Goal: Task Accomplishment & Management: Complete application form

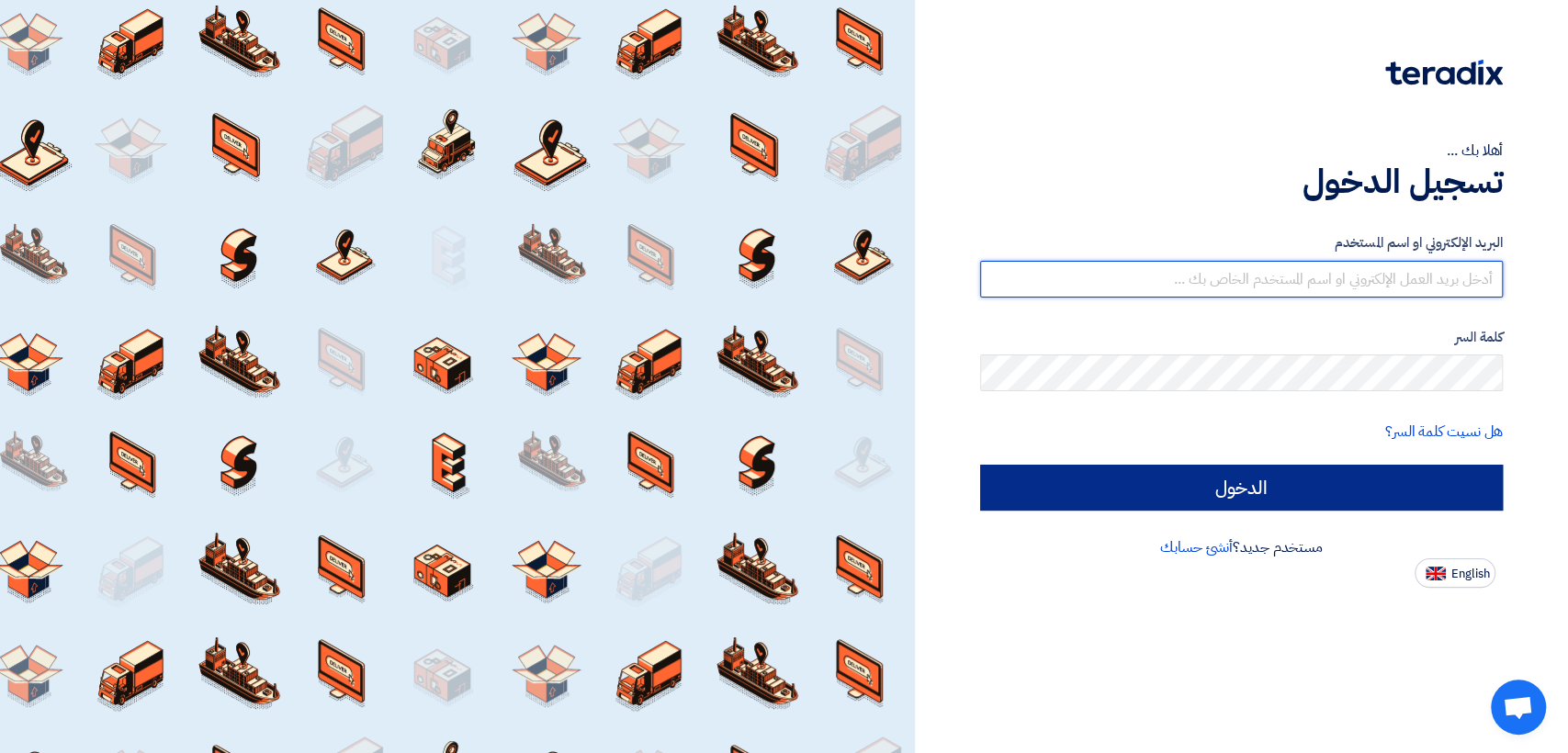
type input "italyaco2030@gmail.com"
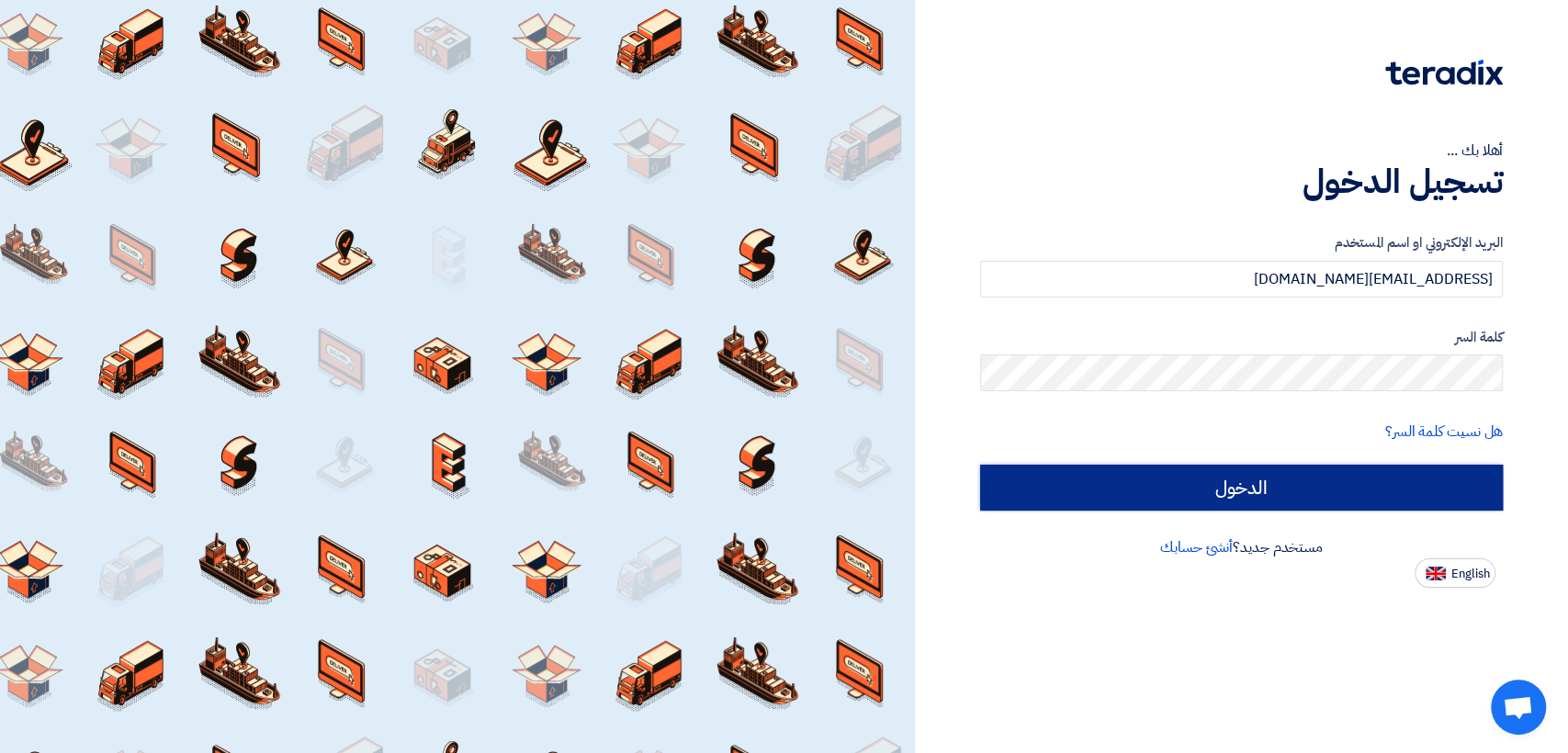
click at [1063, 482] on input "الدخول" at bounding box center [1241, 488] width 523 height 46
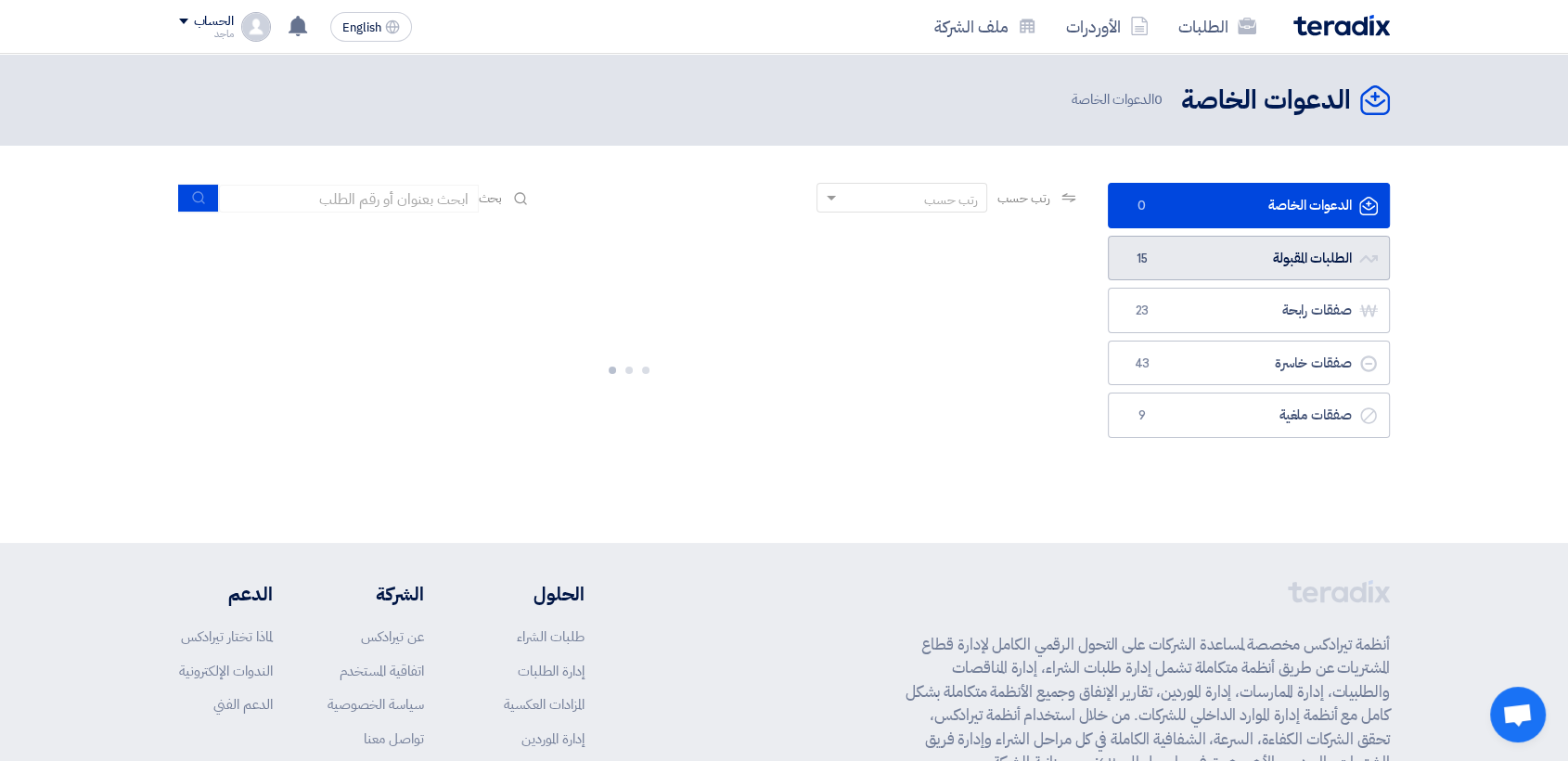
click at [1287, 253] on link "الطلبات المقبولة الطلبات المقبولة 15" at bounding box center [1249, 258] width 282 height 45
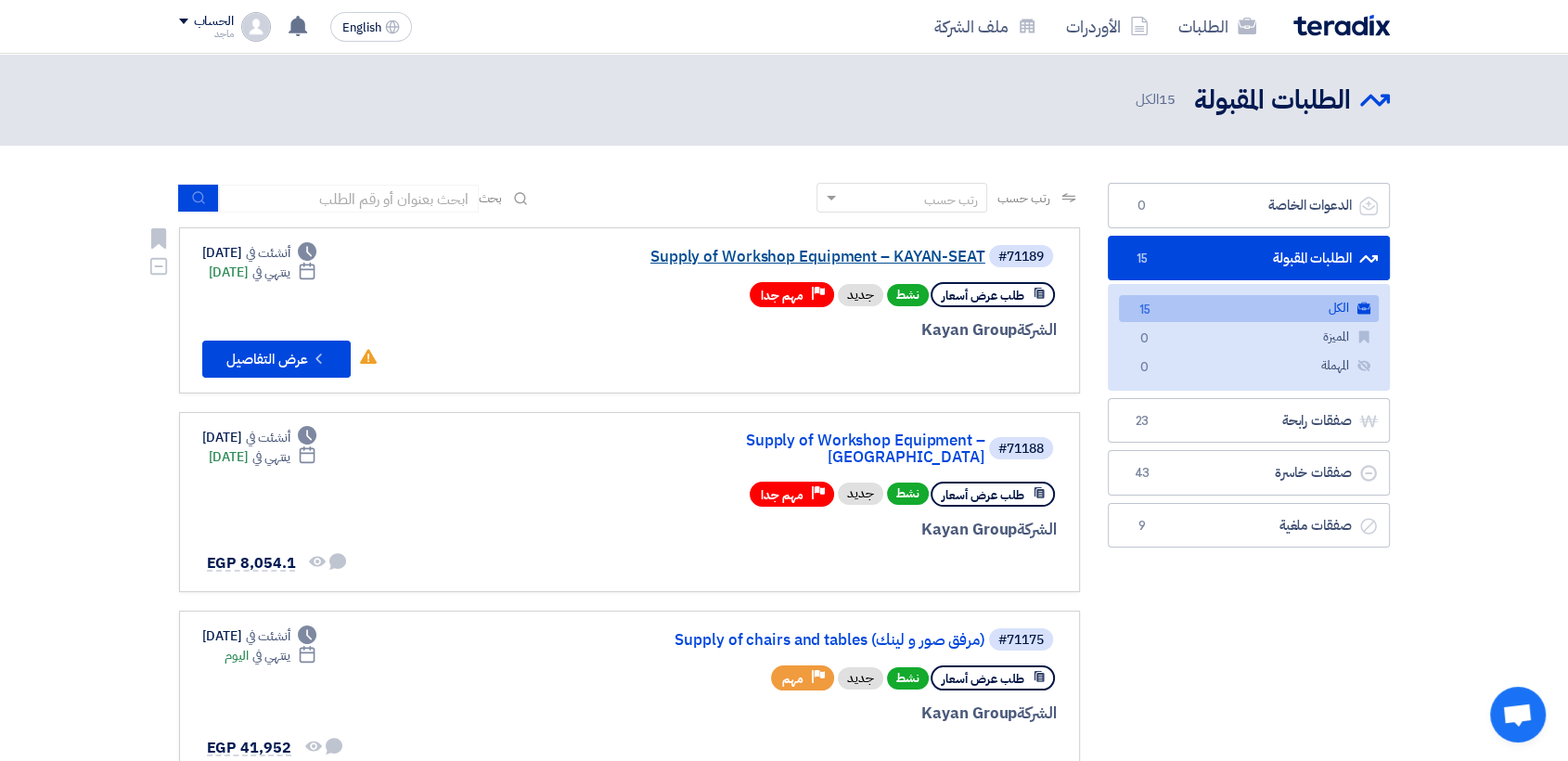
click at [914, 250] on link "Supply of Workshop Equipment – KAYAN-SEAT" at bounding box center [799, 257] width 371 height 16
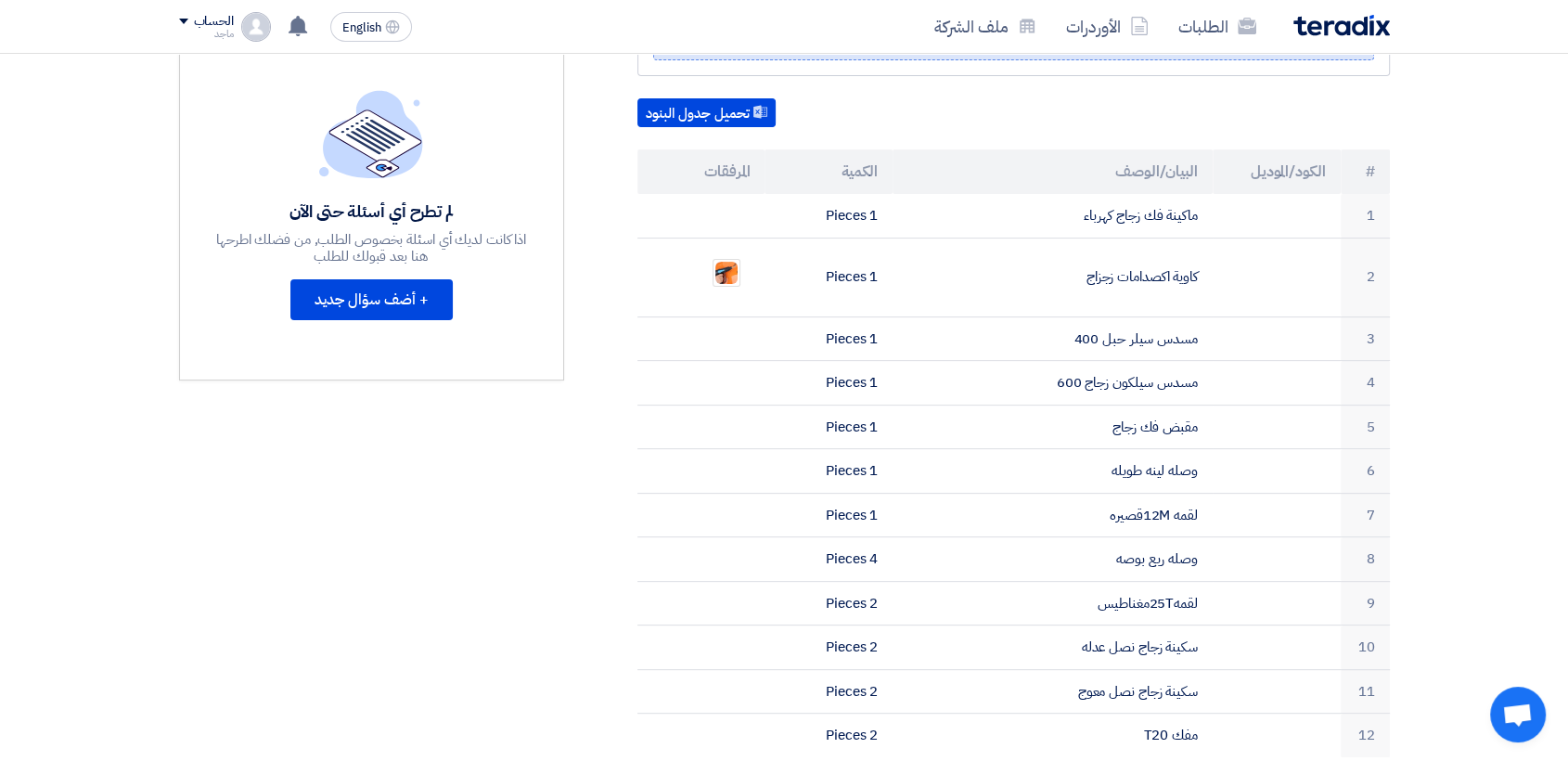
scroll to position [496, 0]
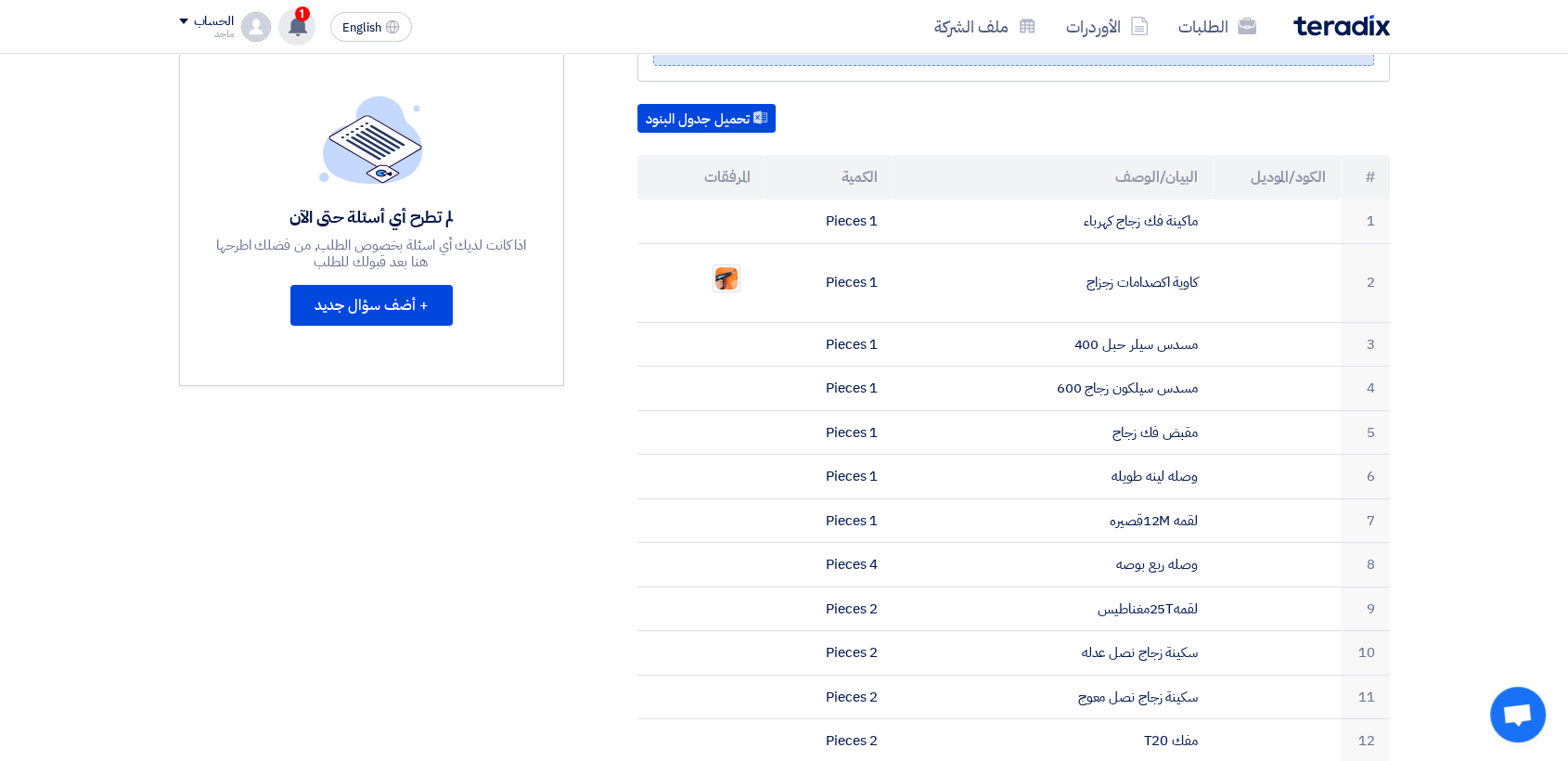
click at [297, 15] on span "1" at bounding box center [302, 13] width 14 height 14
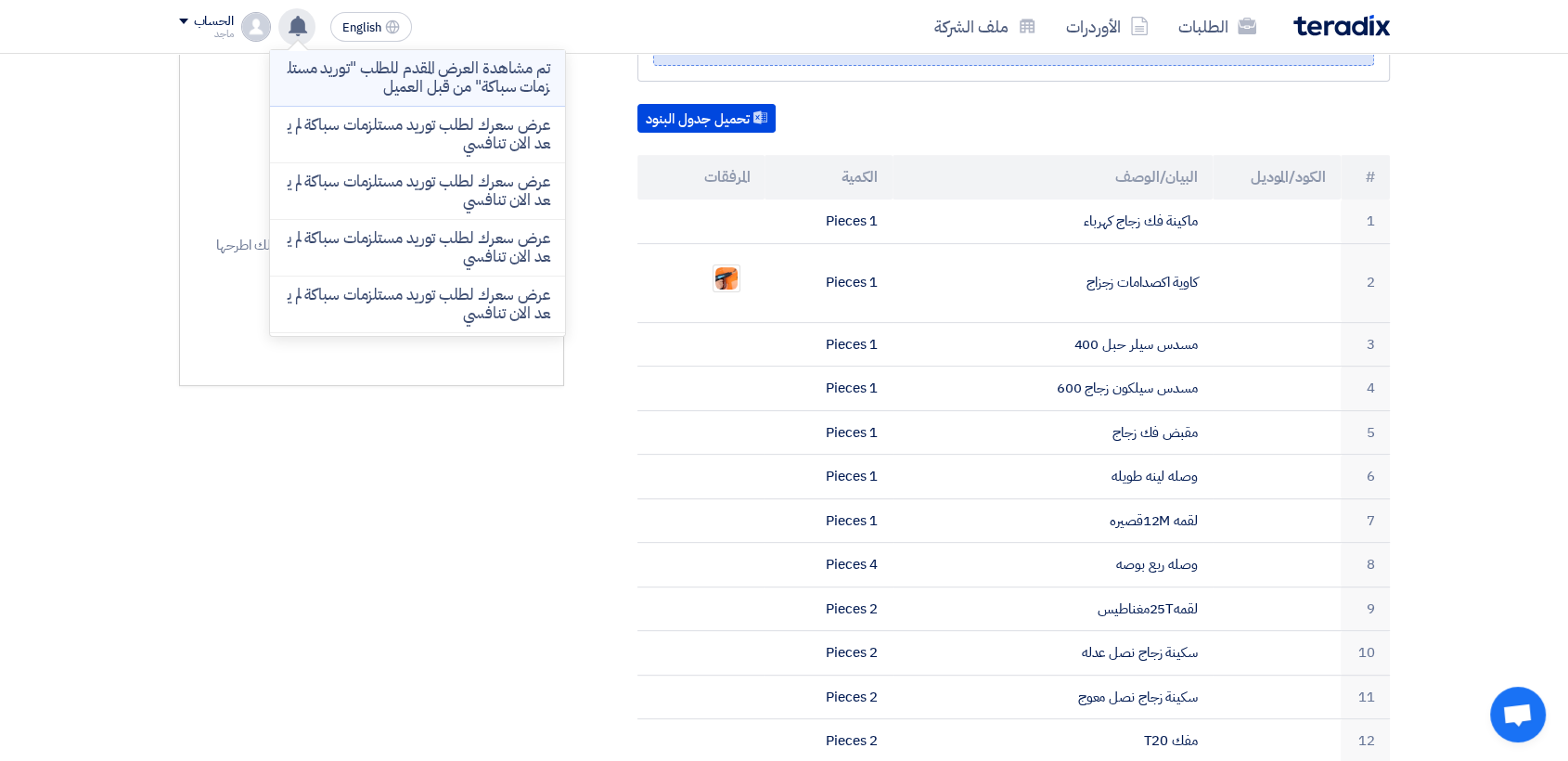
click at [412, 76] on p "تم مشاهدة العرض المقدم للطلب "توريد مستلزمات سباكة" من قبل العميل" at bounding box center [417, 78] width 265 height 37
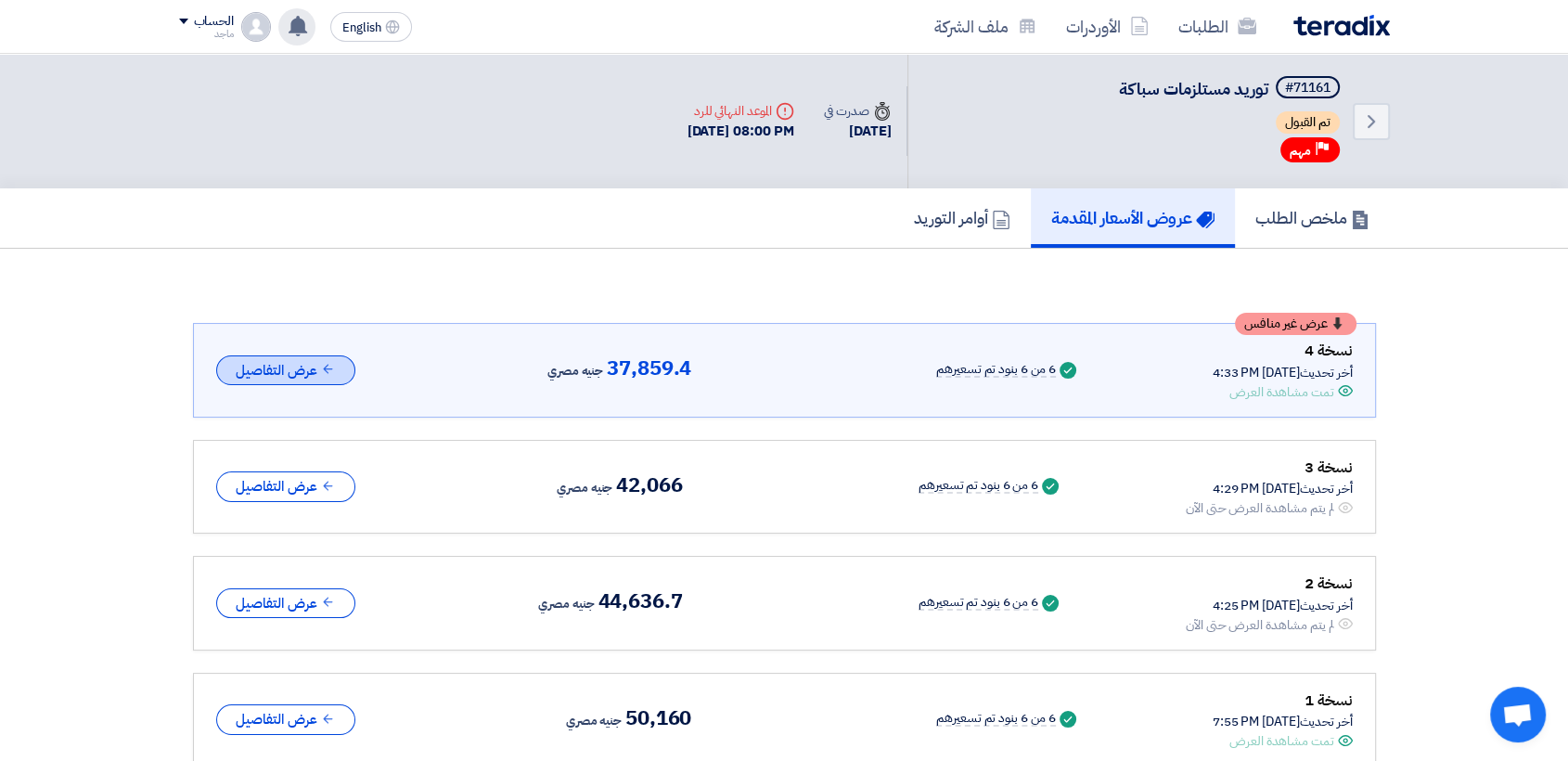
click at [292, 358] on button "عرض التفاصيل" at bounding box center [285, 371] width 139 height 31
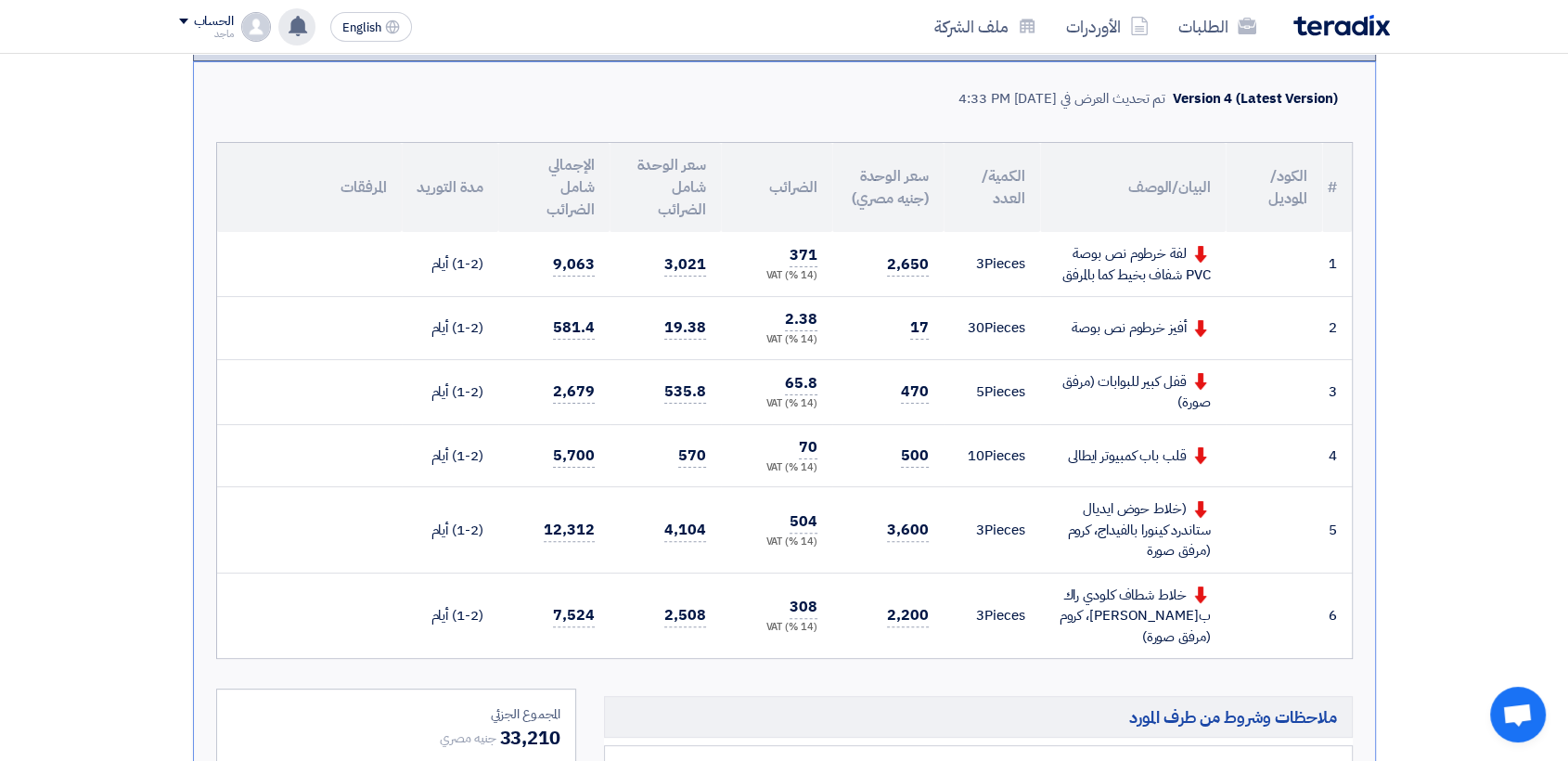
scroll to position [375, 0]
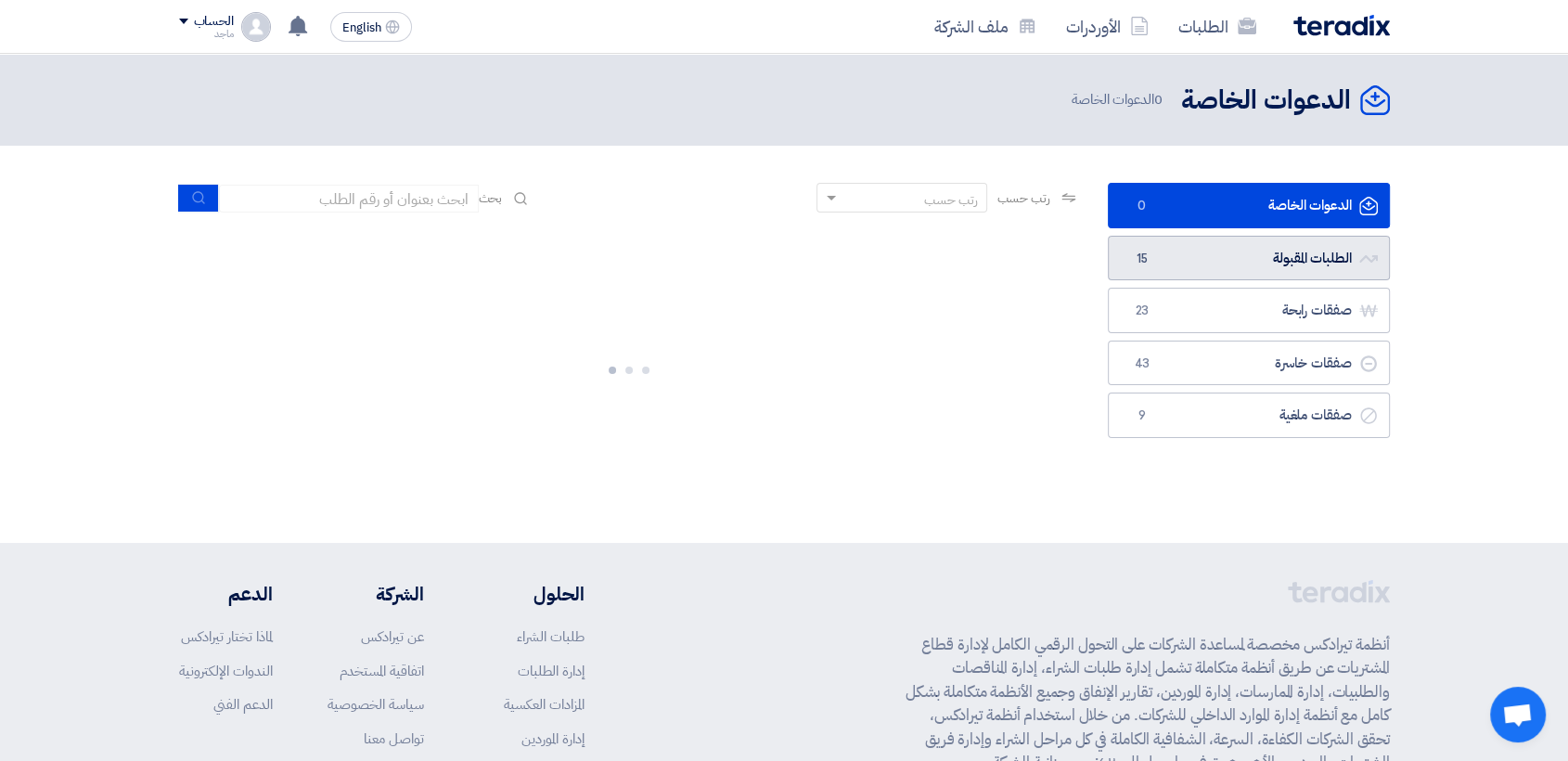
click at [1159, 251] on link "الطلبات المقبولة الطلبات المقبولة 15" at bounding box center [1249, 258] width 282 height 45
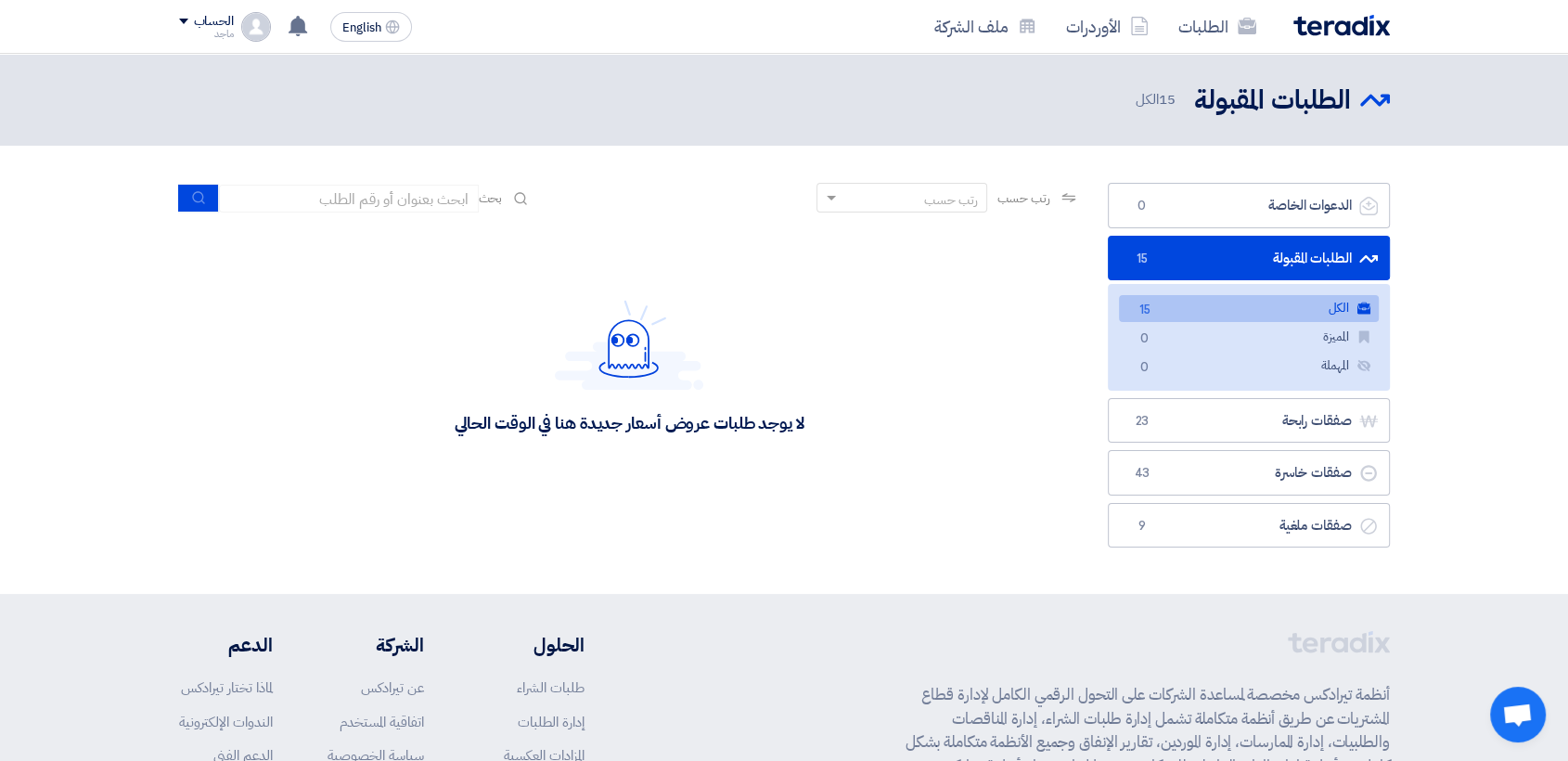
click at [1164, 249] on link "الطلبات المقبولة الطلبات المقبولة 15" at bounding box center [1249, 258] width 282 height 45
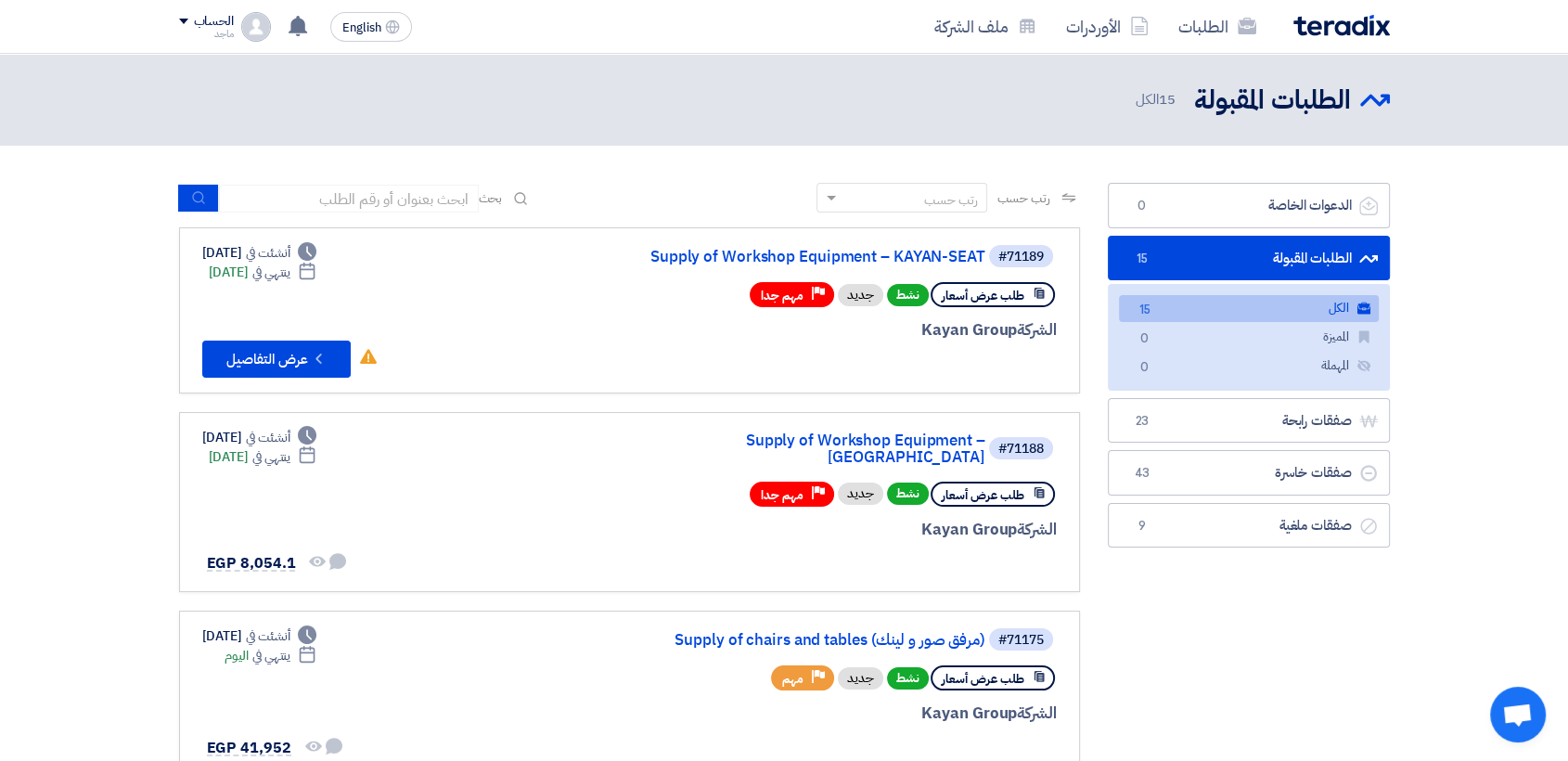
click at [1294, 313] on link "الكل الكل 15" at bounding box center [1249, 308] width 259 height 27
click at [849, 255] on link "Supply of Workshop Equipment – KAYAN-SEAT" at bounding box center [799, 257] width 371 height 16
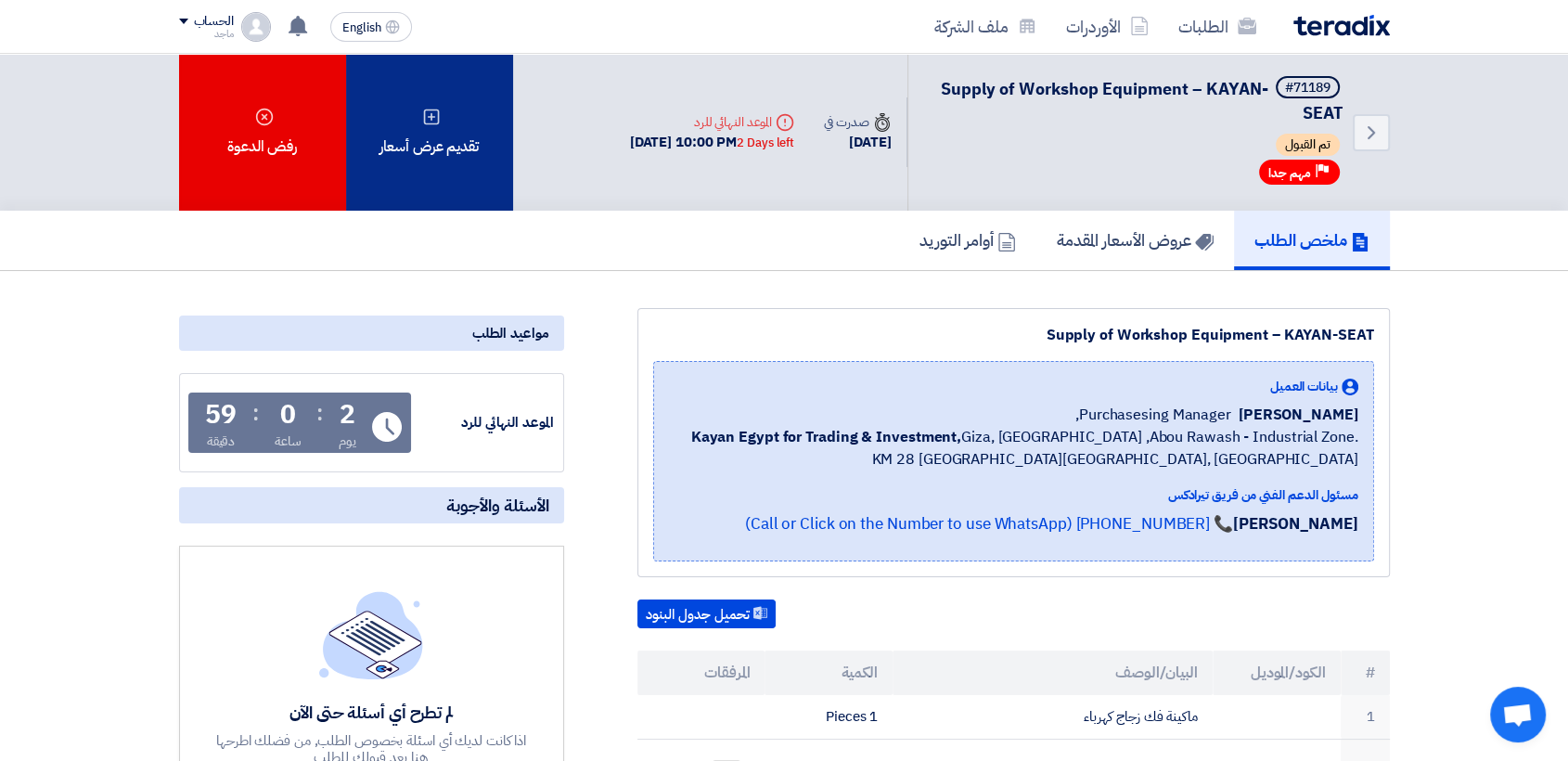
click at [434, 108] on icon at bounding box center [430, 116] width 18 height 18
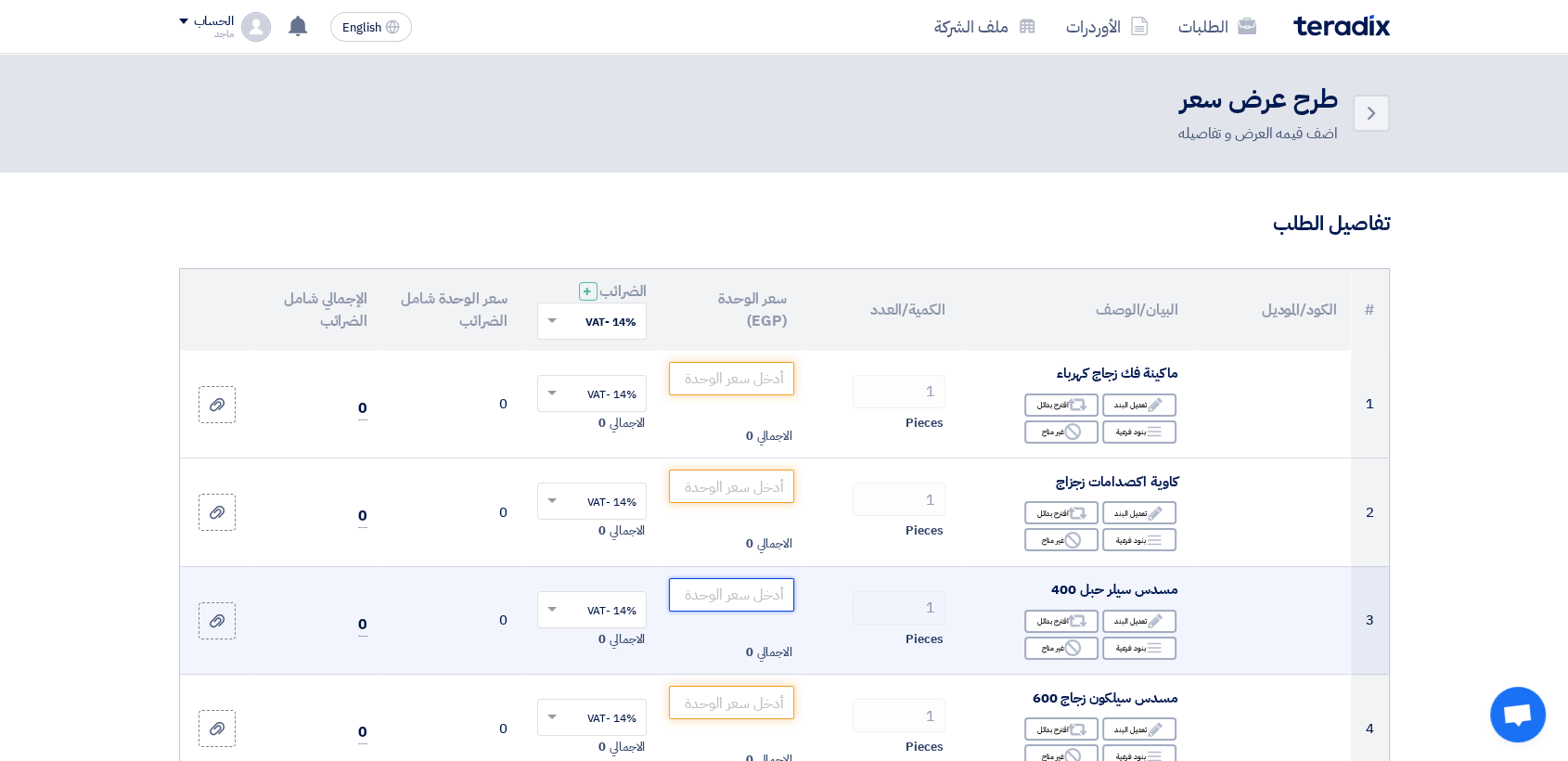
click at [717, 591] on input "number" at bounding box center [731, 595] width 125 height 34
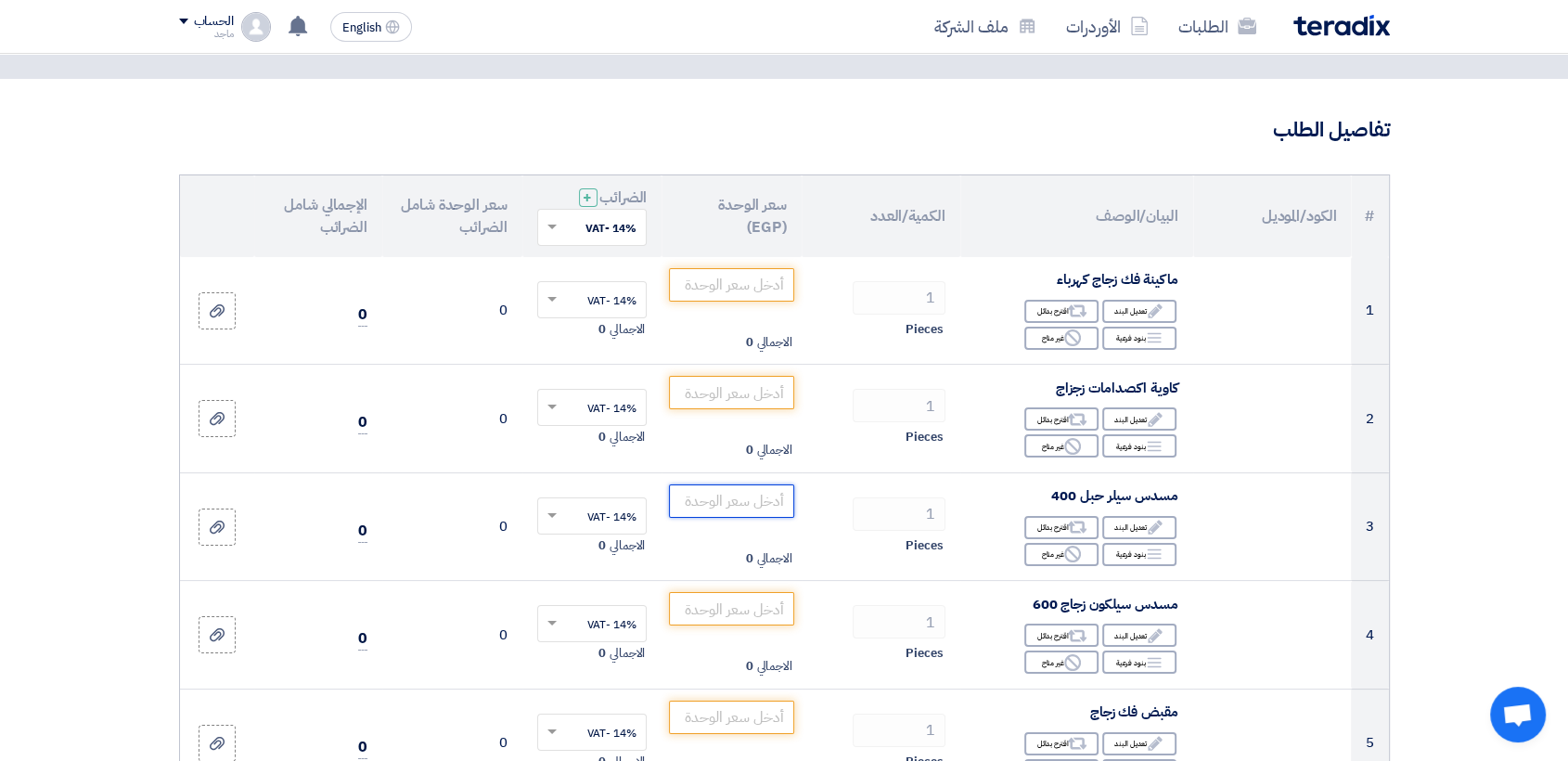
scroll to position [115, 0]
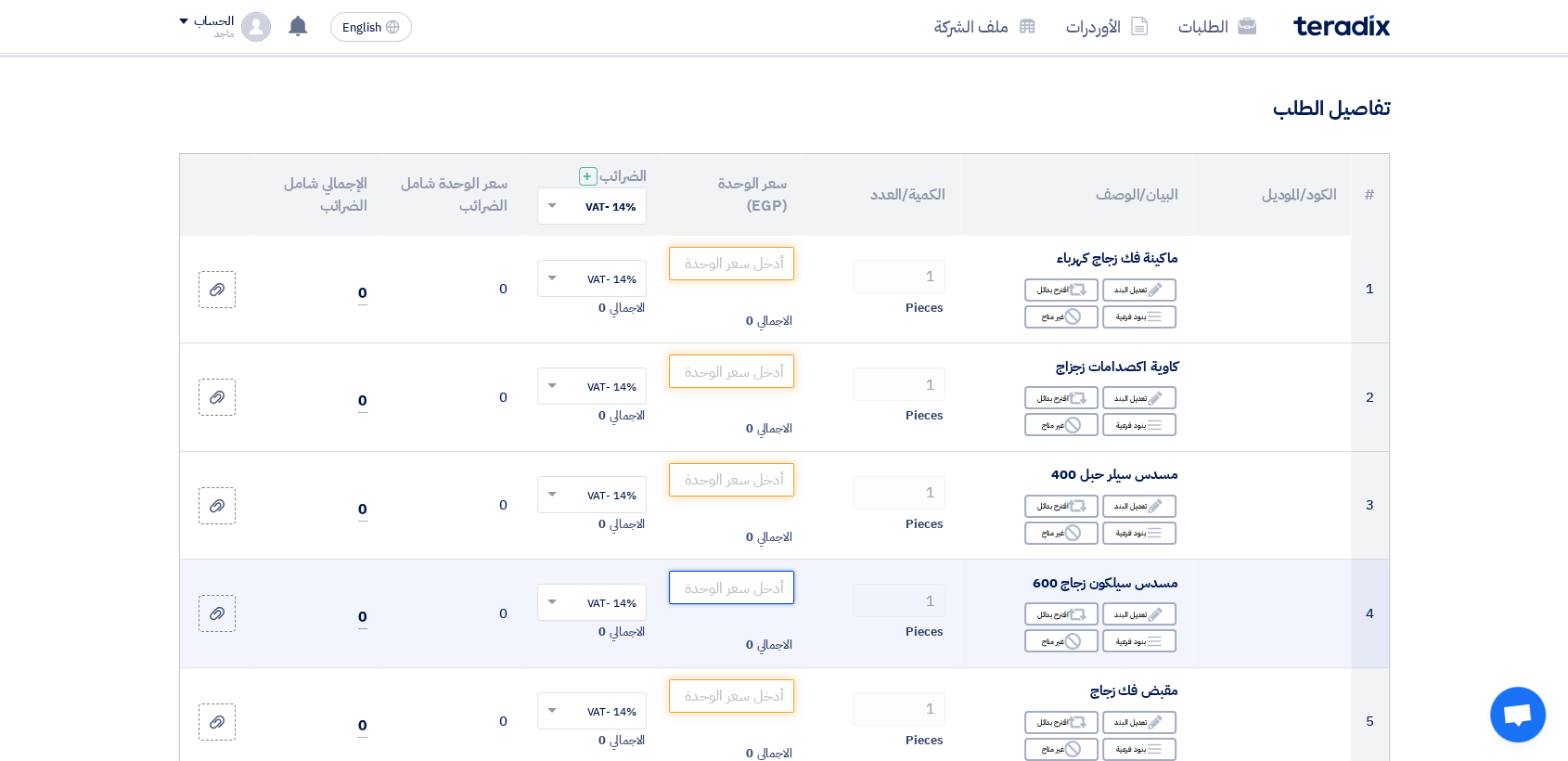
click at [735, 589] on input "number" at bounding box center [731, 587] width 125 height 34
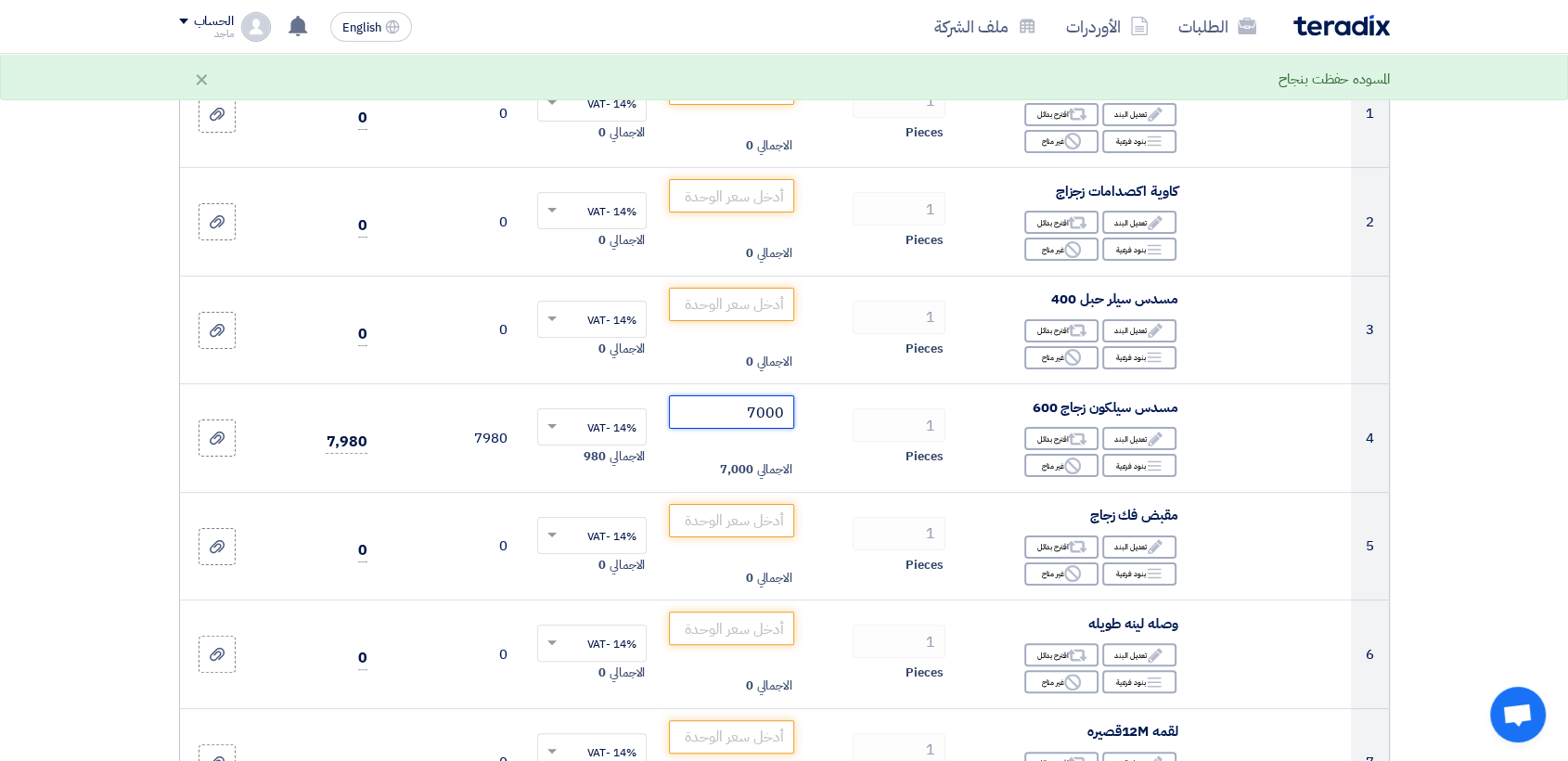
scroll to position [294, 0]
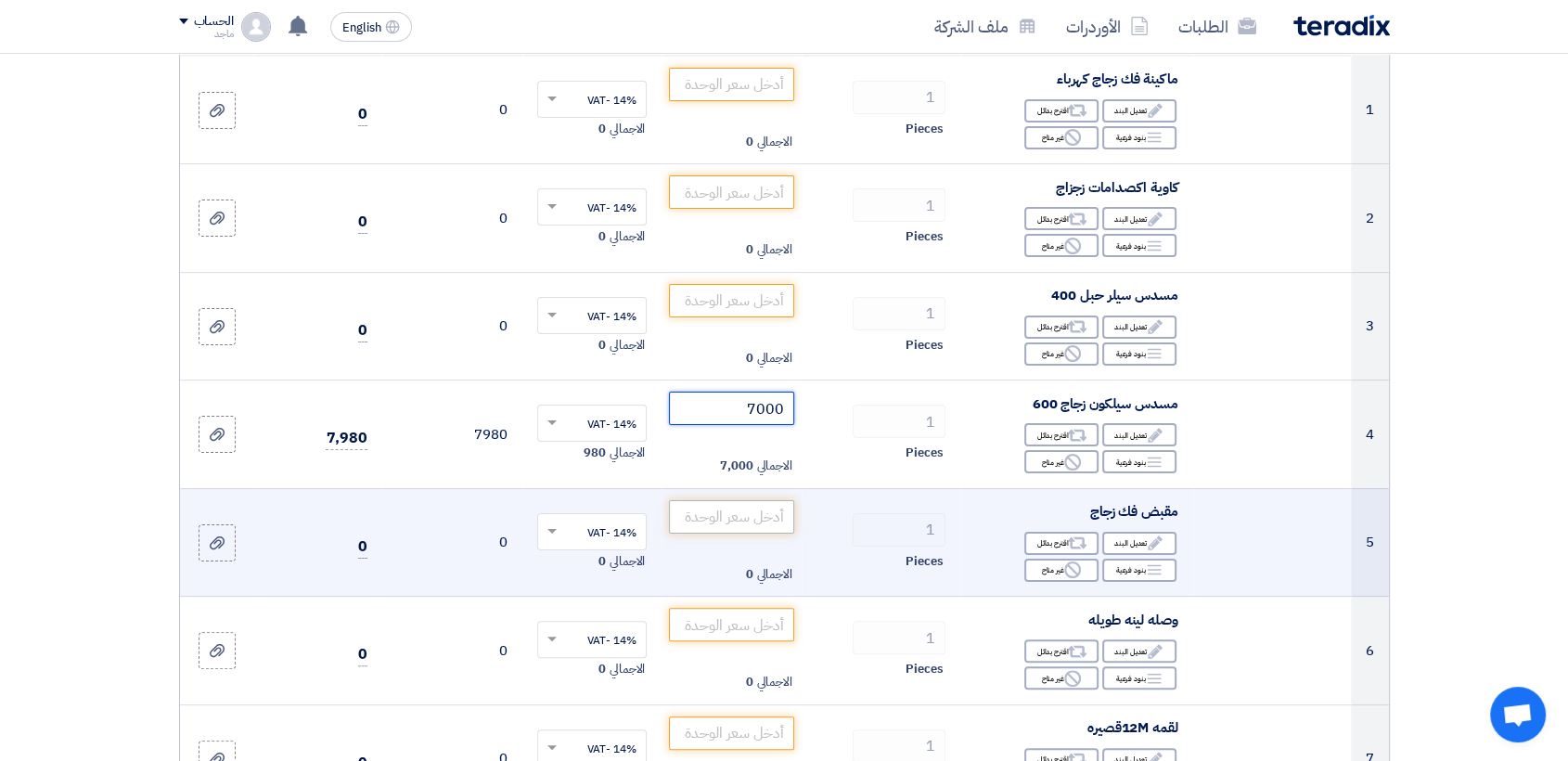
type input "7000"
click at [705, 515] on input "number" at bounding box center [731, 517] width 125 height 34
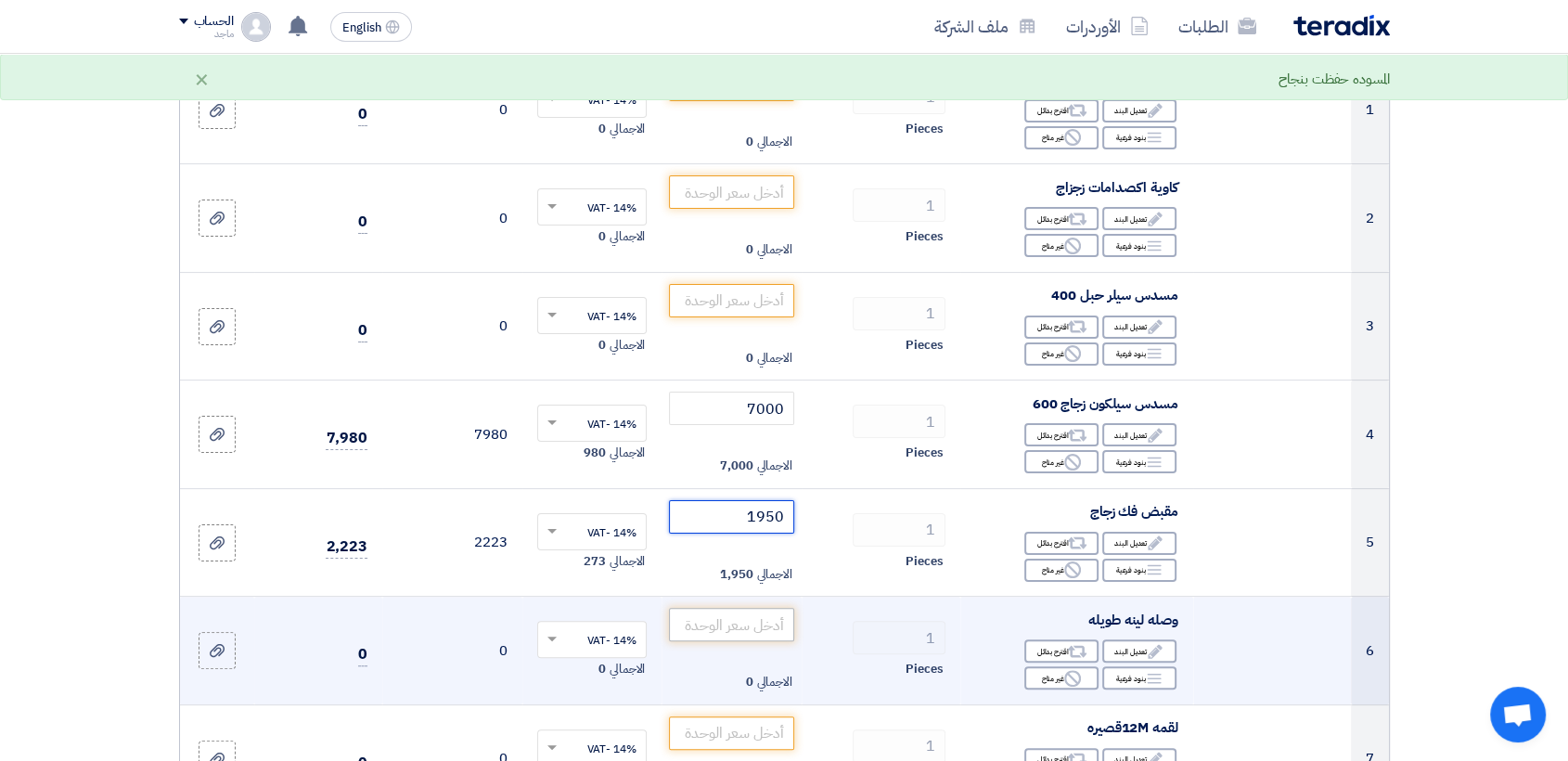
type input "1950"
click at [685, 622] on input "number" at bounding box center [731, 625] width 125 height 34
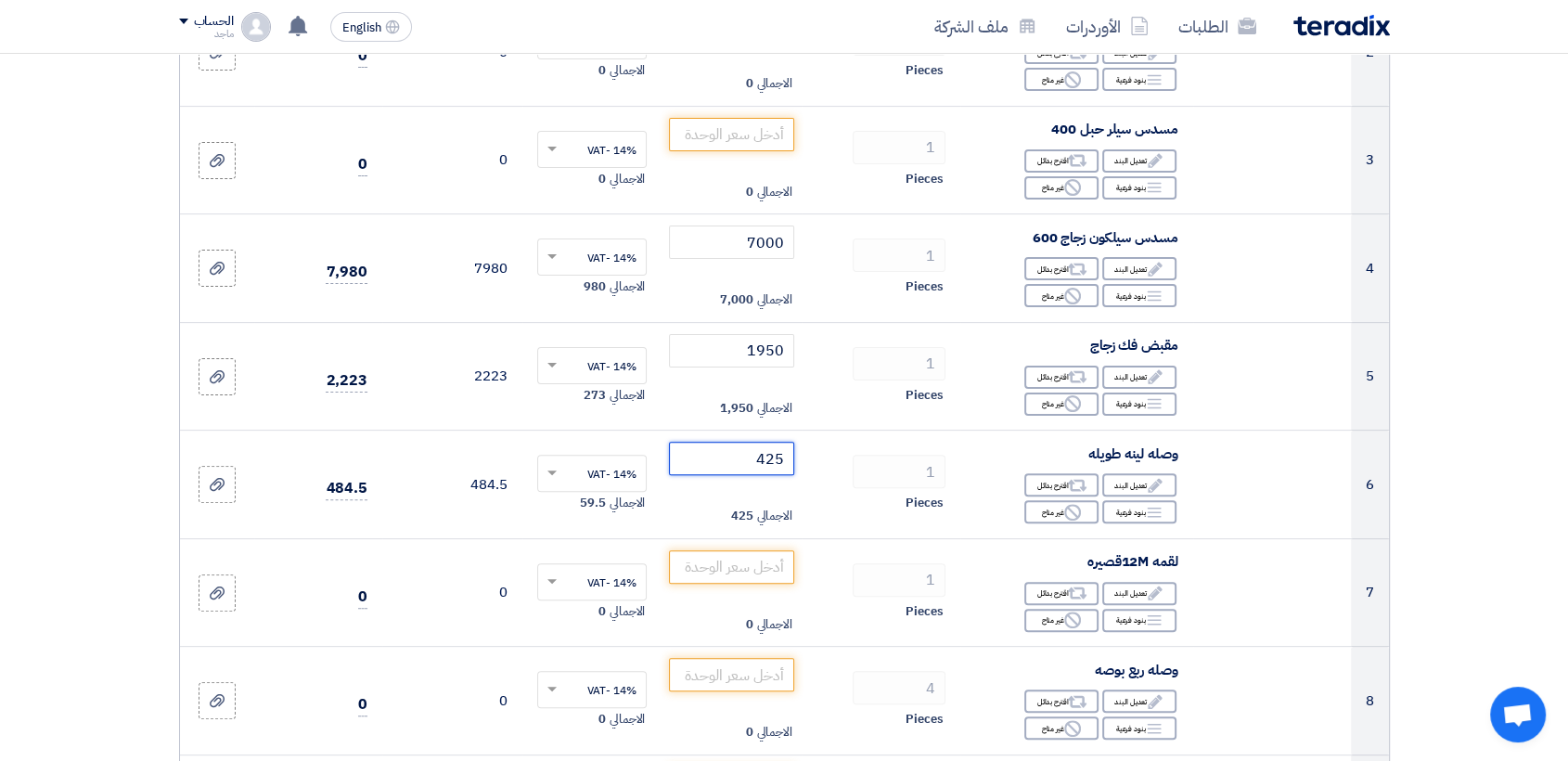
scroll to position [477, 0]
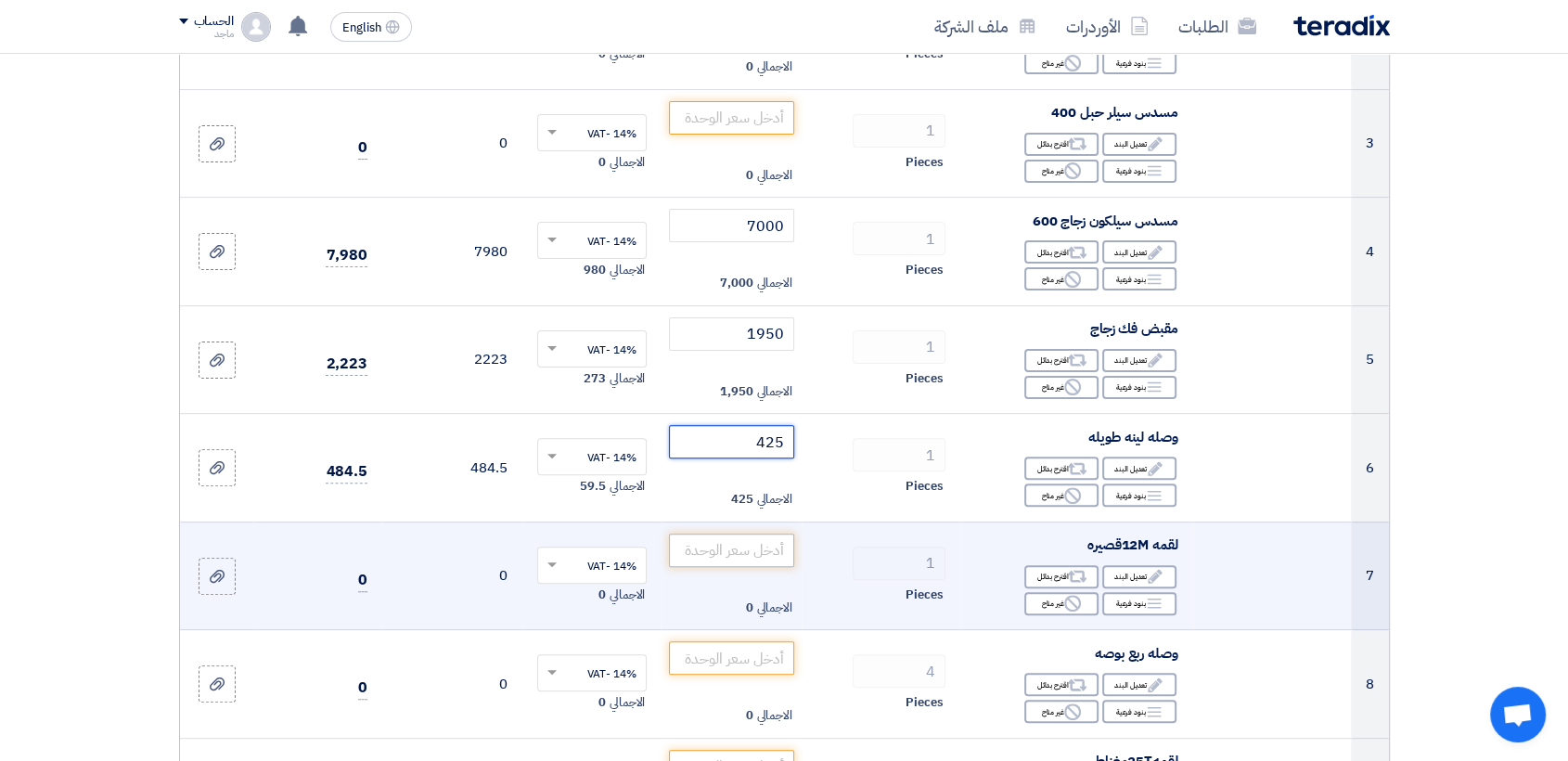
type input "425"
click at [695, 538] on input "number" at bounding box center [731, 550] width 125 height 34
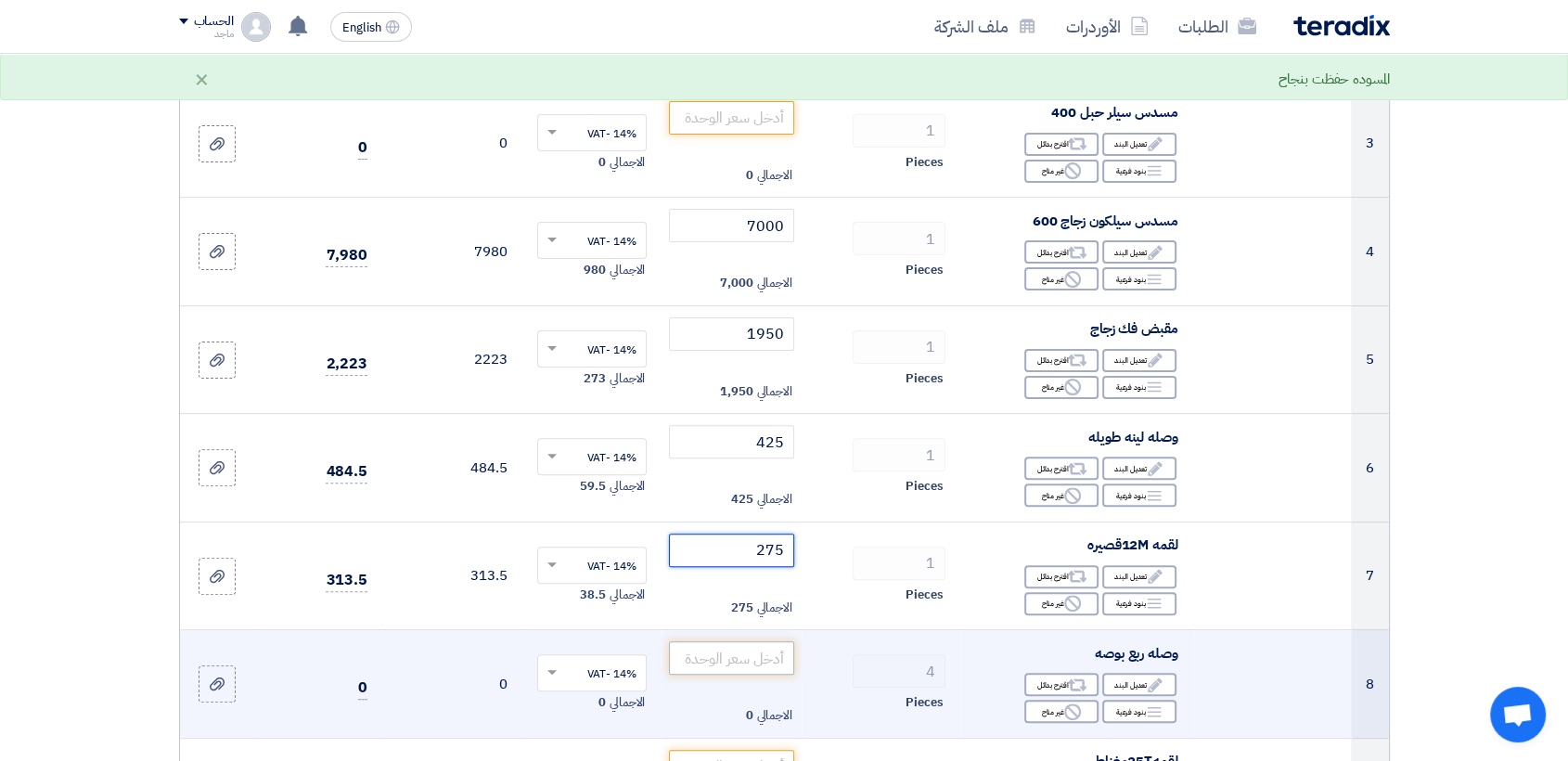
type input "275"
click at [699, 664] on input "number" at bounding box center [731, 657] width 125 height 34
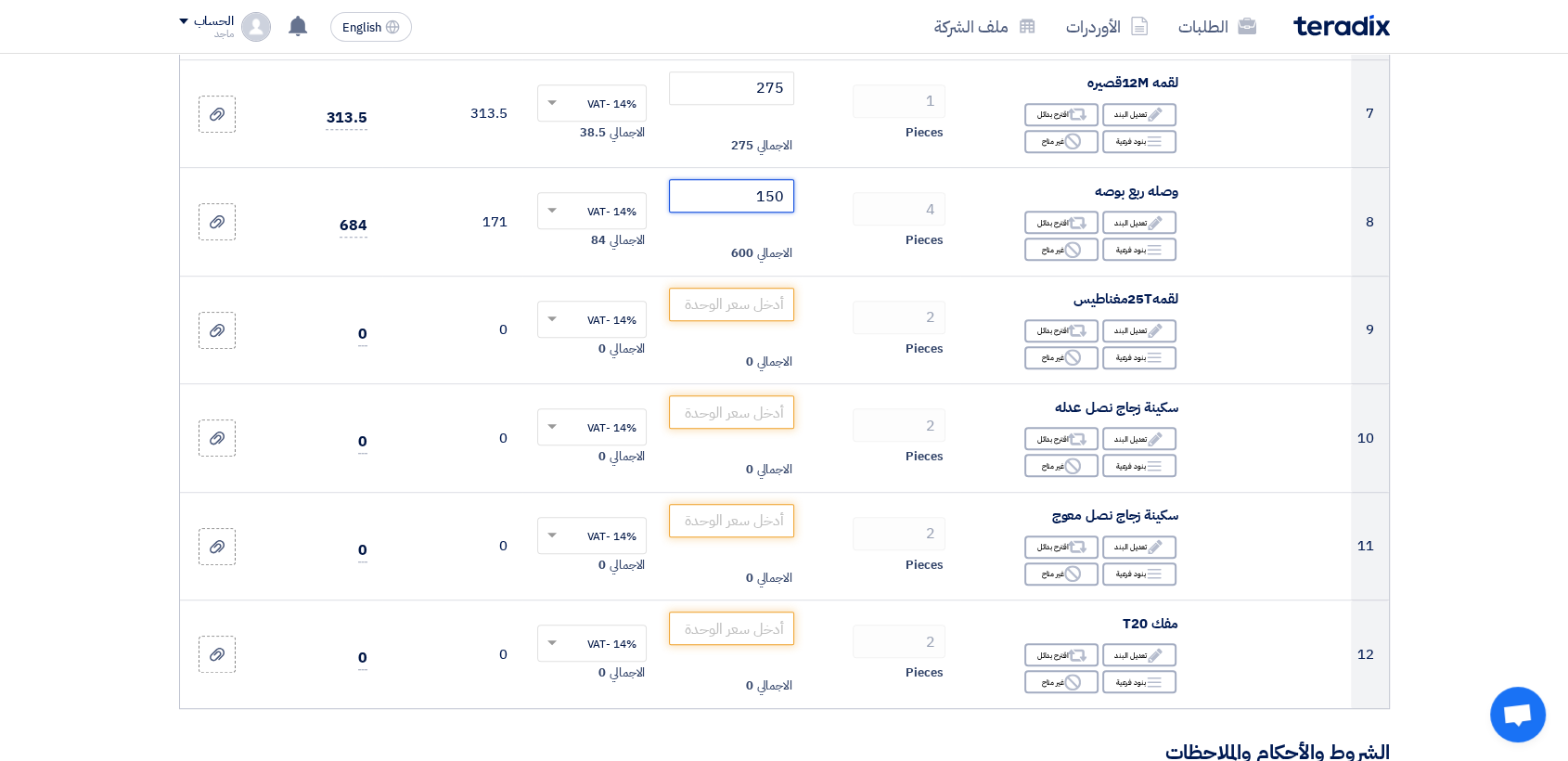
scroll to position [945, 0]
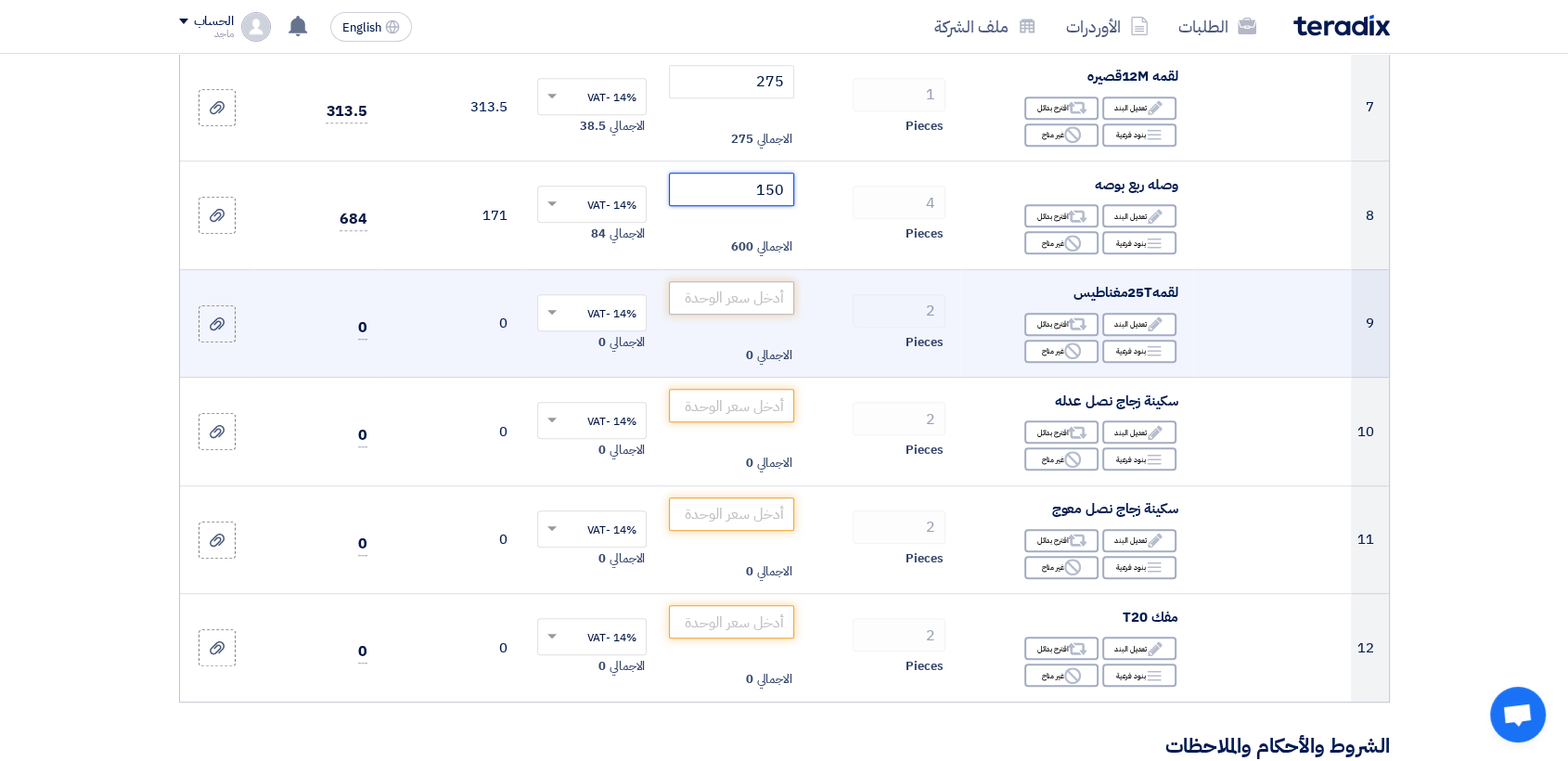
type input "150"
click at [708, 290] on input "number" at bounding box center [731, 298] width 125 height 34
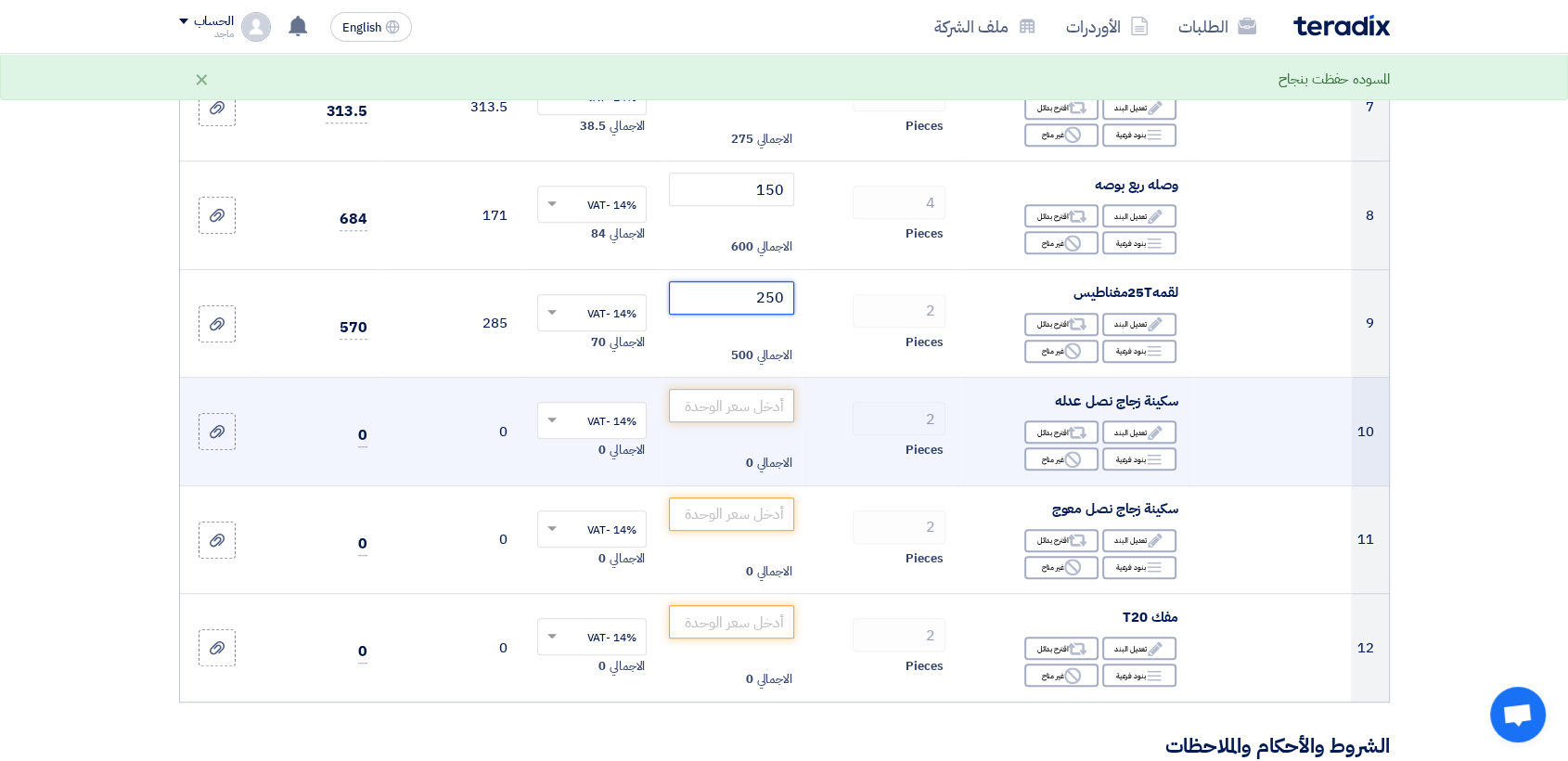
type input "250"
click at [691, 404] on input "number" at bounding box center [731, 405] width 125 height 34
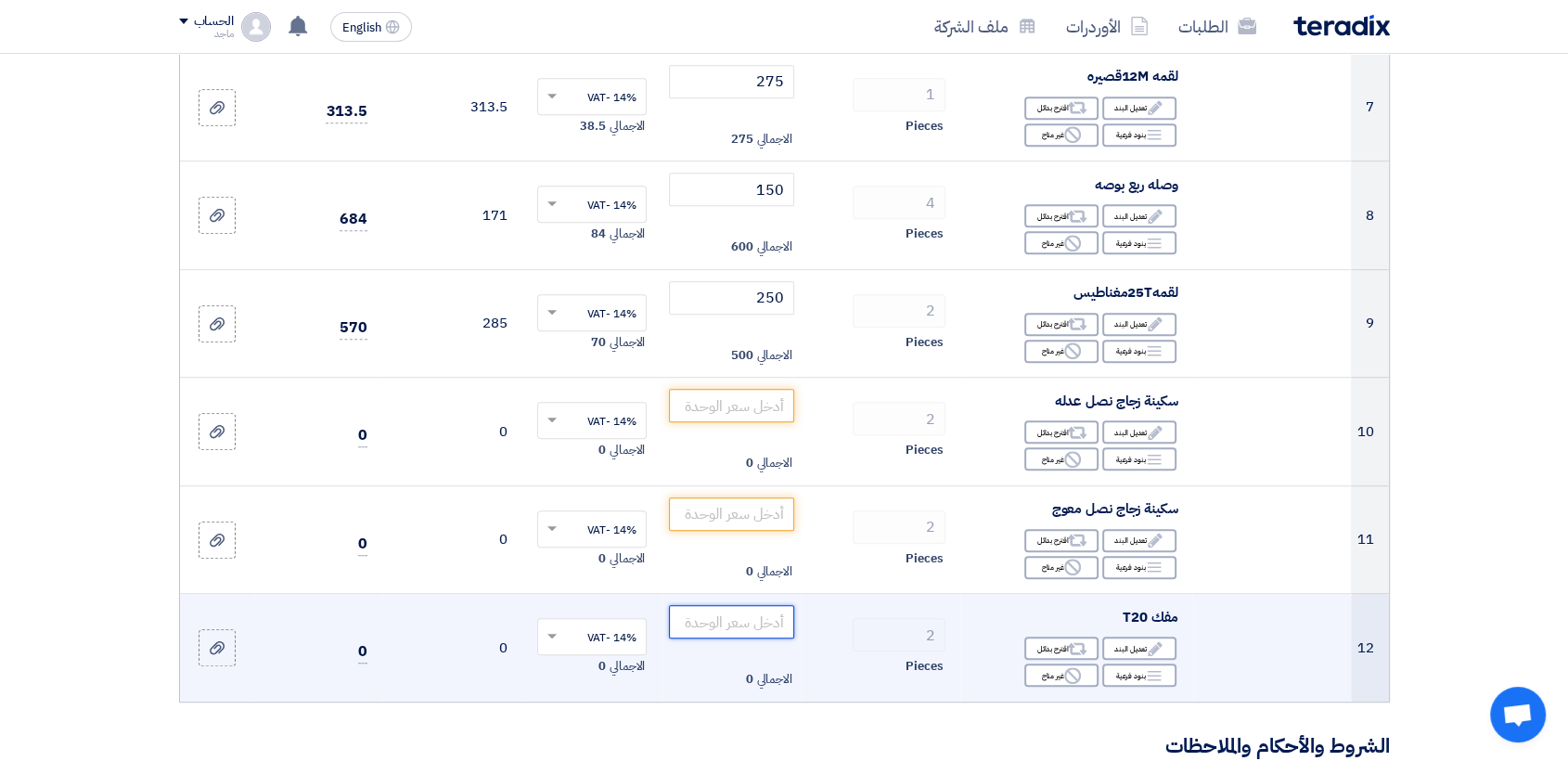
click at [715, 618] on input "number" at bounding box center [731, 622] width 125 height 34
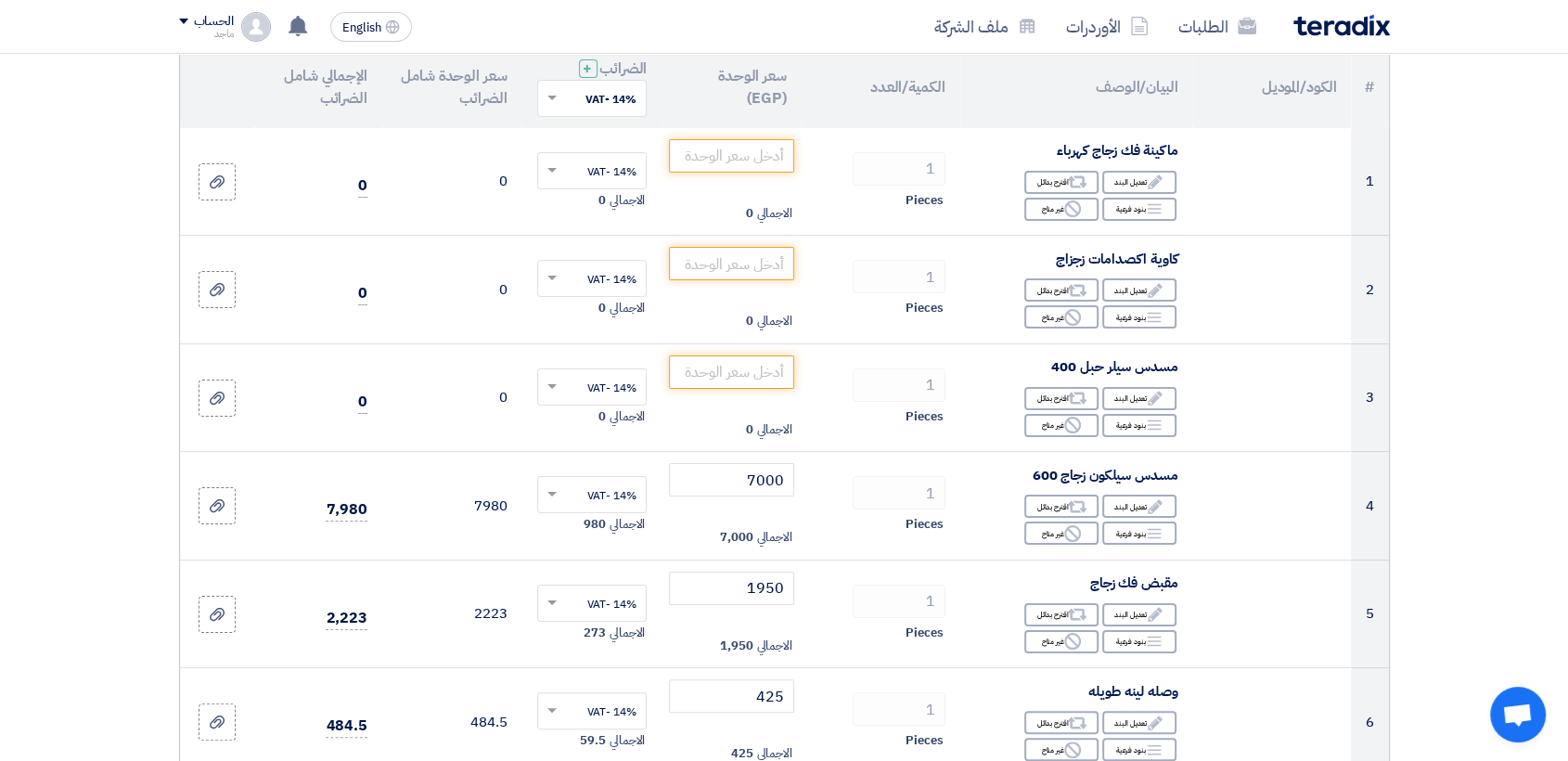
scroll to position [215, 0]
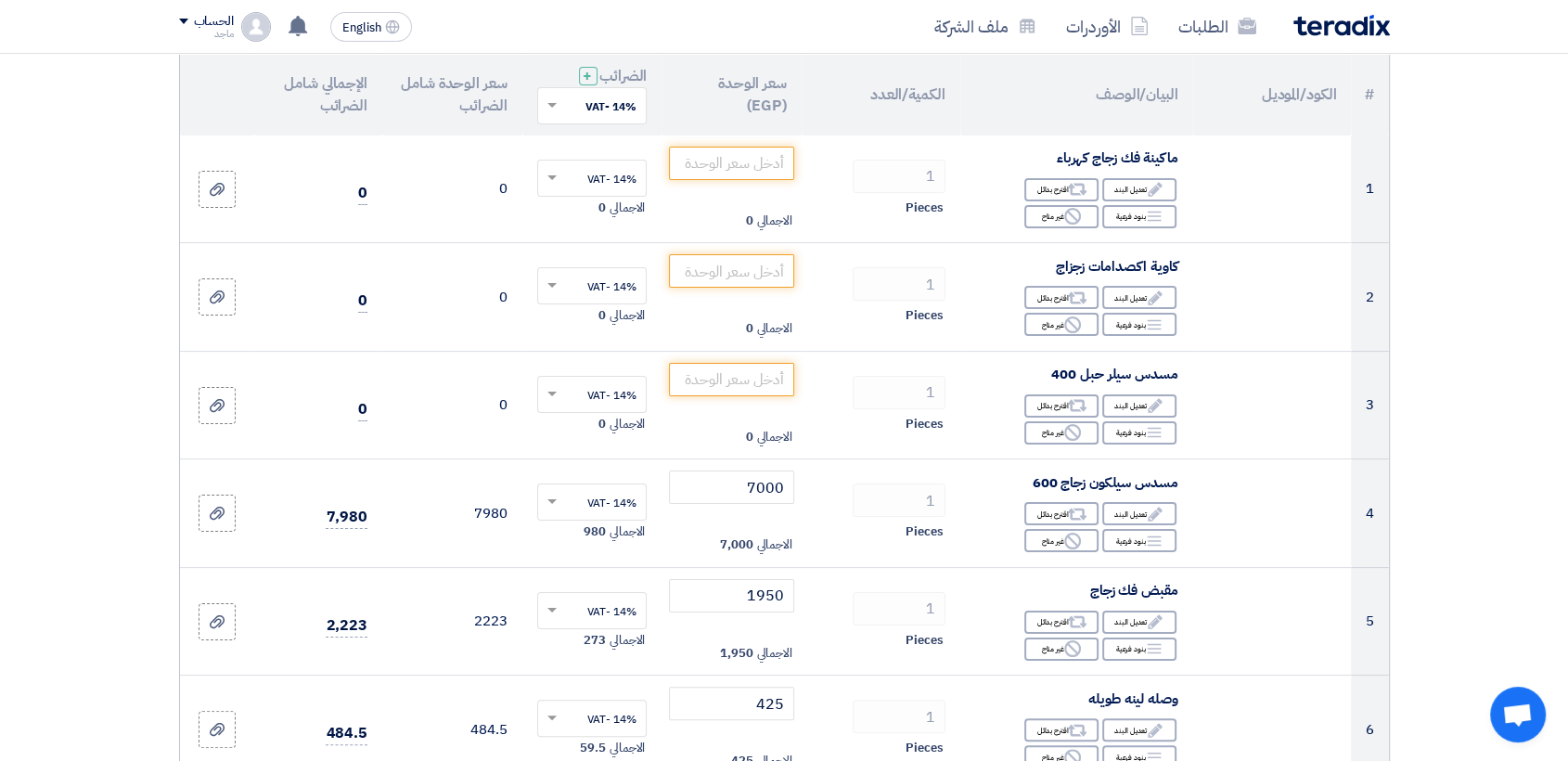
type input "176"
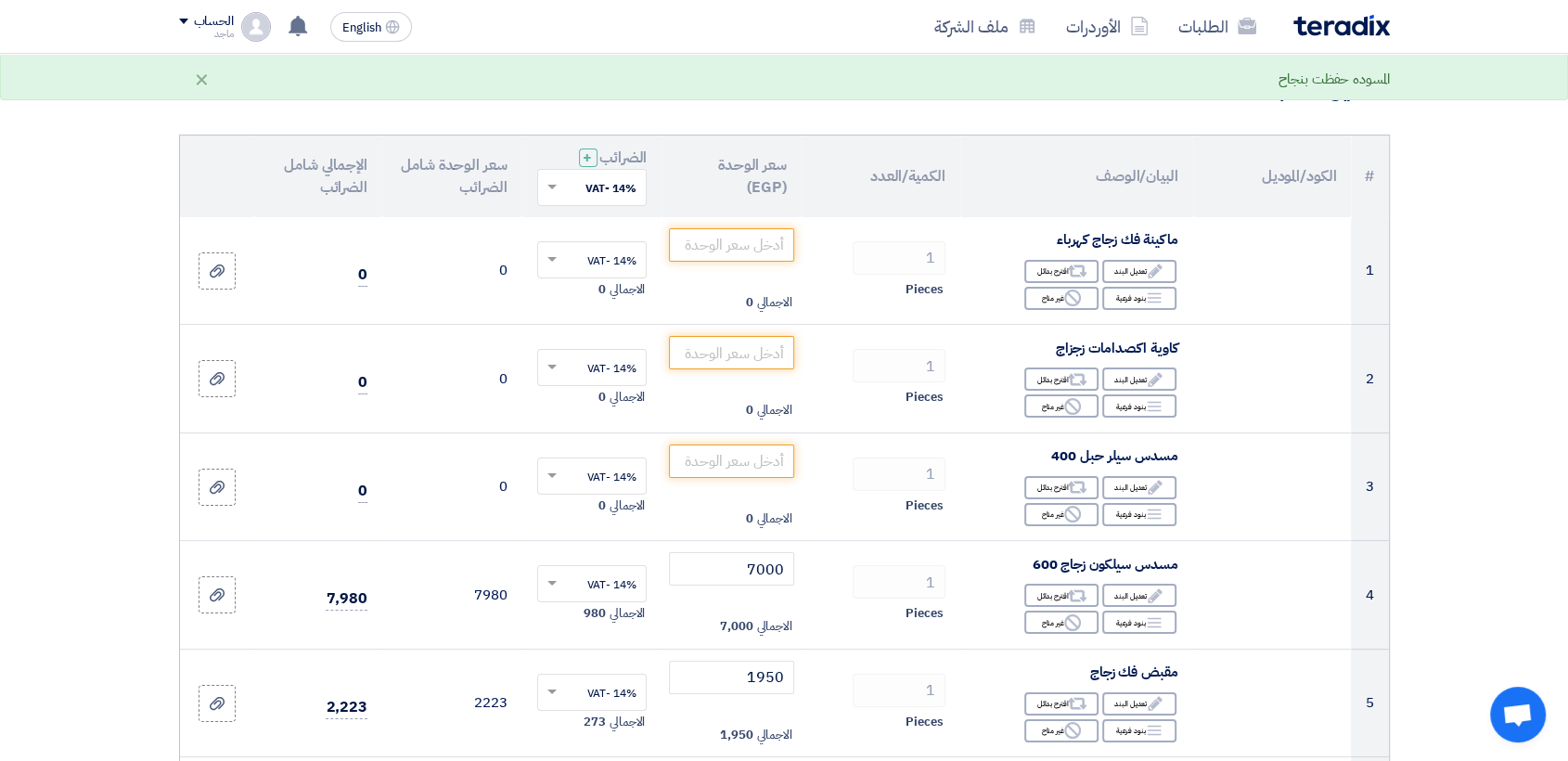
scroll to position [92, 0]
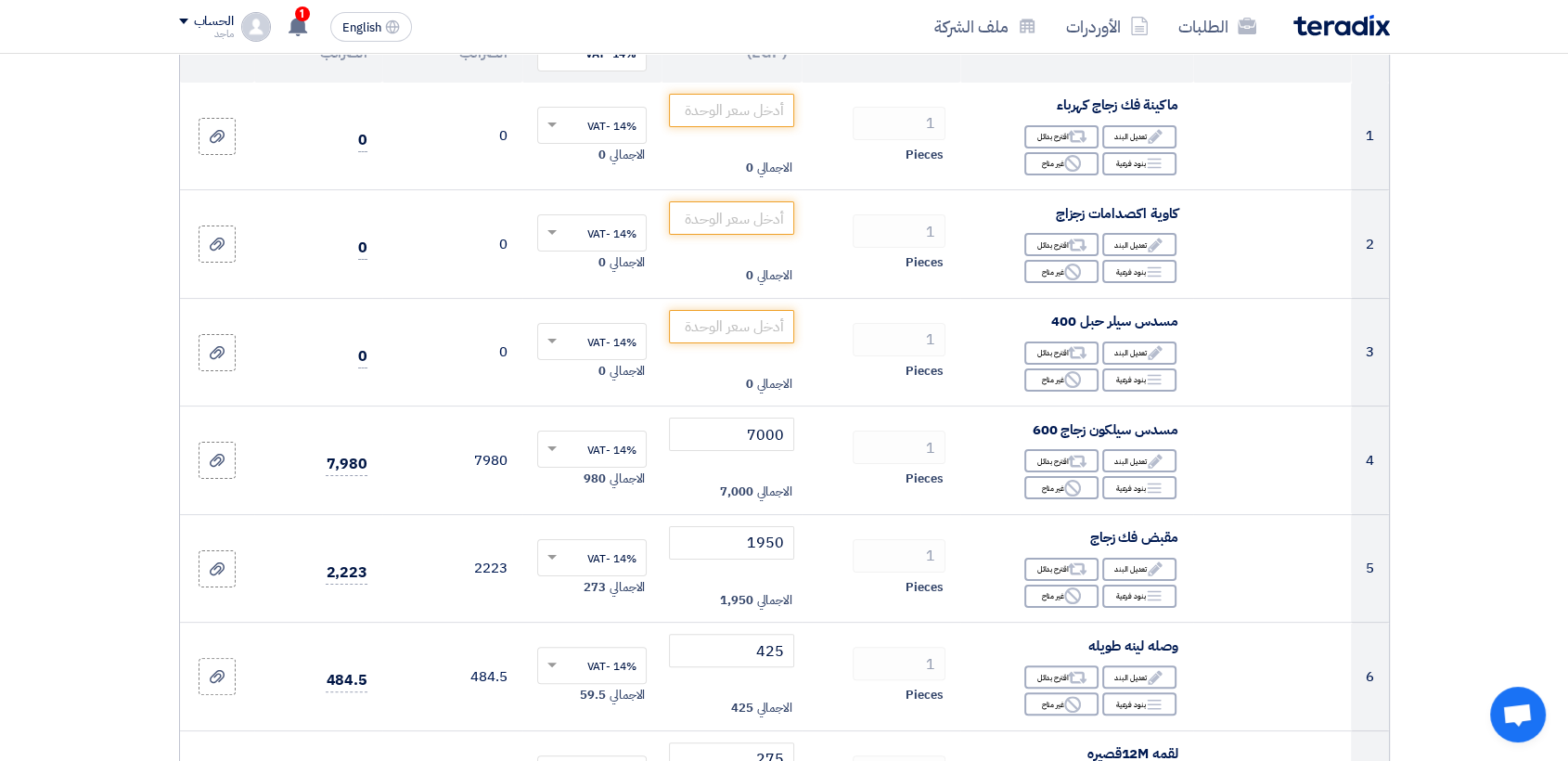
scroll to position [272, 0]
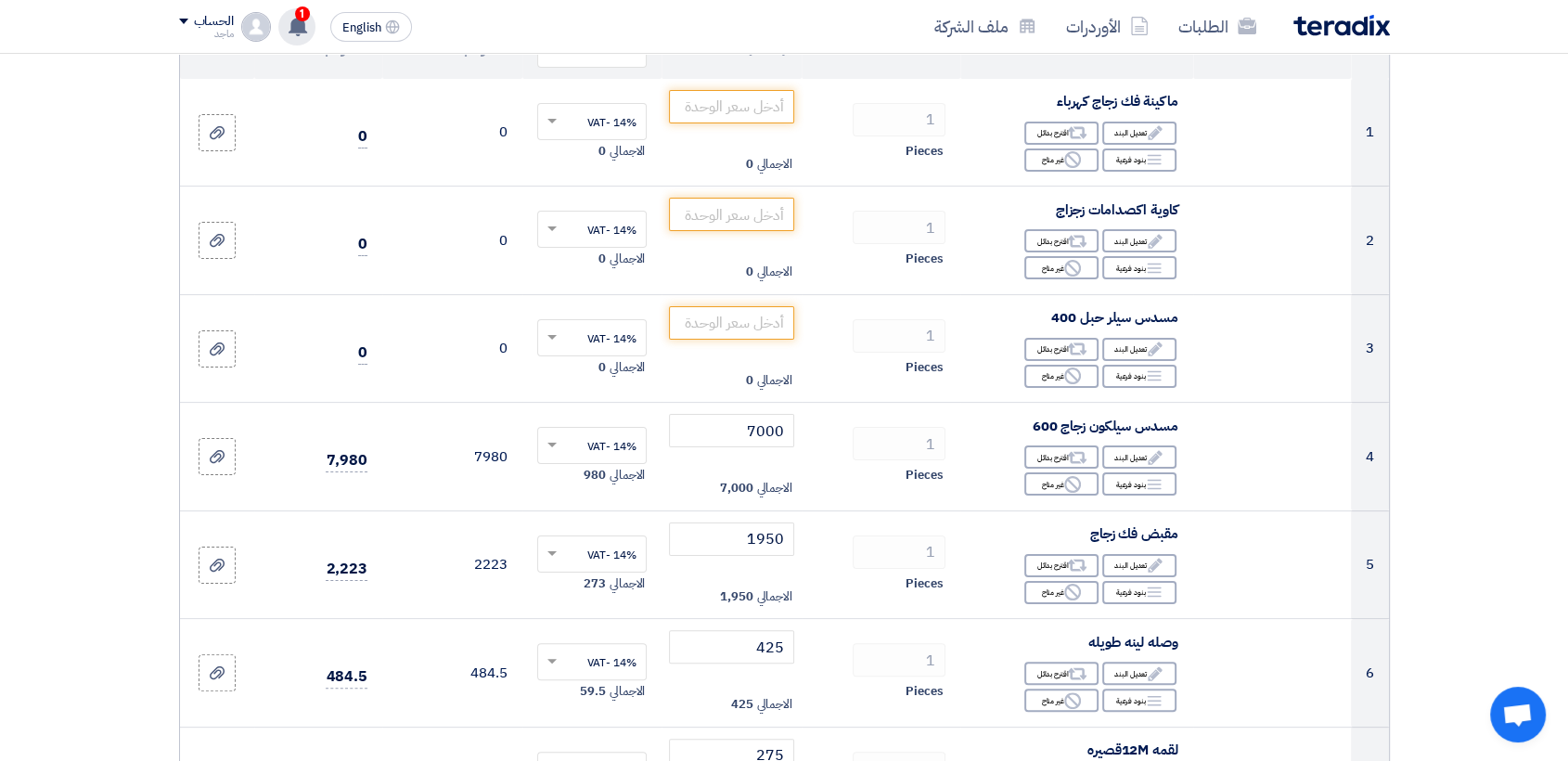
click at [297, 27] on use at bounding box center [297, 25] width 18 height 20
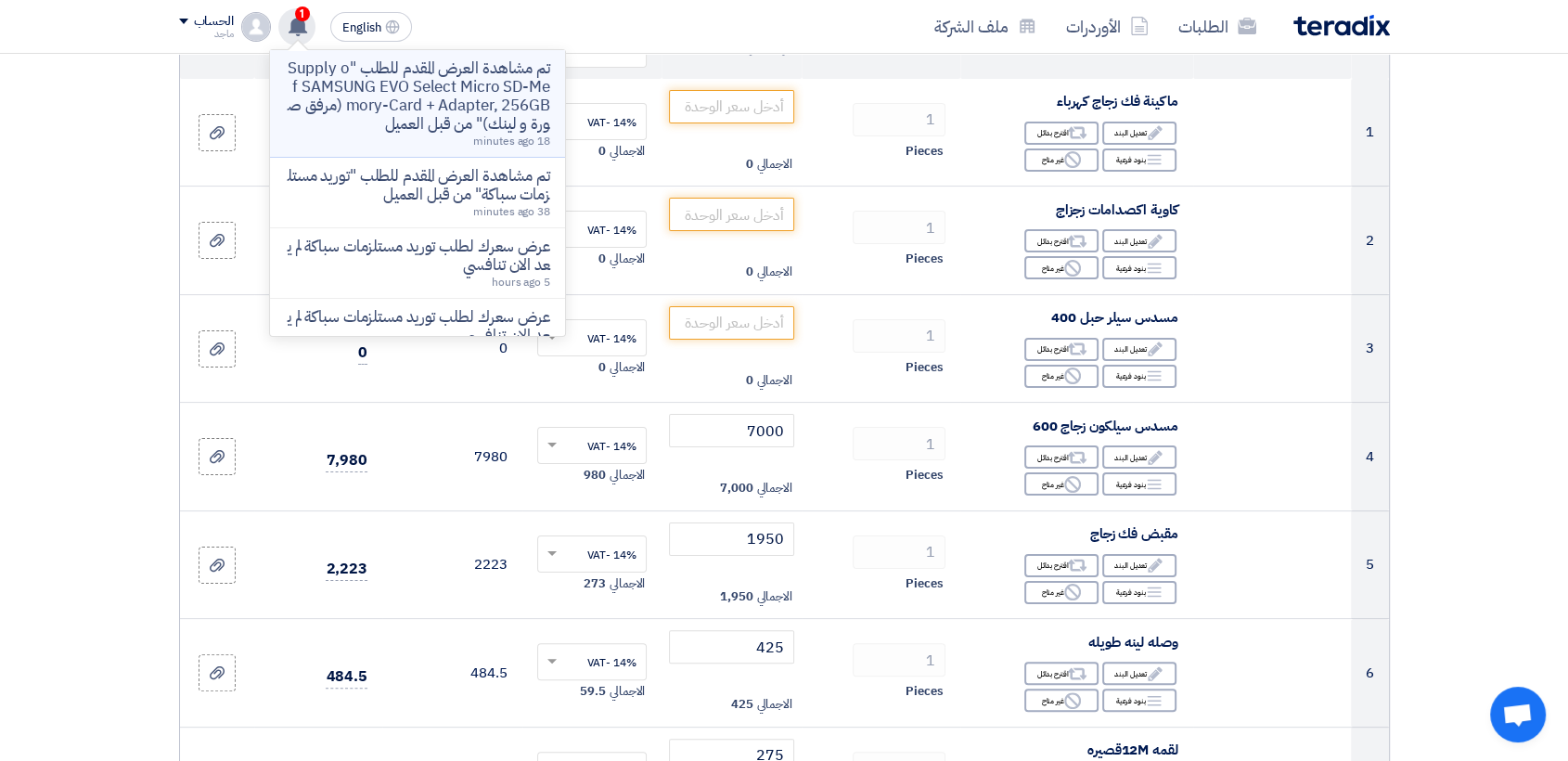
click at [437, 105] on p "تم مشاهدة العرض المقدم للطلب "Supply of SAMSUNG EVO Select Micro SD-Memory-Card…" at bounding box center [417, 96] width 265 height 74
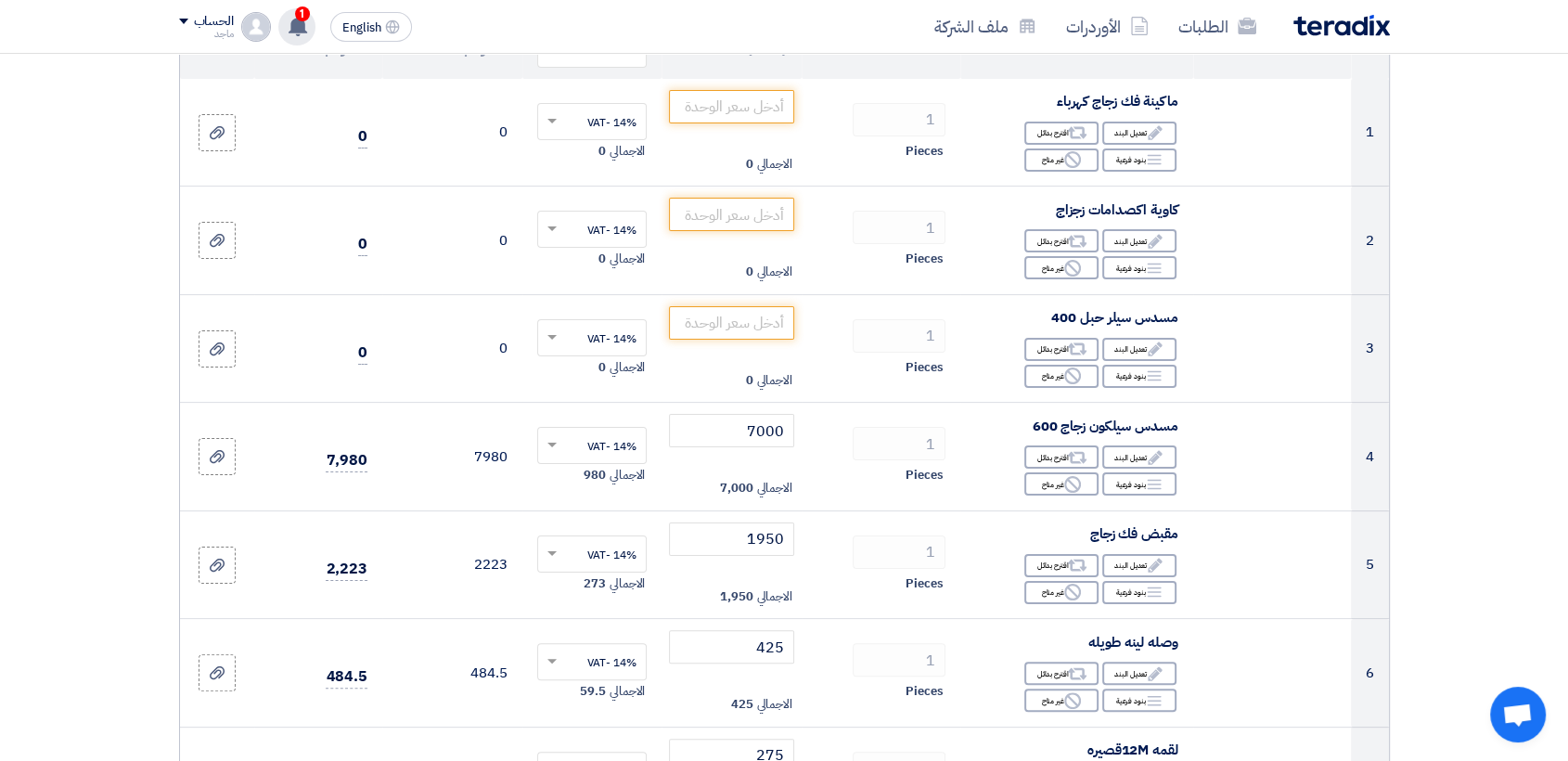
click at [290, 13] on div "1 تم مشاهدة العرض المقدم للطلب "Supply of SAMSUNG EVO Select Micro SD-Memory-Ca…" at bounding box center [297, 27] width 37 height 37
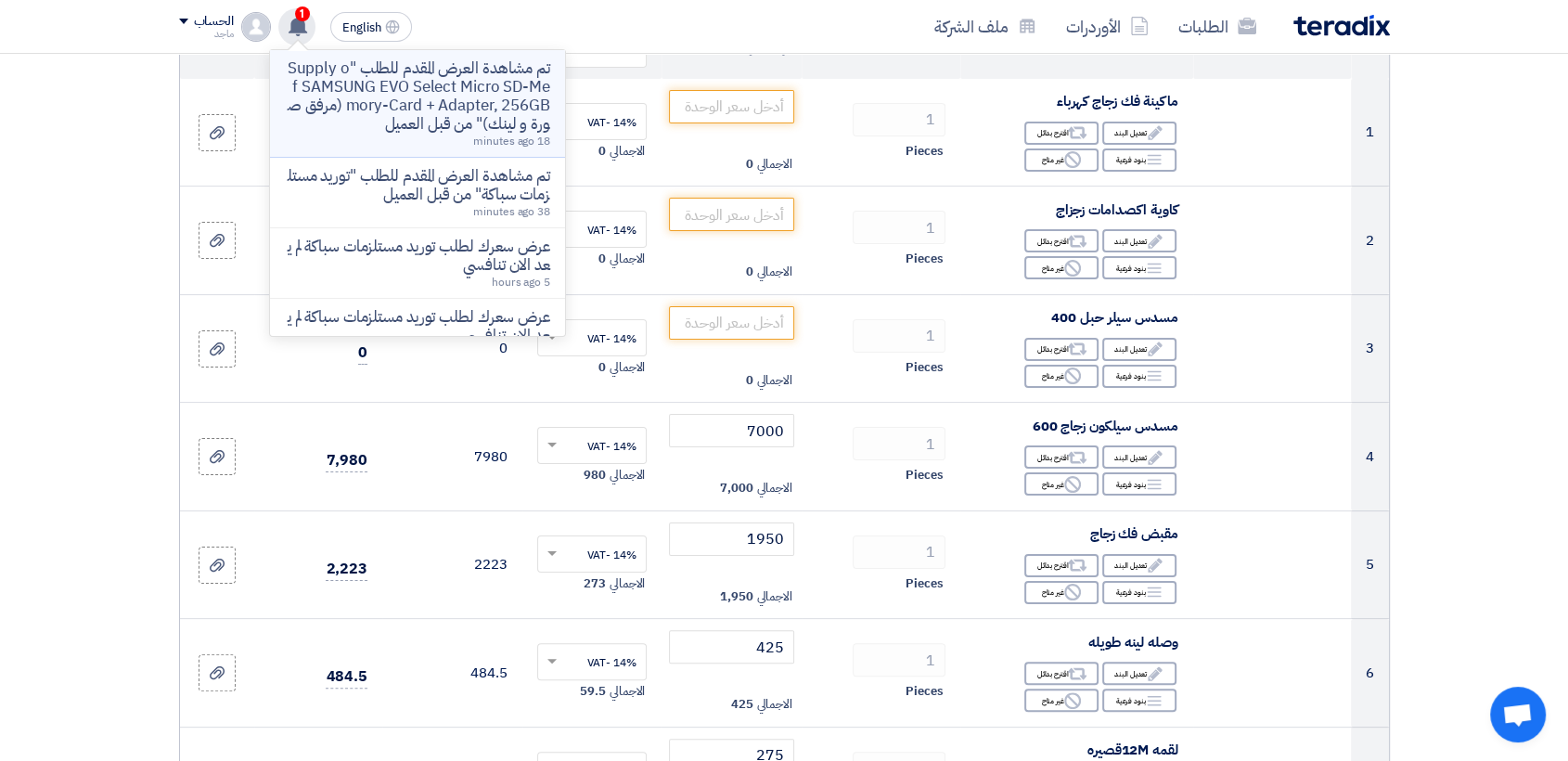
click at [363, 74] on p "تم مشاهدة العرض المقدم للطلب "Supply of SAMSUNG EVO Select Micro SD-Memory-Card…" at bounding box center [417, 96] width 265 height 74
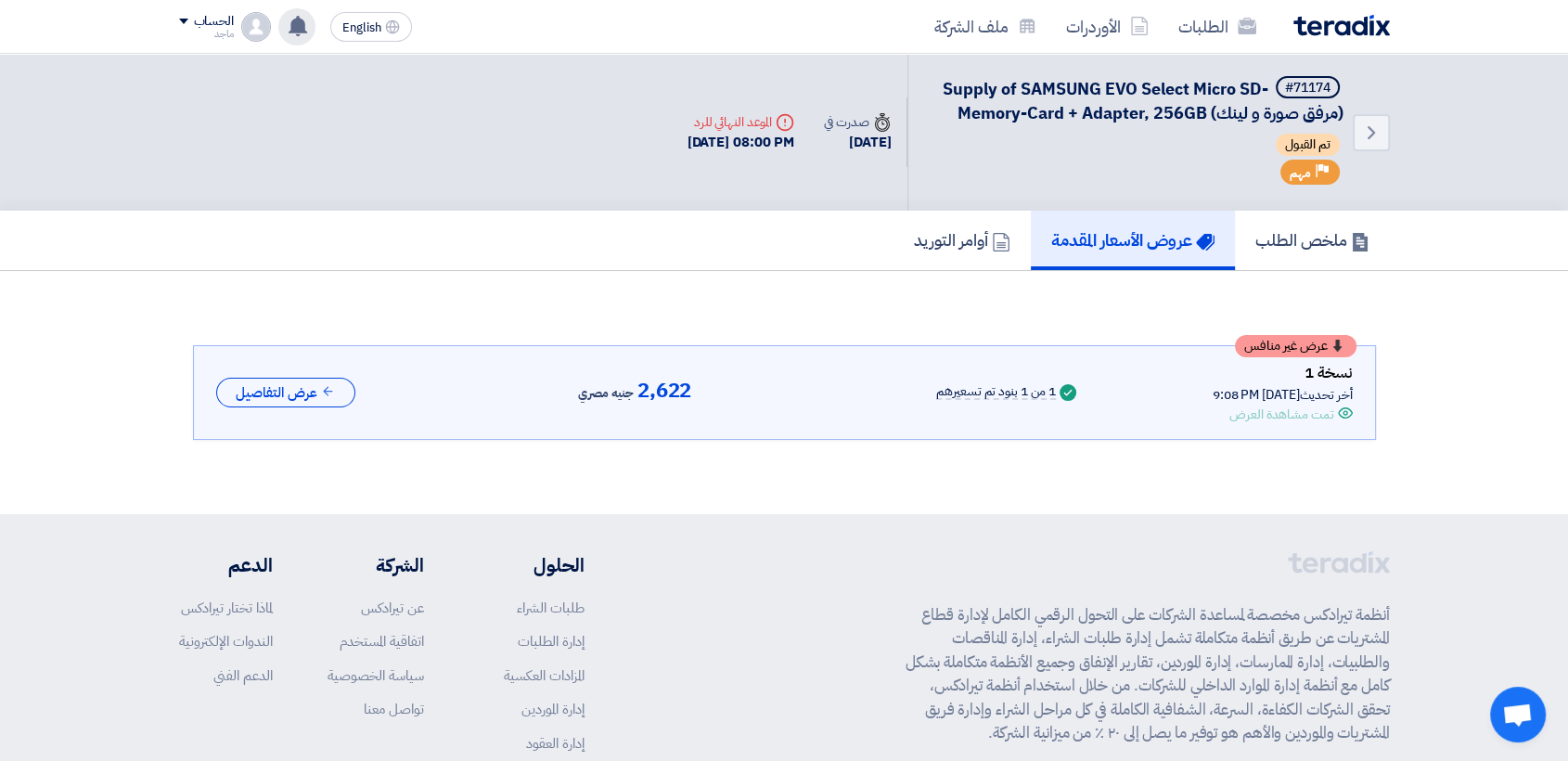
scroll to position [11, 0]
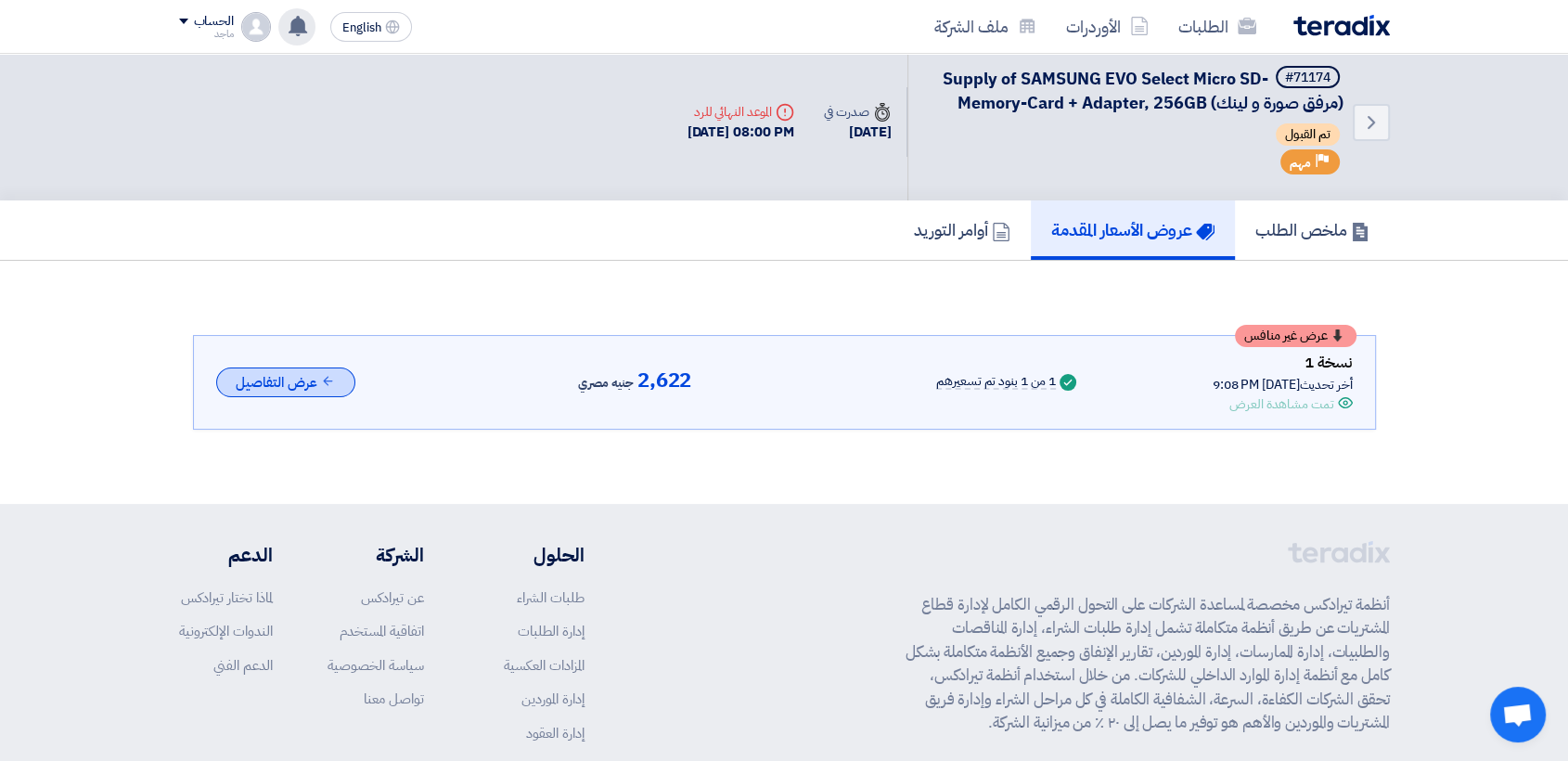
click at [326, 379] on use at bounding box center [329, 381] width 10 height 10
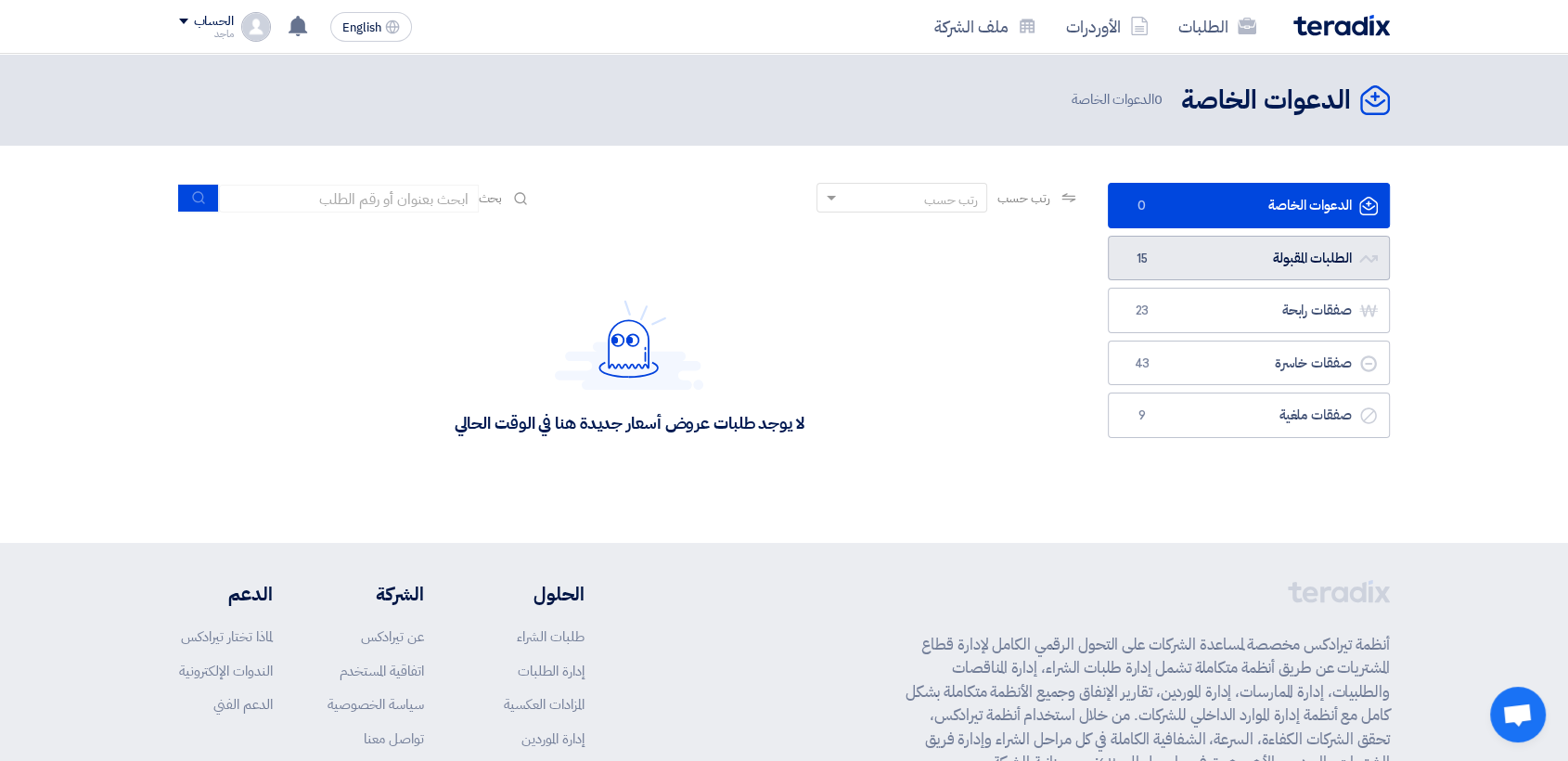
click at [1181, 255] on link "الطلبات المقبولة الطلبات المقبولة 15" at bounding box center [1249, 258] width 282 height 45
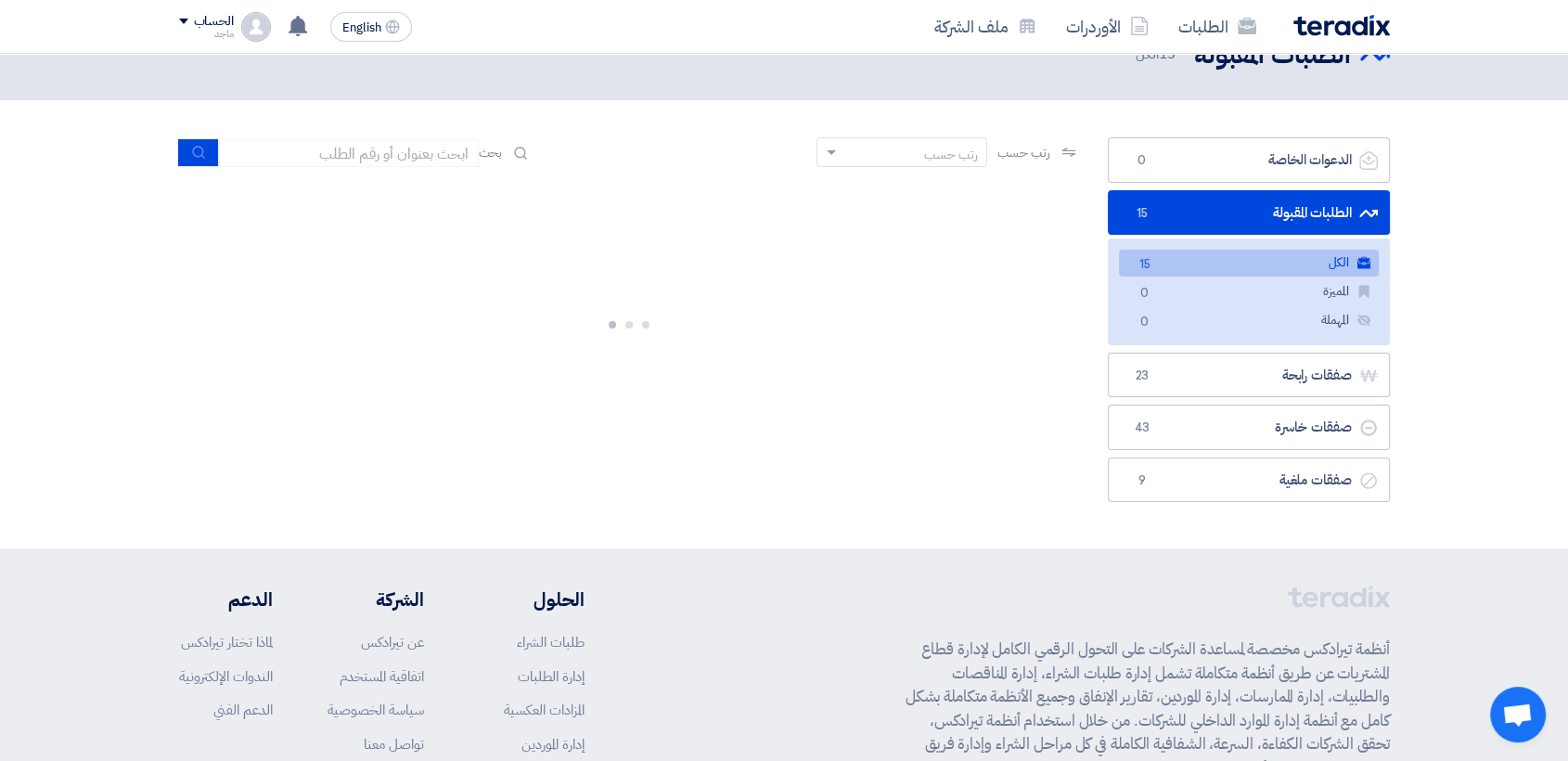
scroll to position [42, 0]
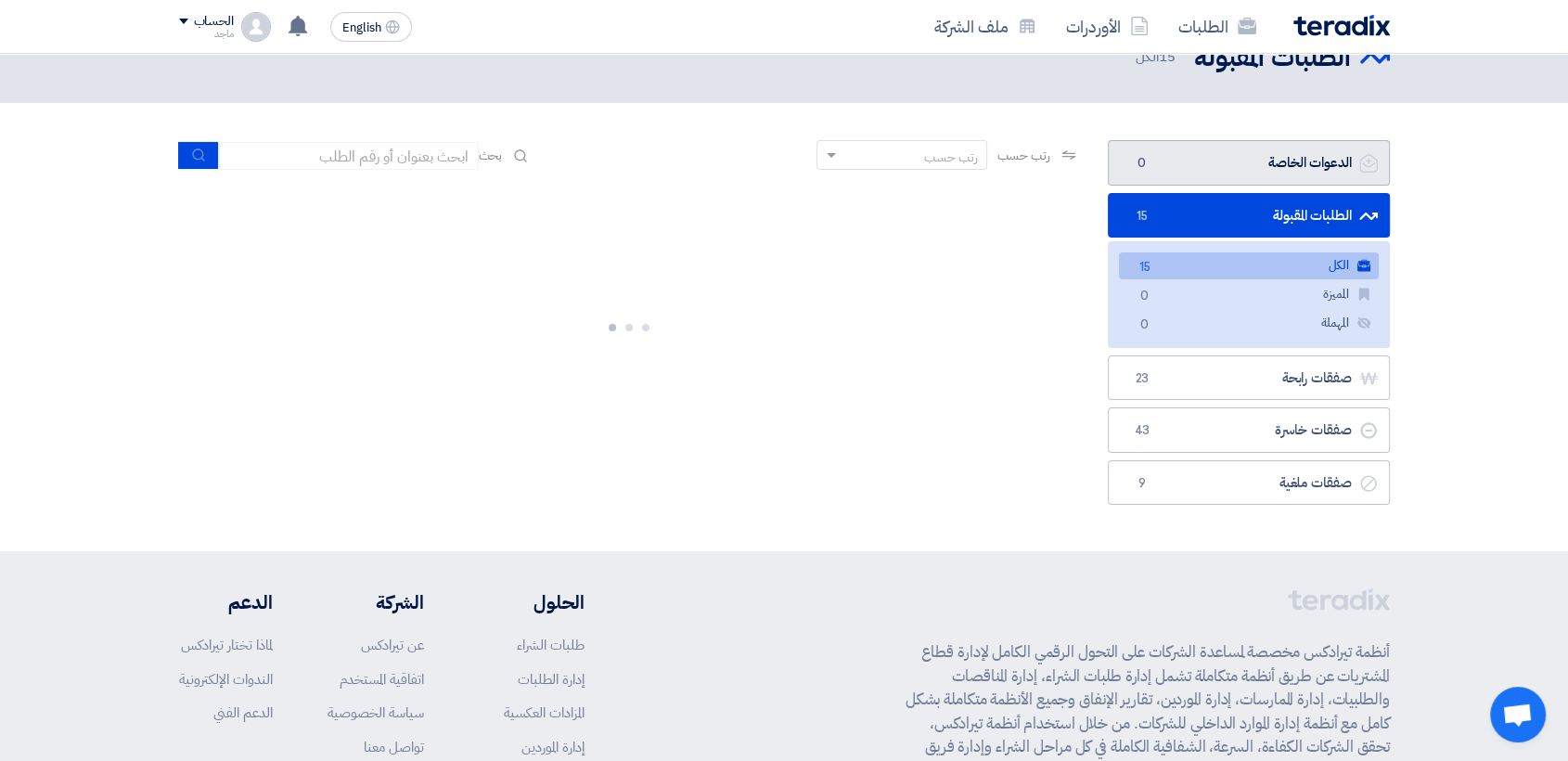
click at [1296, 179] on link "الدعوات الخاصة الدعوات الخاصة 0" at bounding box center [1249, 162] width 282 height 45
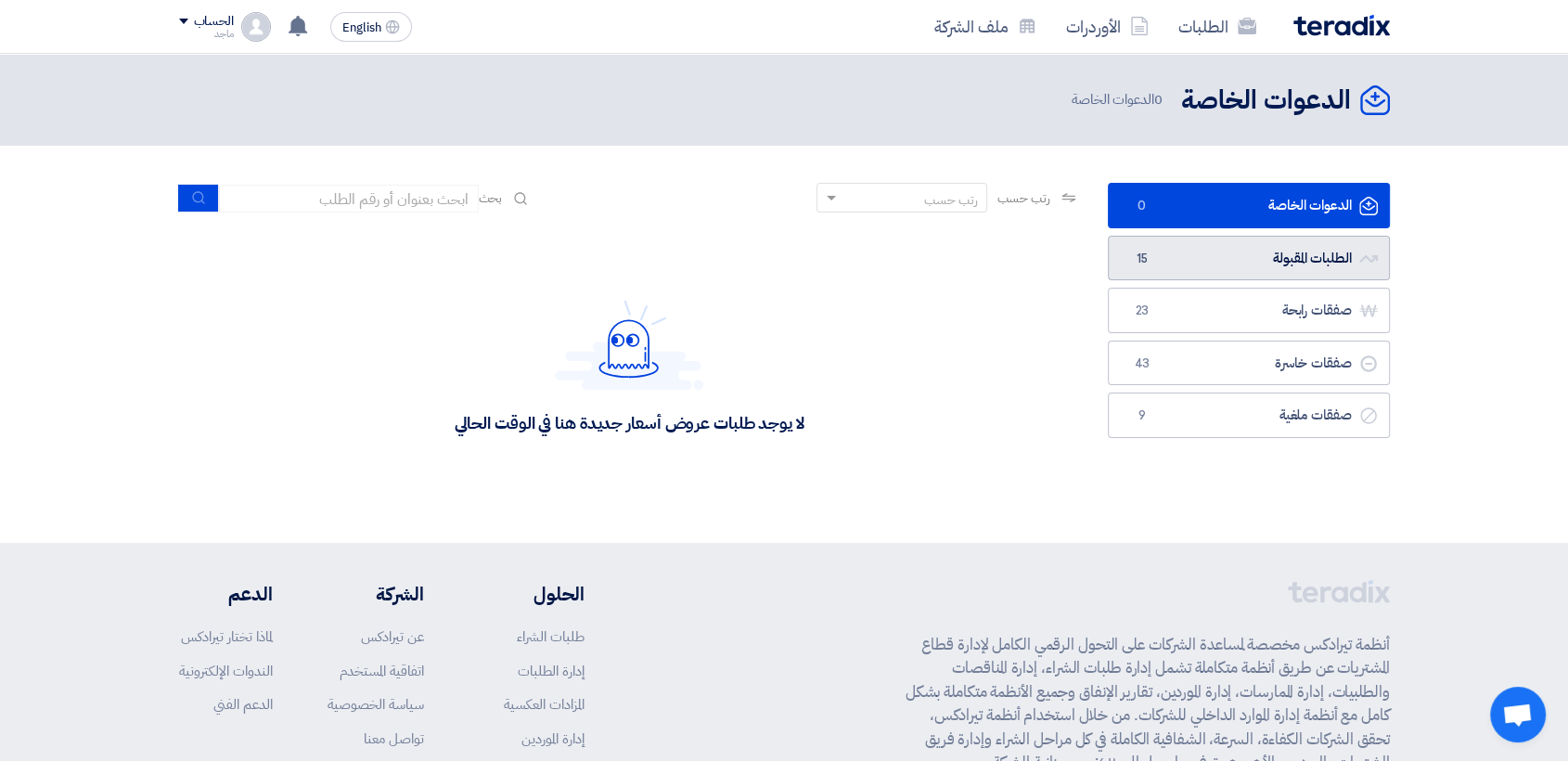
click at [1144, 254] on span "15" at bounding box center [1141, 258] width 22 height 18
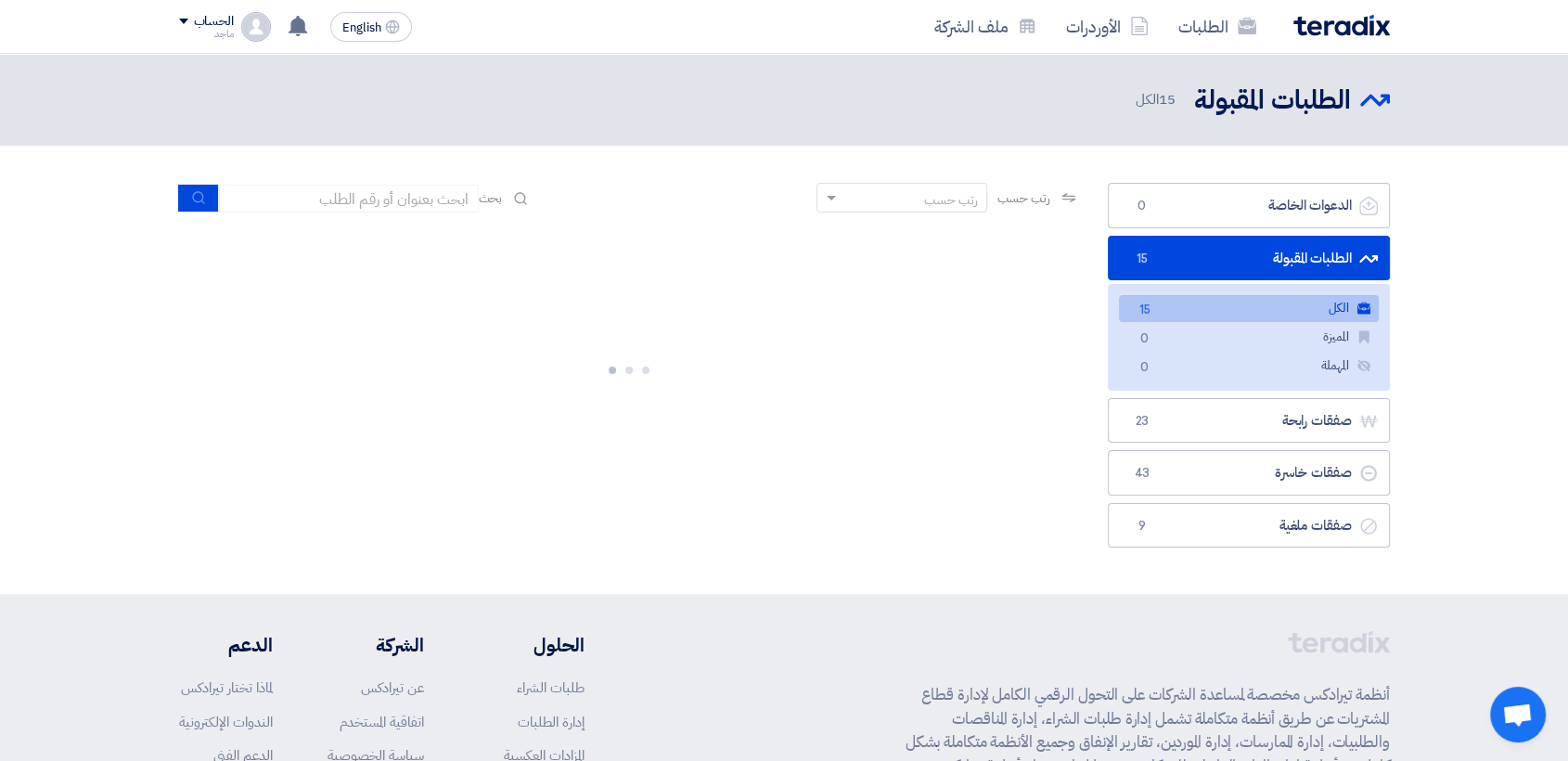
click at [1144, 254] on span "15" at bounding box center [1141, 258] width 22 height 18
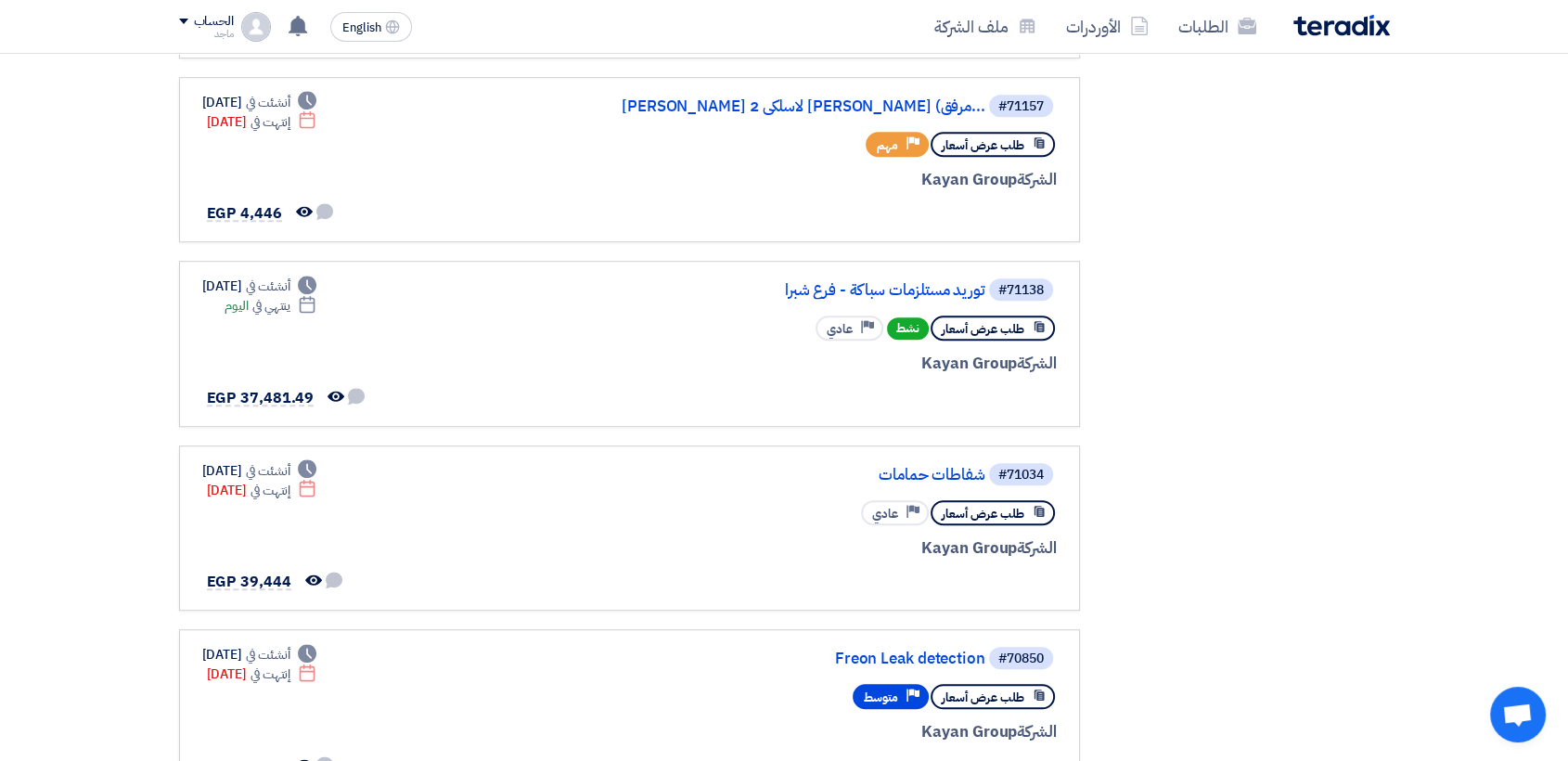
scroll to position [1158, 0]
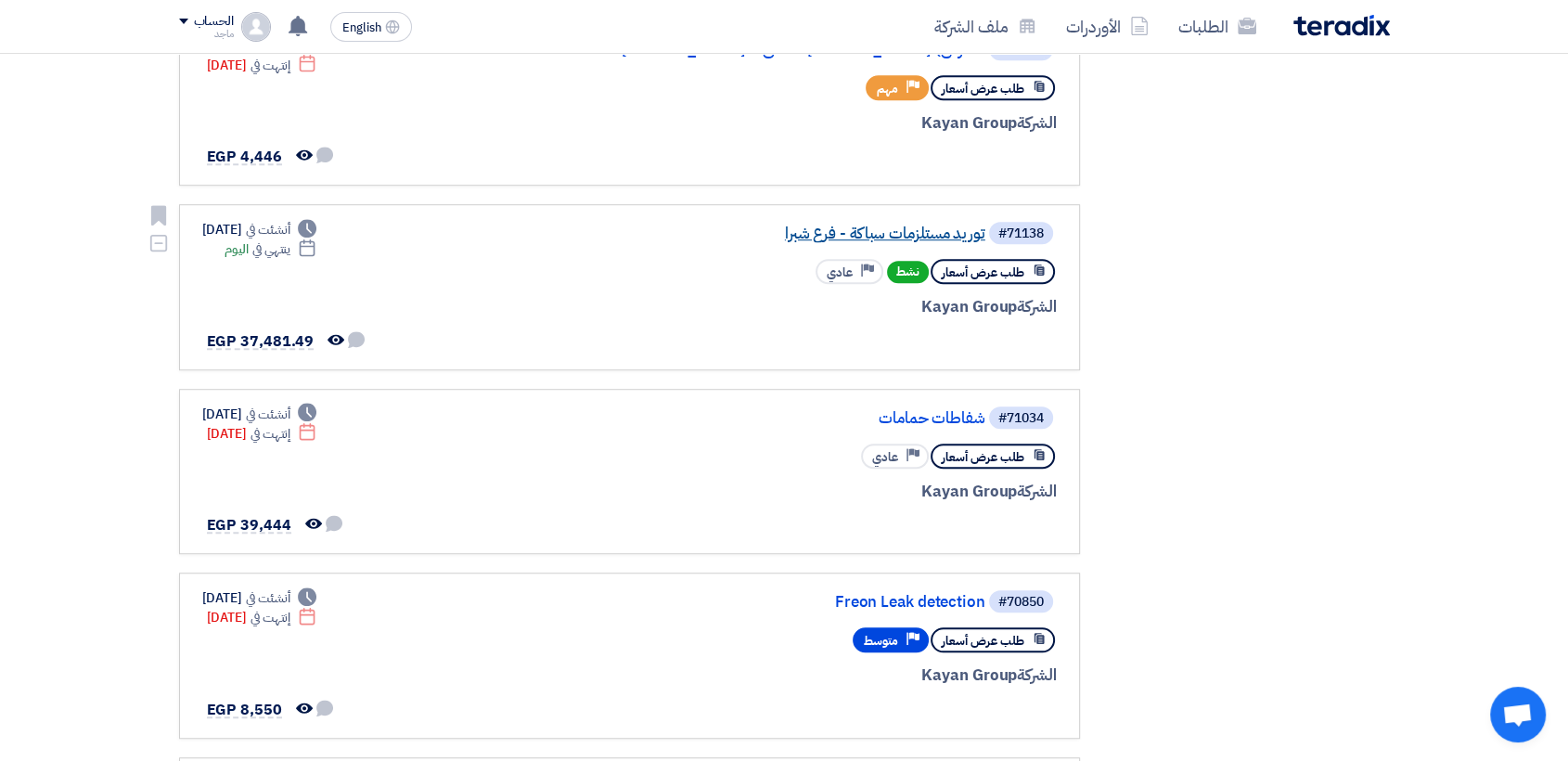
click at [902, 226] on link "توريد مستلزمات سباكة - فرع شبرا" at bounding box center [799, 233] width 371 height 16
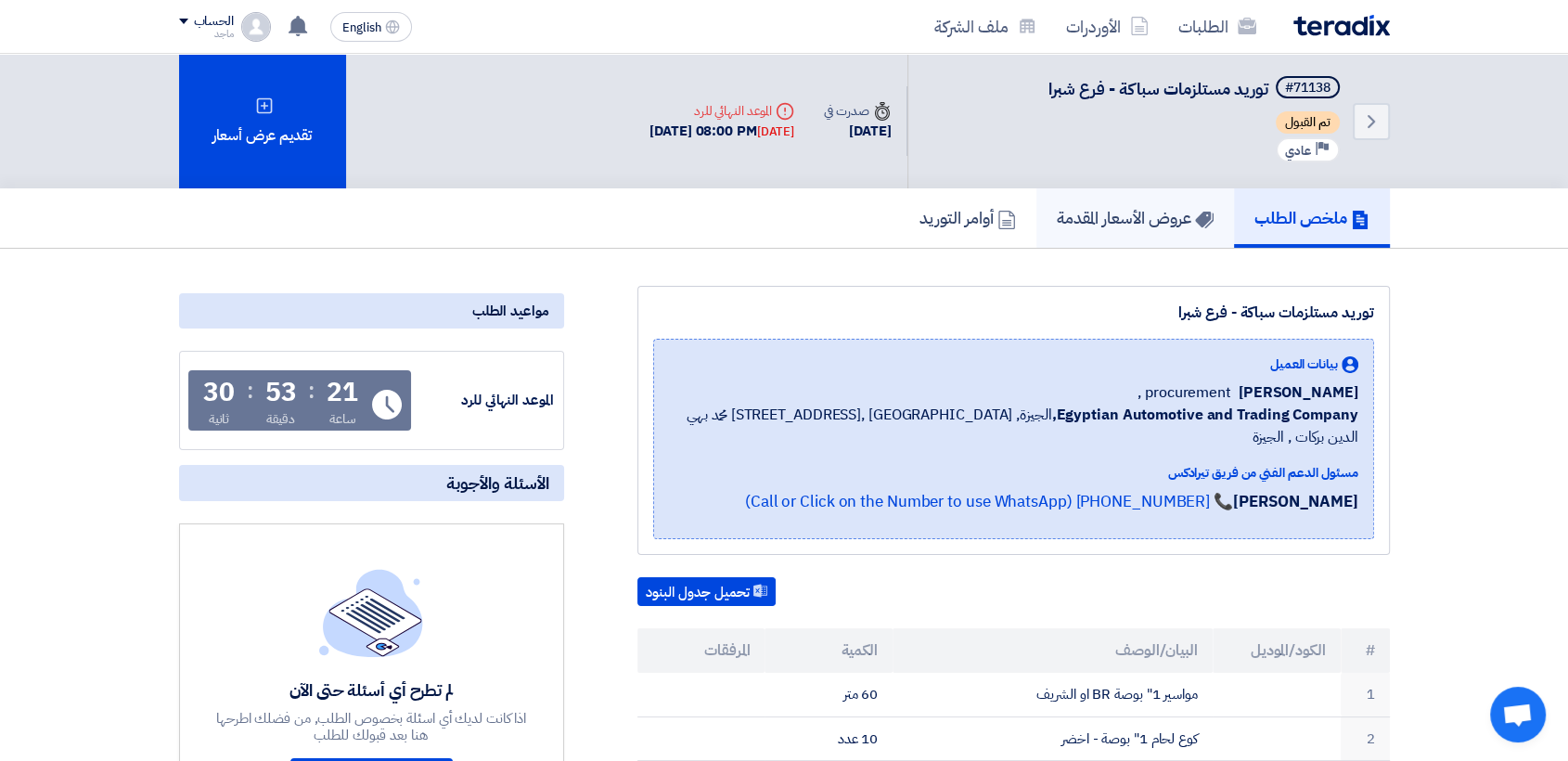
click at [1106, 222] on h5 "عروض الأسعار المقدمة" at bounding box center [1135, 217] width 157 height 21
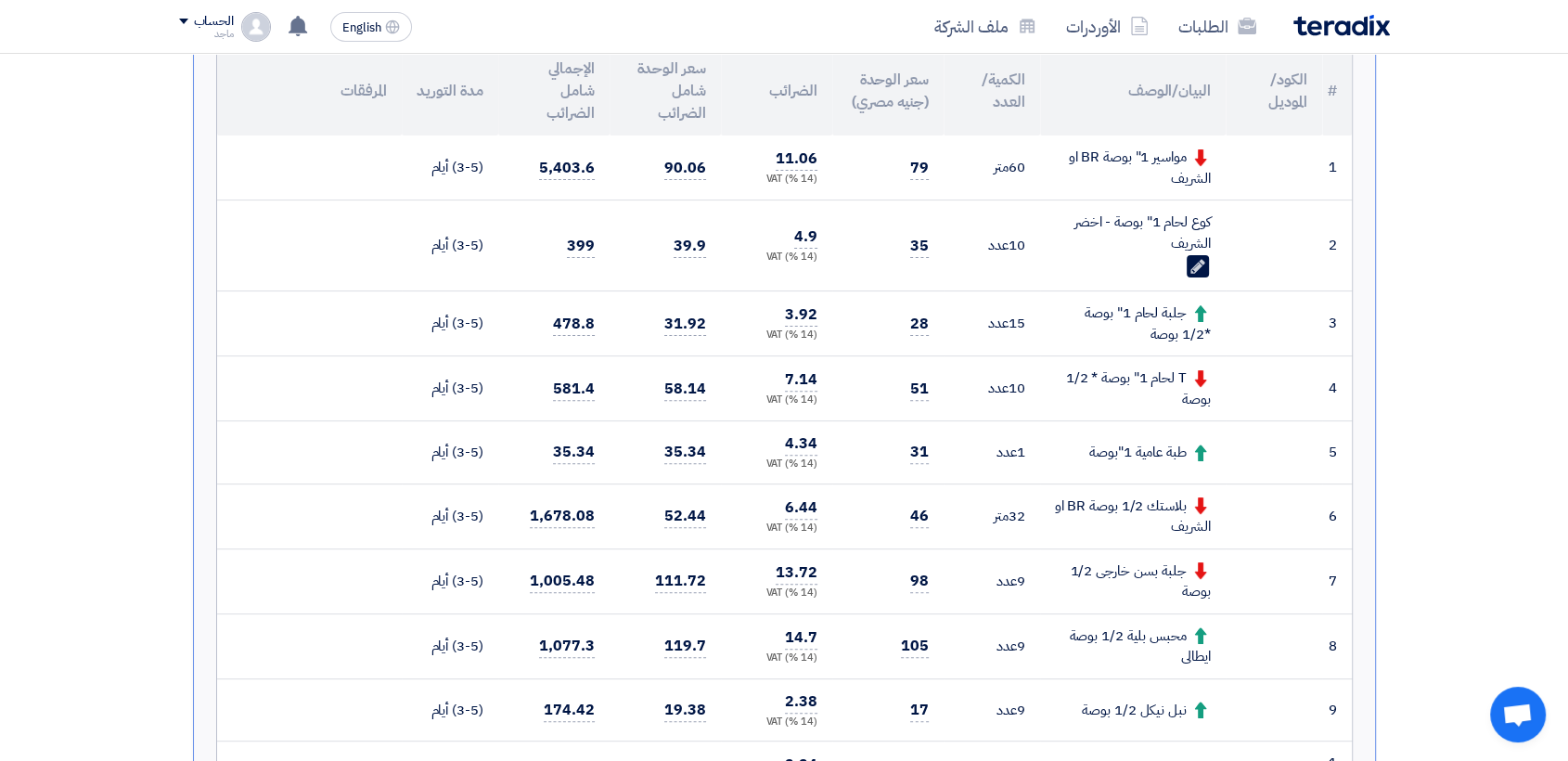
scroll to position [528, 0]
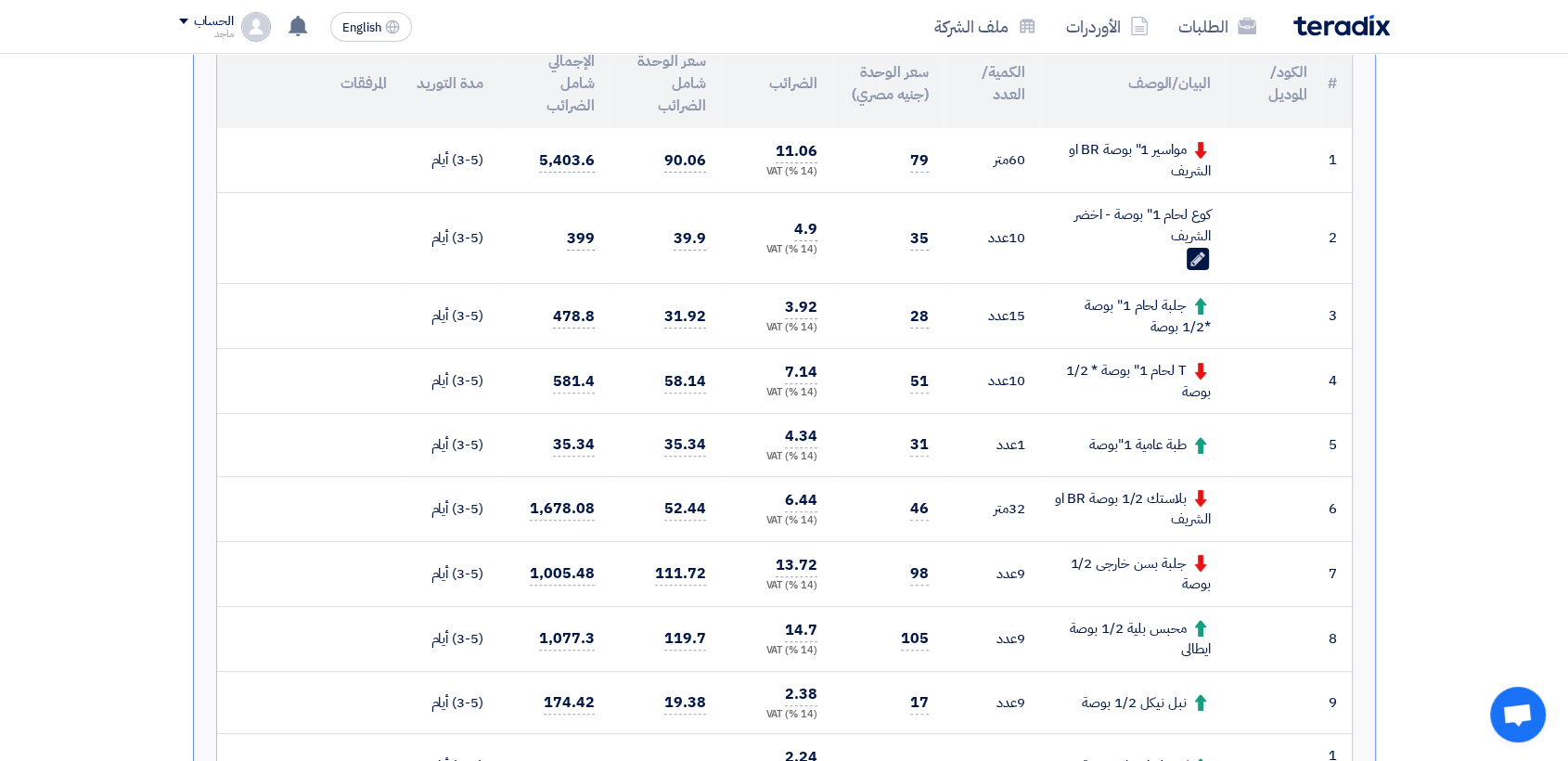
drag, startPoint x: 1573, startPoint y: 199, endPoint x: 1448, endPoint y: 128, distance: 143.8
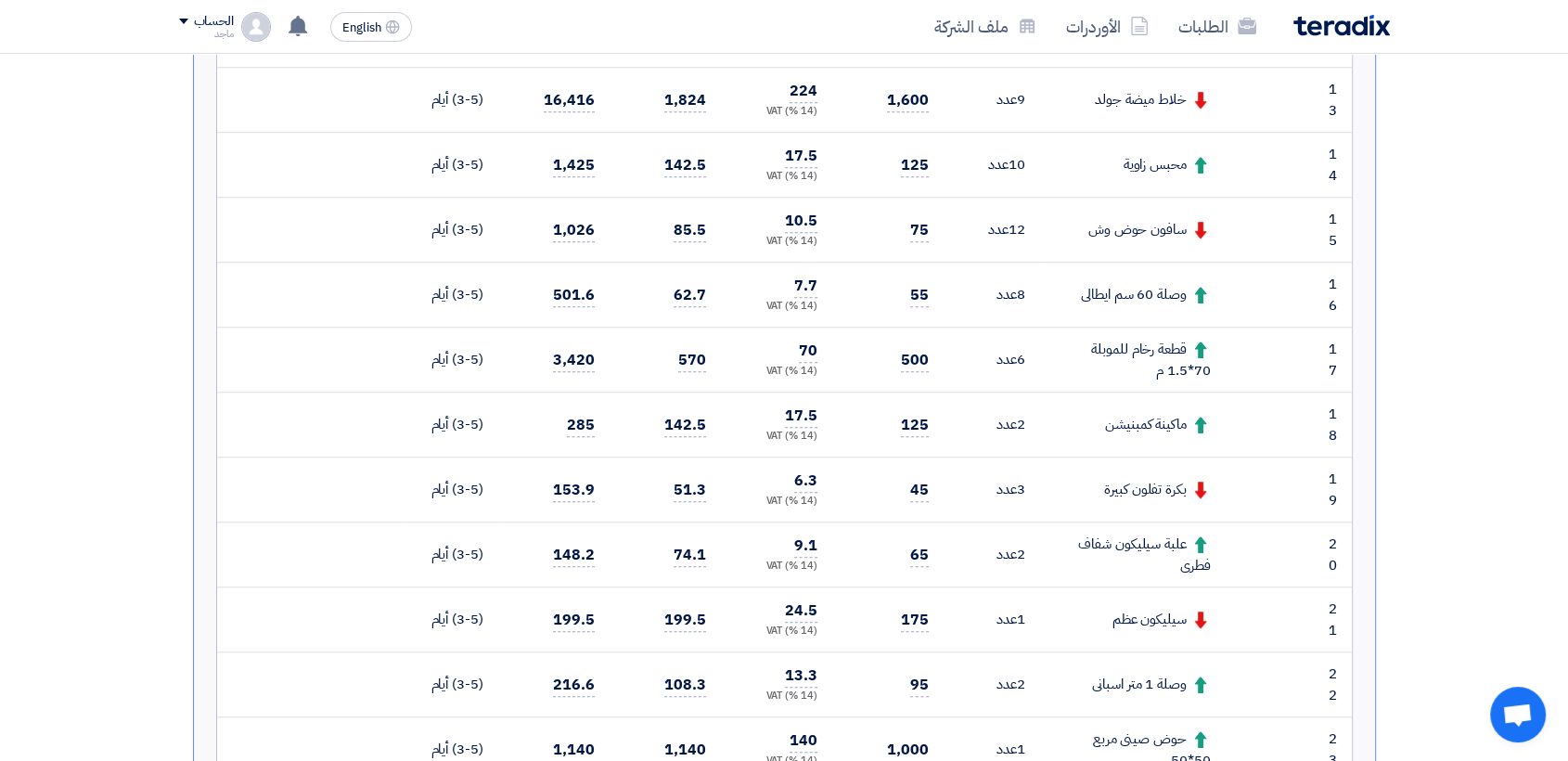
scroll to position [1426, 0]
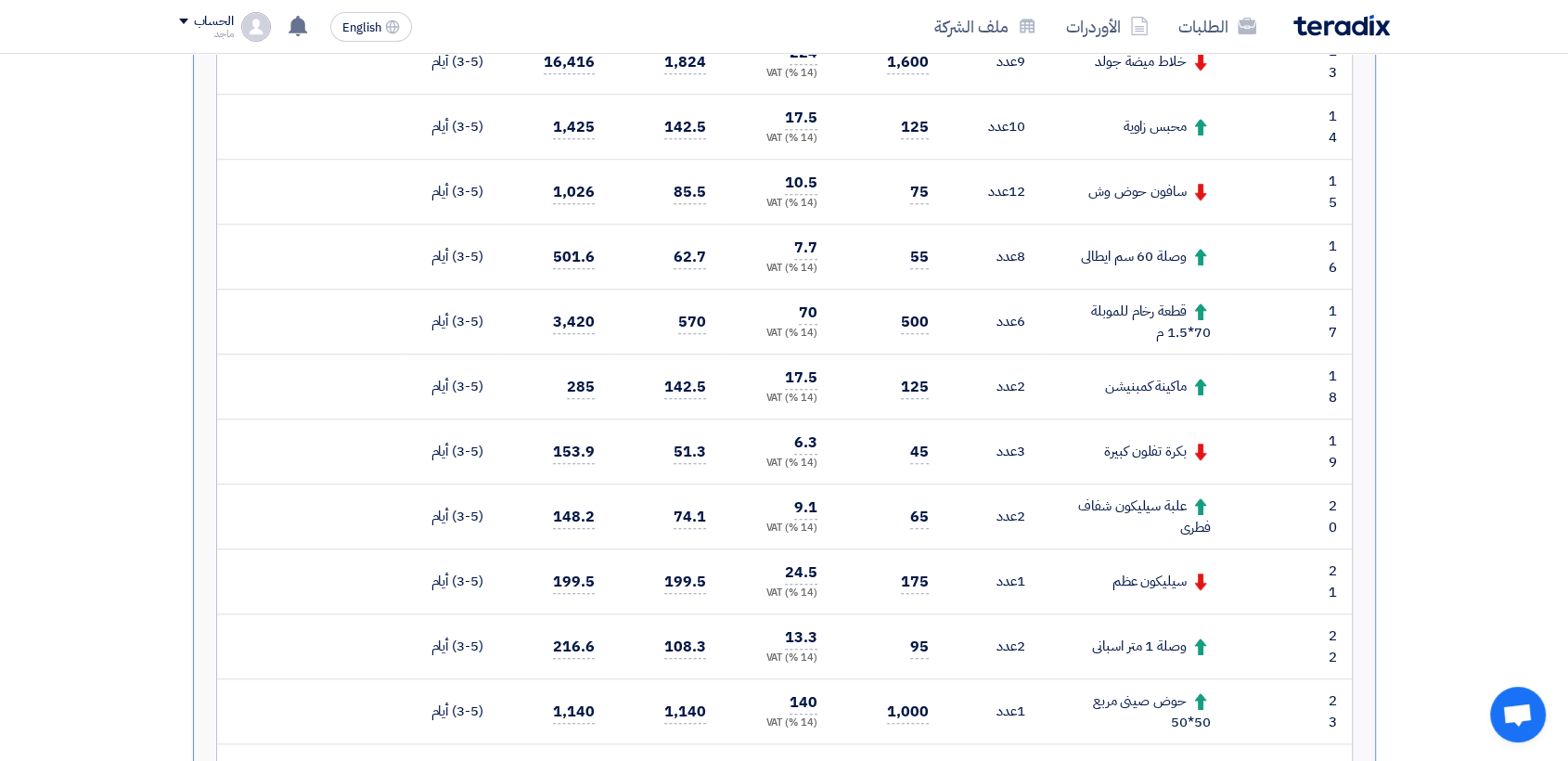
drag, startPoint x: 1566, startPoint y: 432, endPoint x: 1566, endPoint y: 464, distance: 32.0
click at [1566, 464] on section "تقديم عرض سعر عرض منافس نسخة 1 أخر تحديث 23 Aug 2025, 4:23 PM Offer is Seen تمت…" at bounding box center [784, 163] width 1568 height 2684
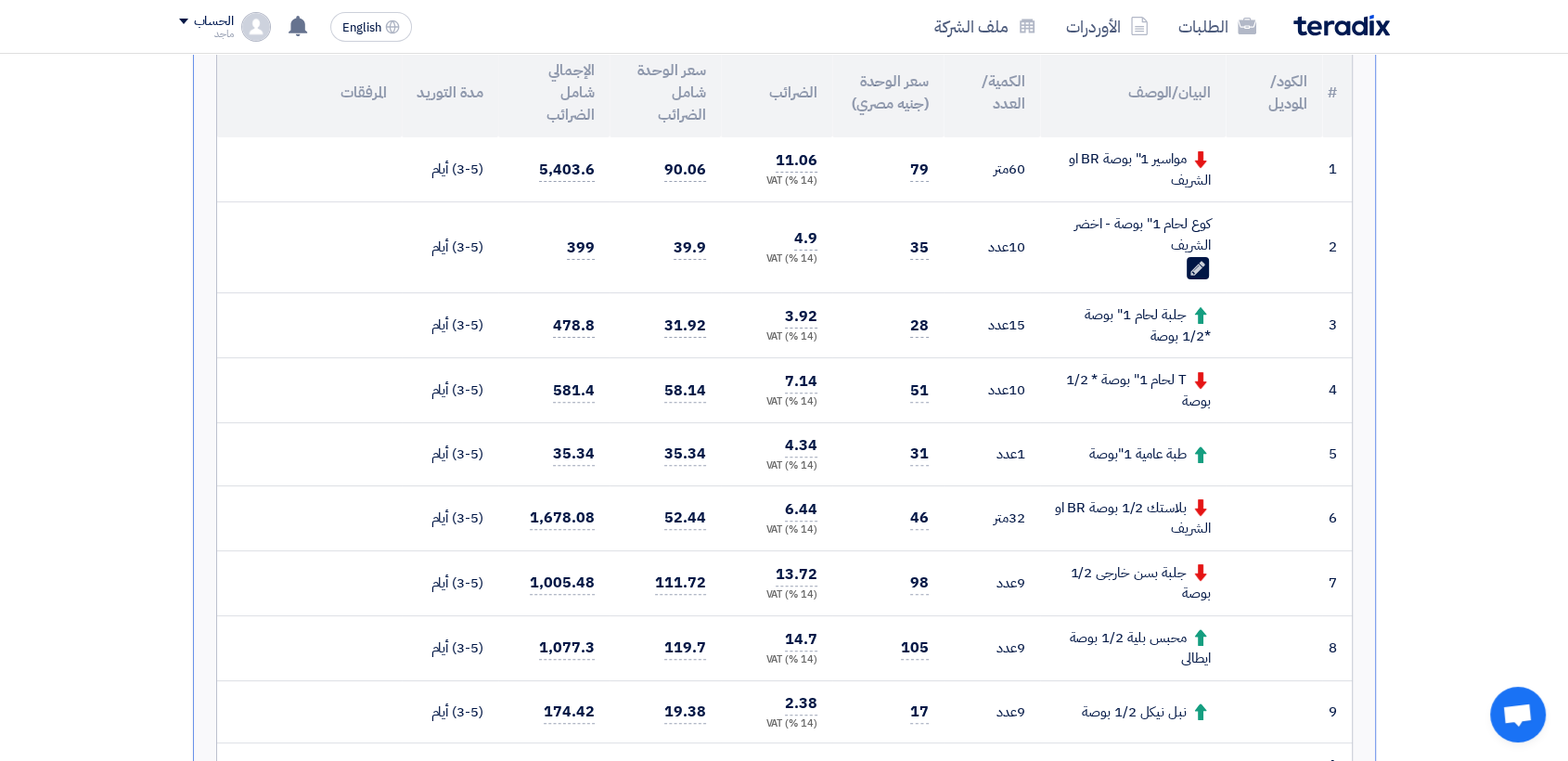
scroll to position [0, 0]
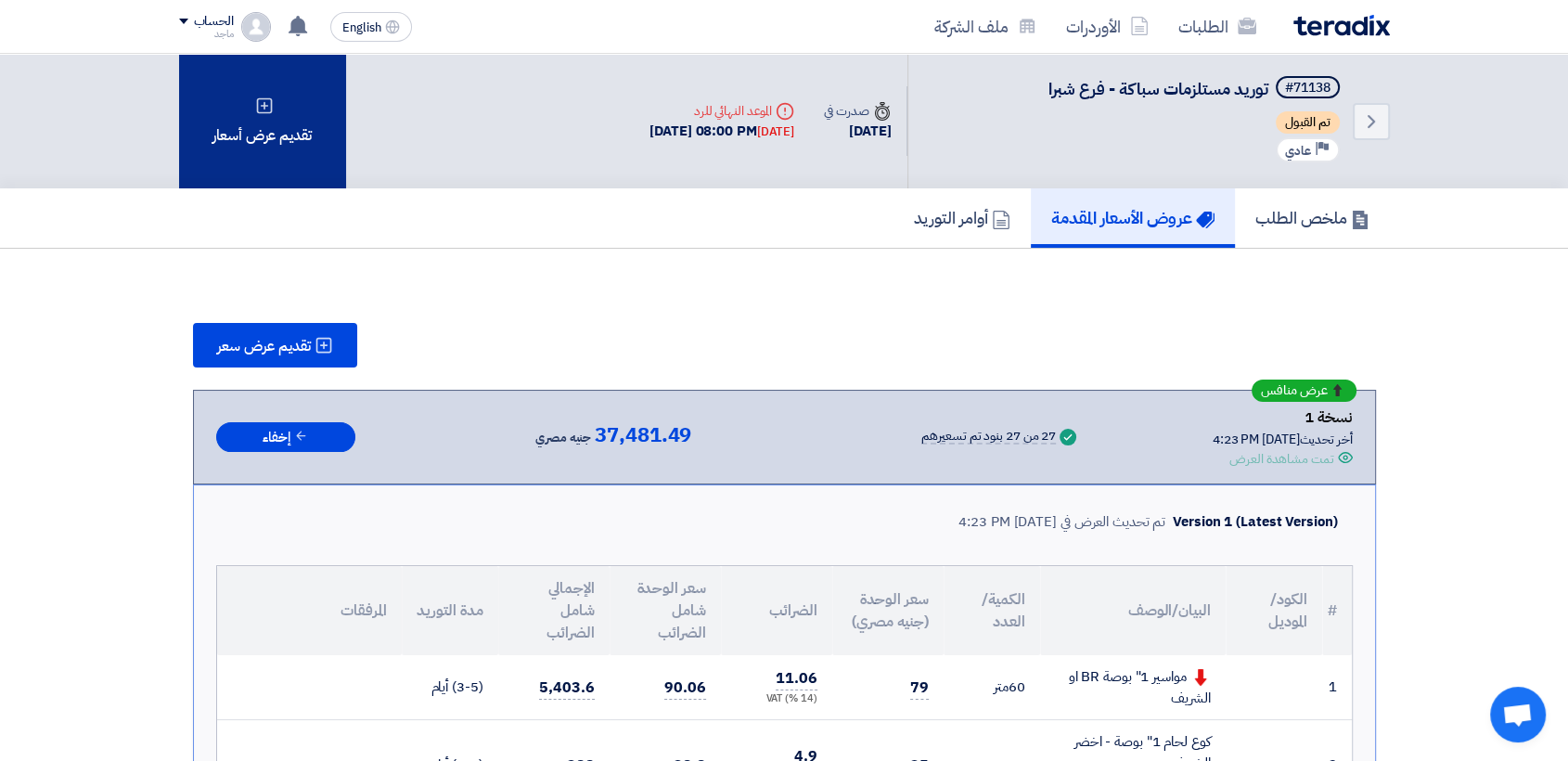
click at [288, 100] on div "تقديم عرض أسعار" at bounding box center [262, 121] width 167 height 135
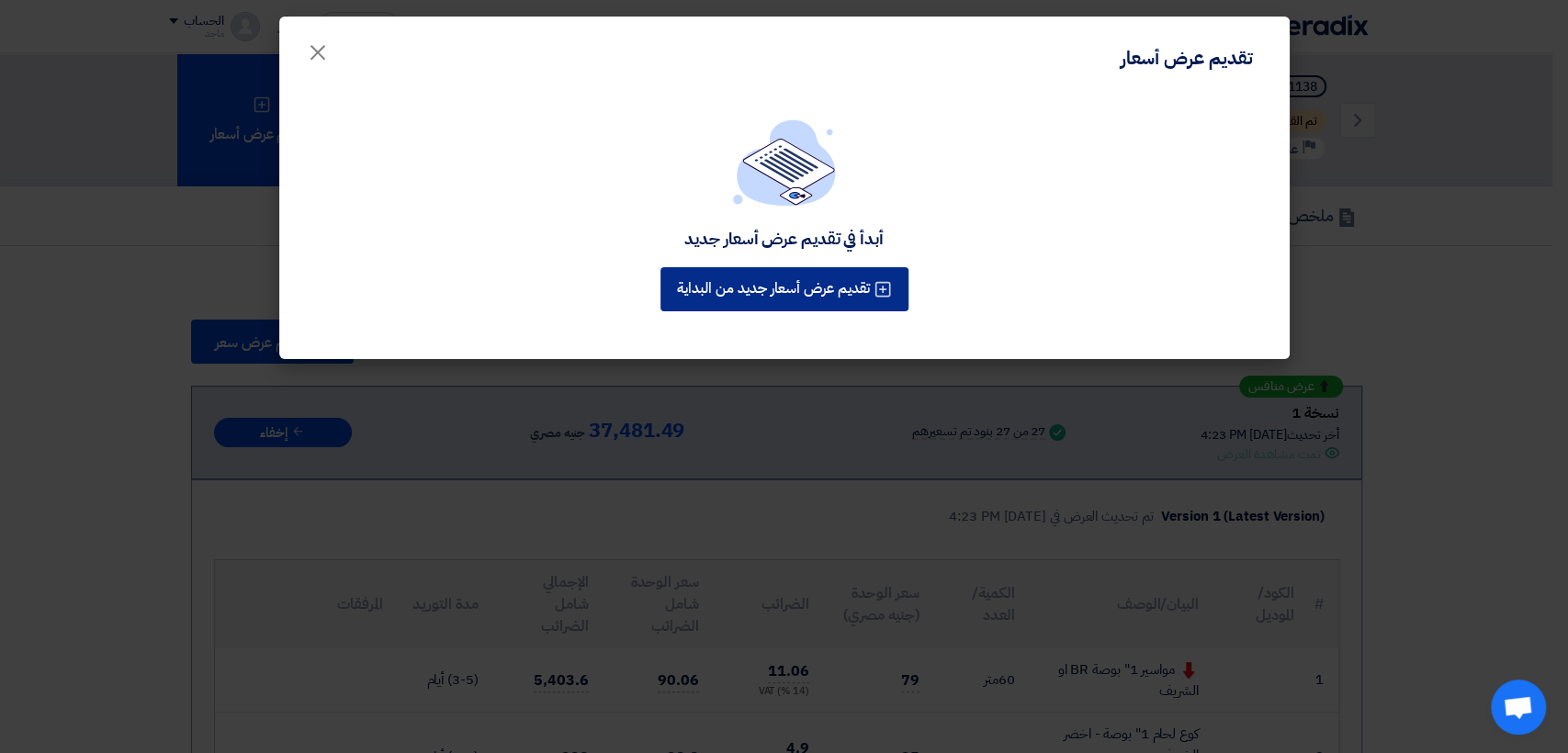
click at [697, 267] on button "تقديم عرض أسعار جديد من البداية" at bounding box center [784, 289] width 248 height 44
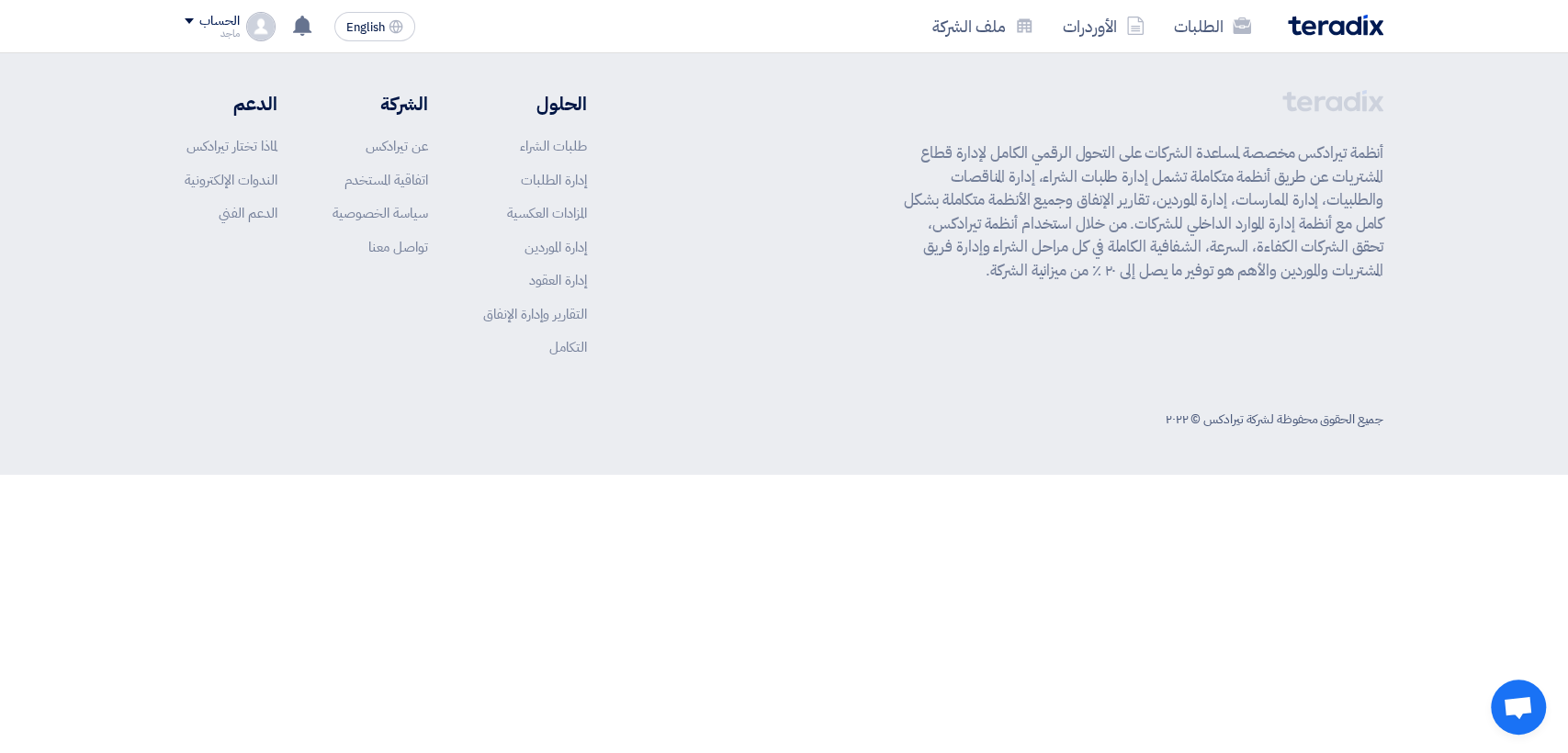
click at [971, 332] on div "أنظمة تيرادكس مخصصة لمساعدة الشركات على التحول الرقمي الكامل لإدارة قطاع المشتر…" at bounding box center [1143, 238] width 479 height 296
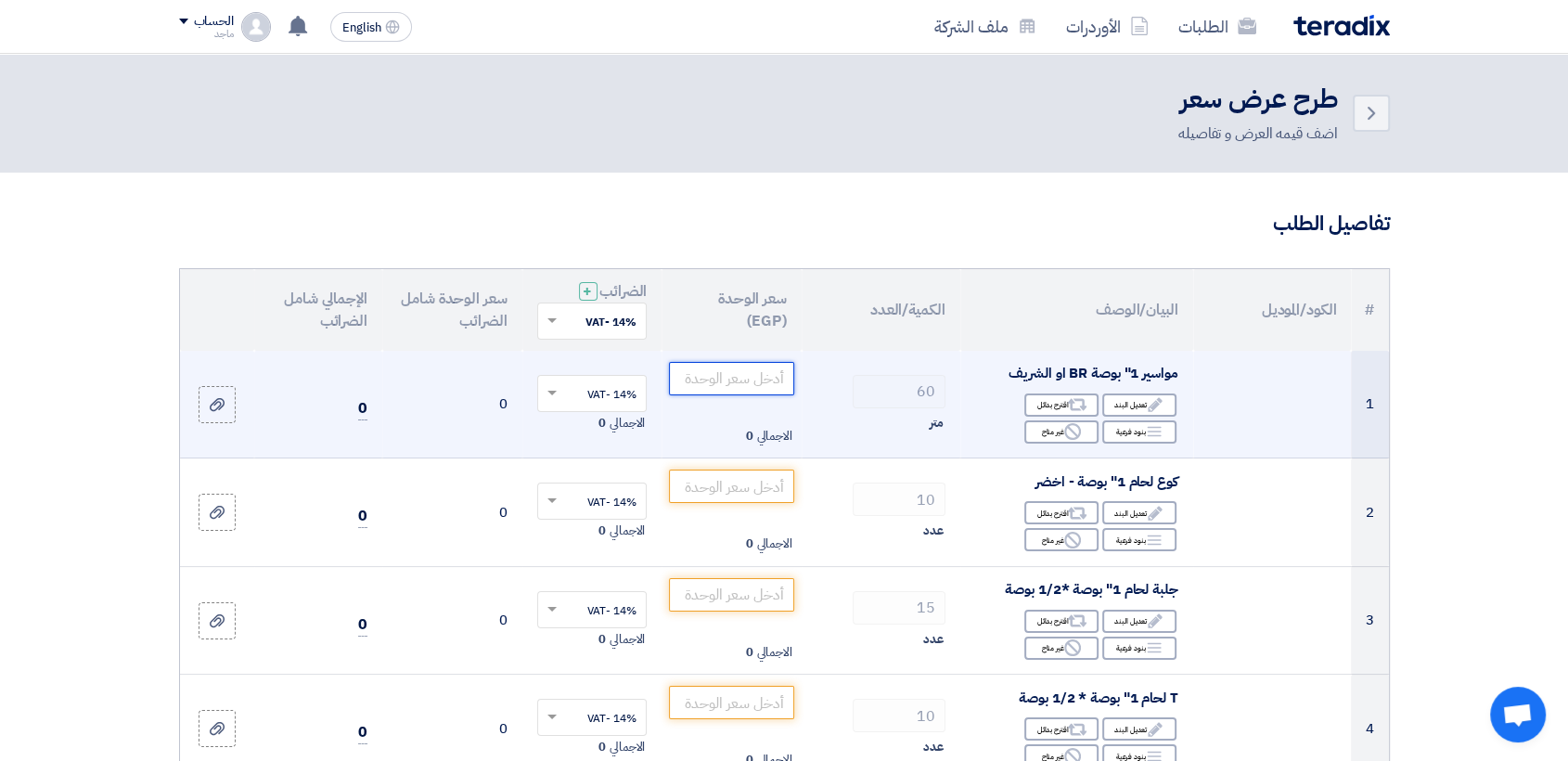
click at [691, 377] on input "number" at bounding box center [731, 379] width 125 height 34
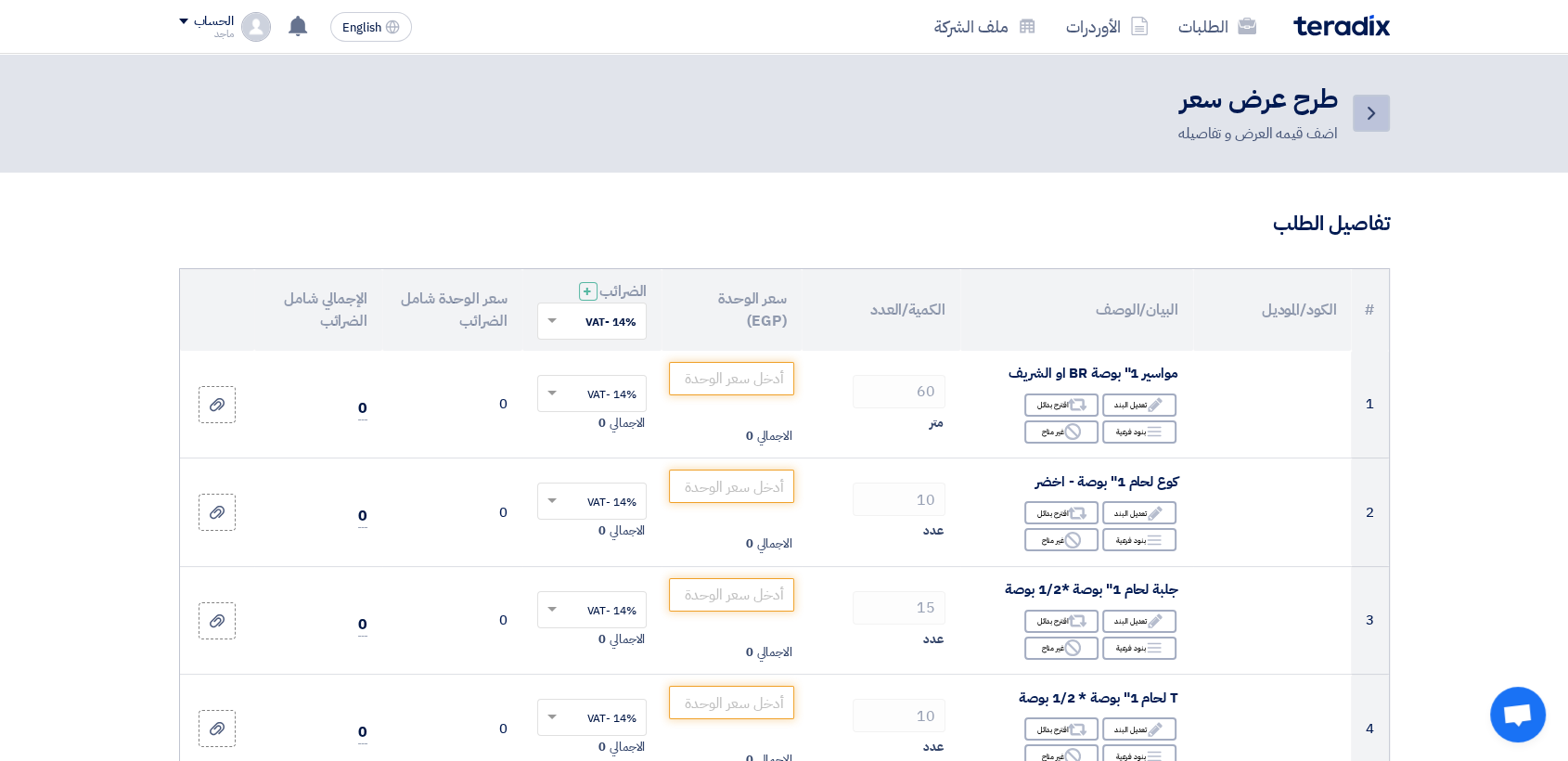
click at [1375, 113] on icon "Back" at bounding box center [1371, 112] width 22 height 22
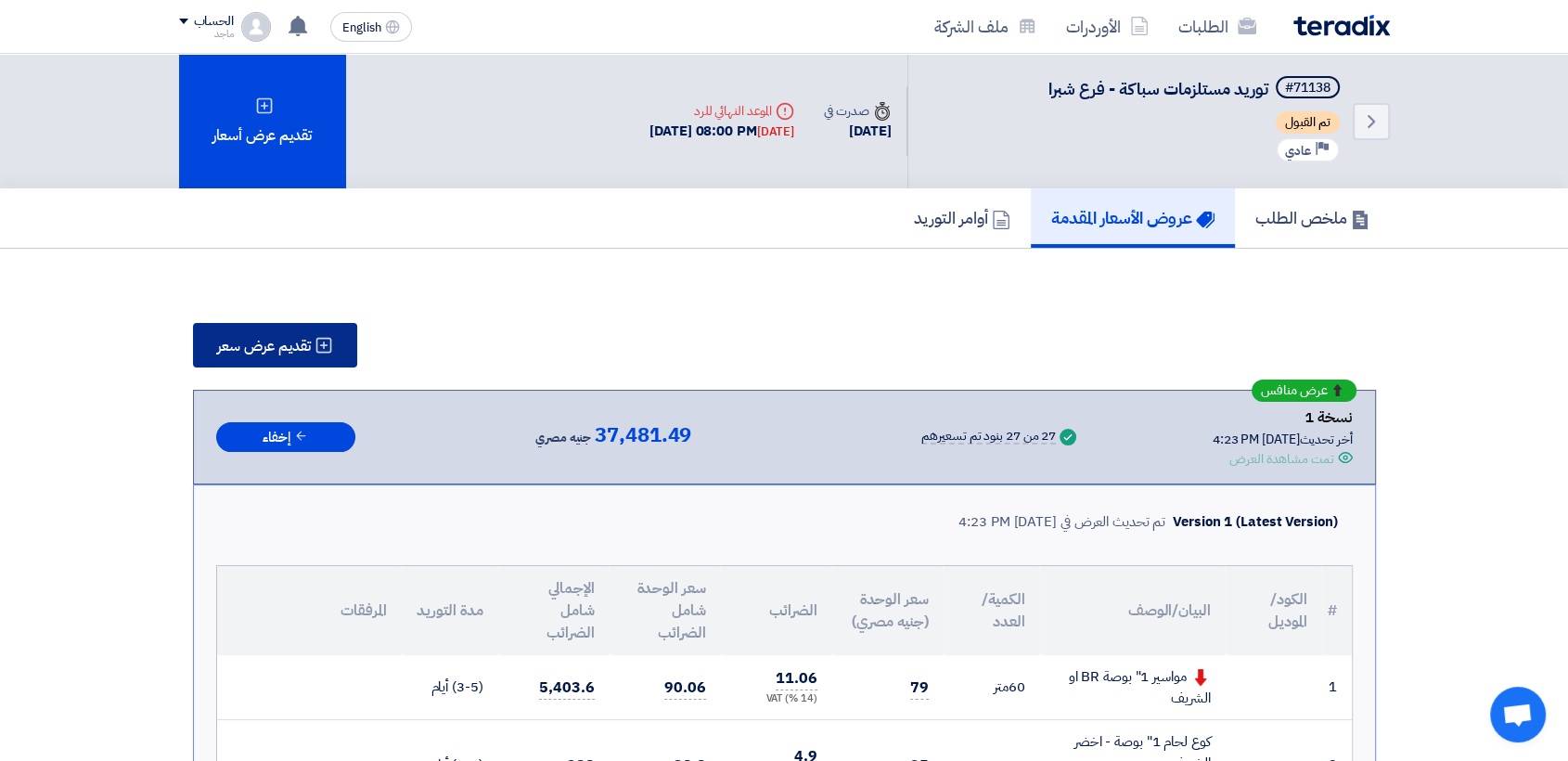
click at [233, 351] on span "تقديم عرض سعر" at bounding box center [264, 346] width 94 height 14
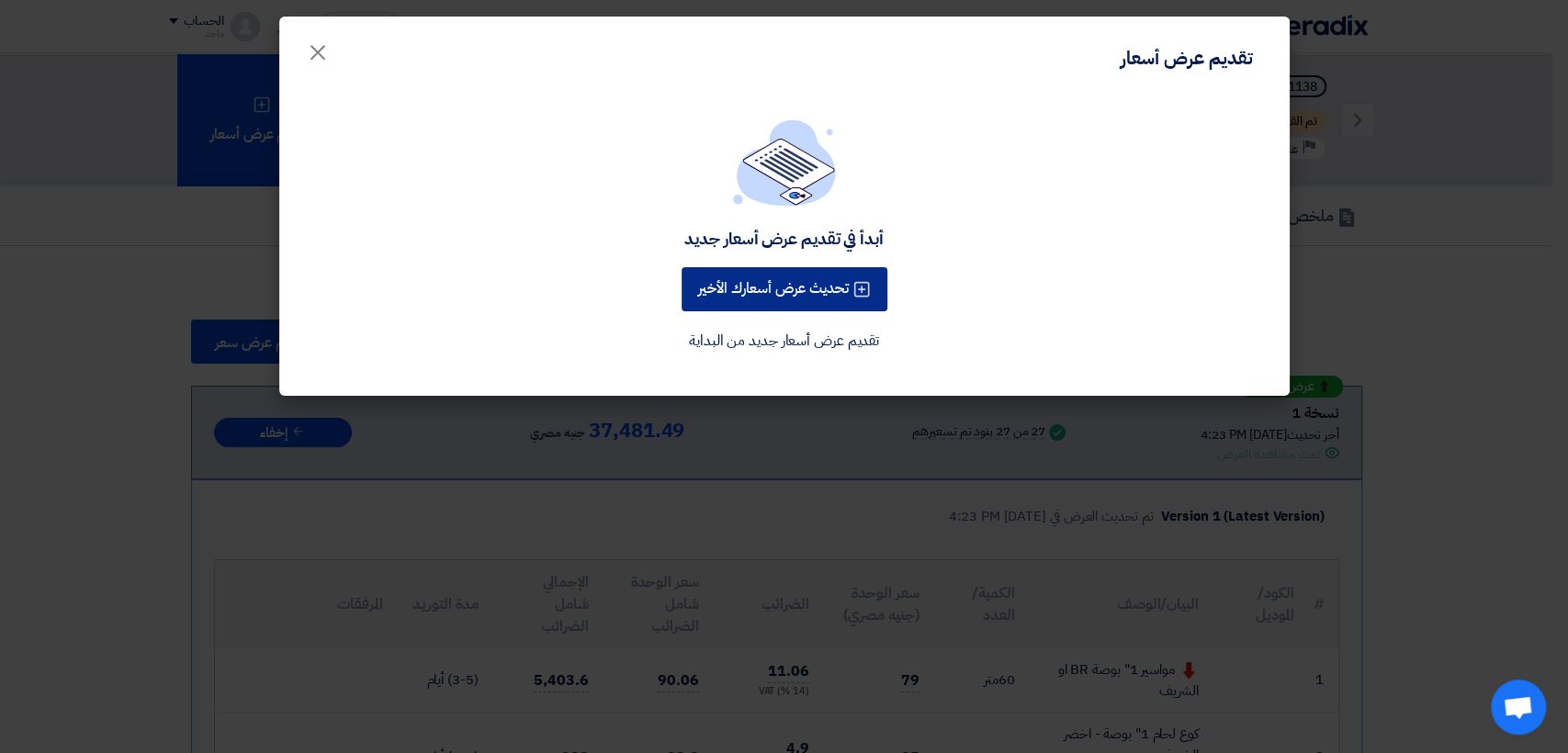
click at [803, 281] on button "تحديث عرض أسعارك الأخير" at bounding box center [784, 289] width 205 height 44
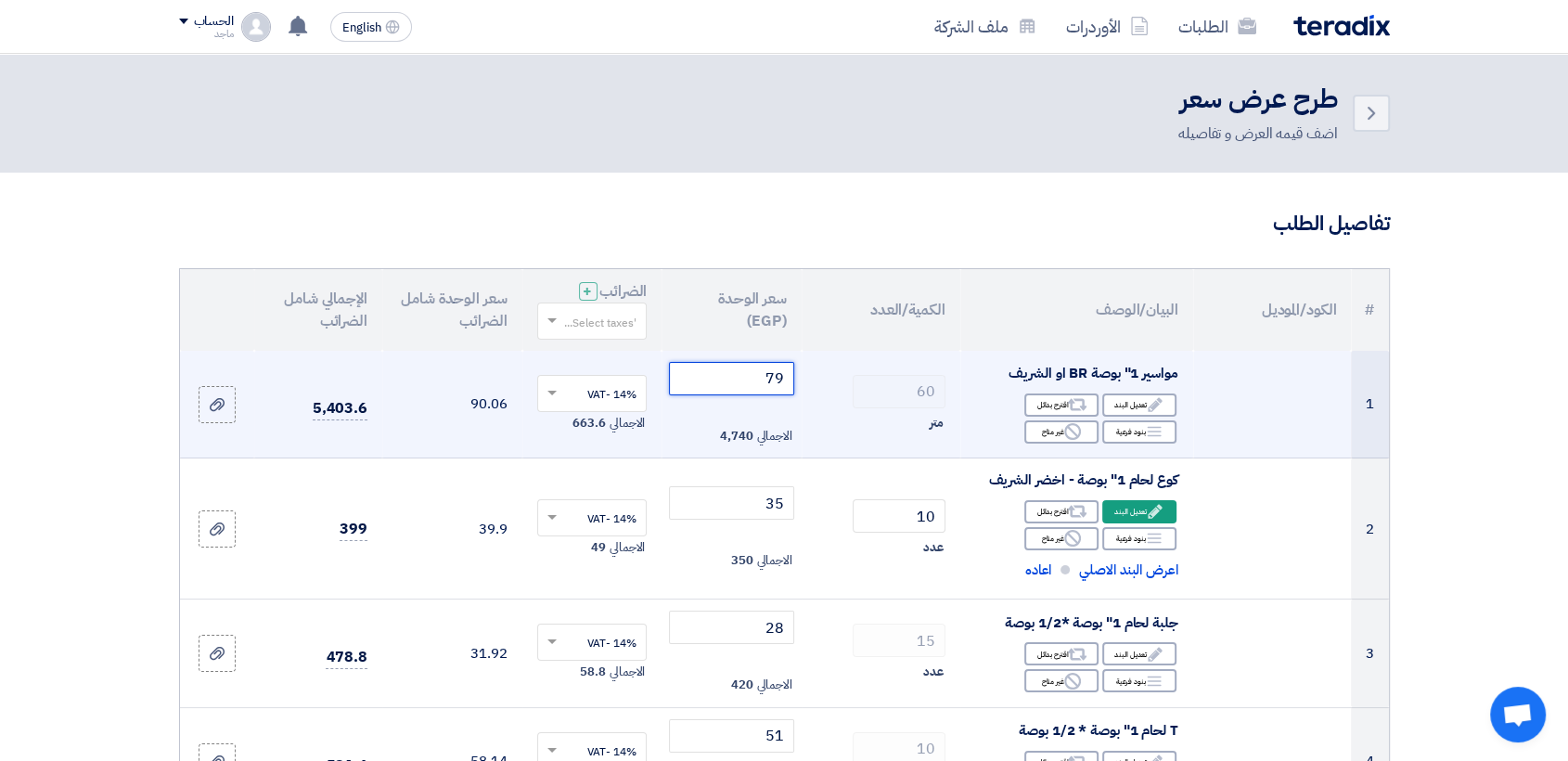
click at [747, 380] on input "79" at bounding box center [731, 379] width 125 height 34
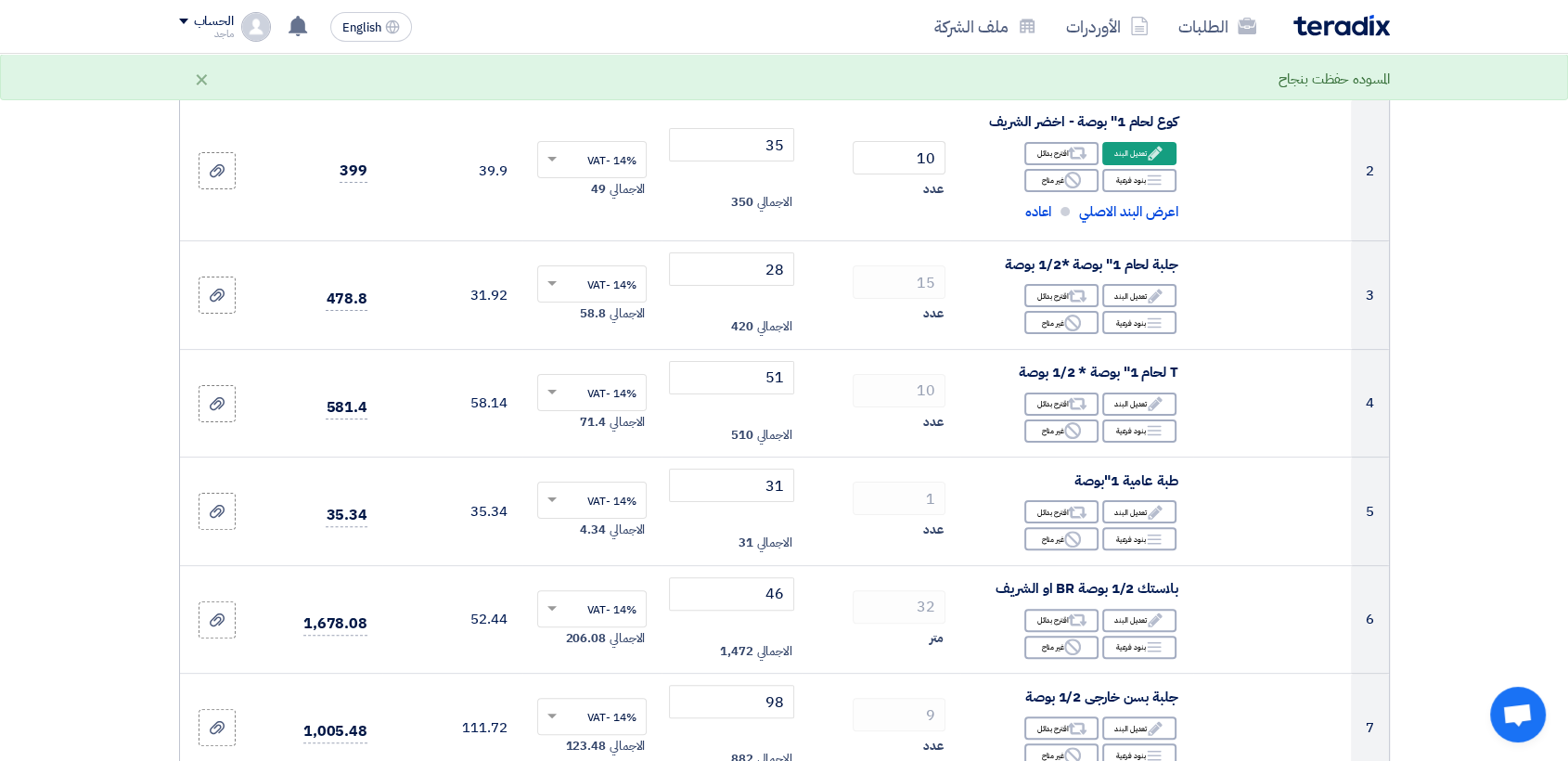
scroll to position [369, 0]
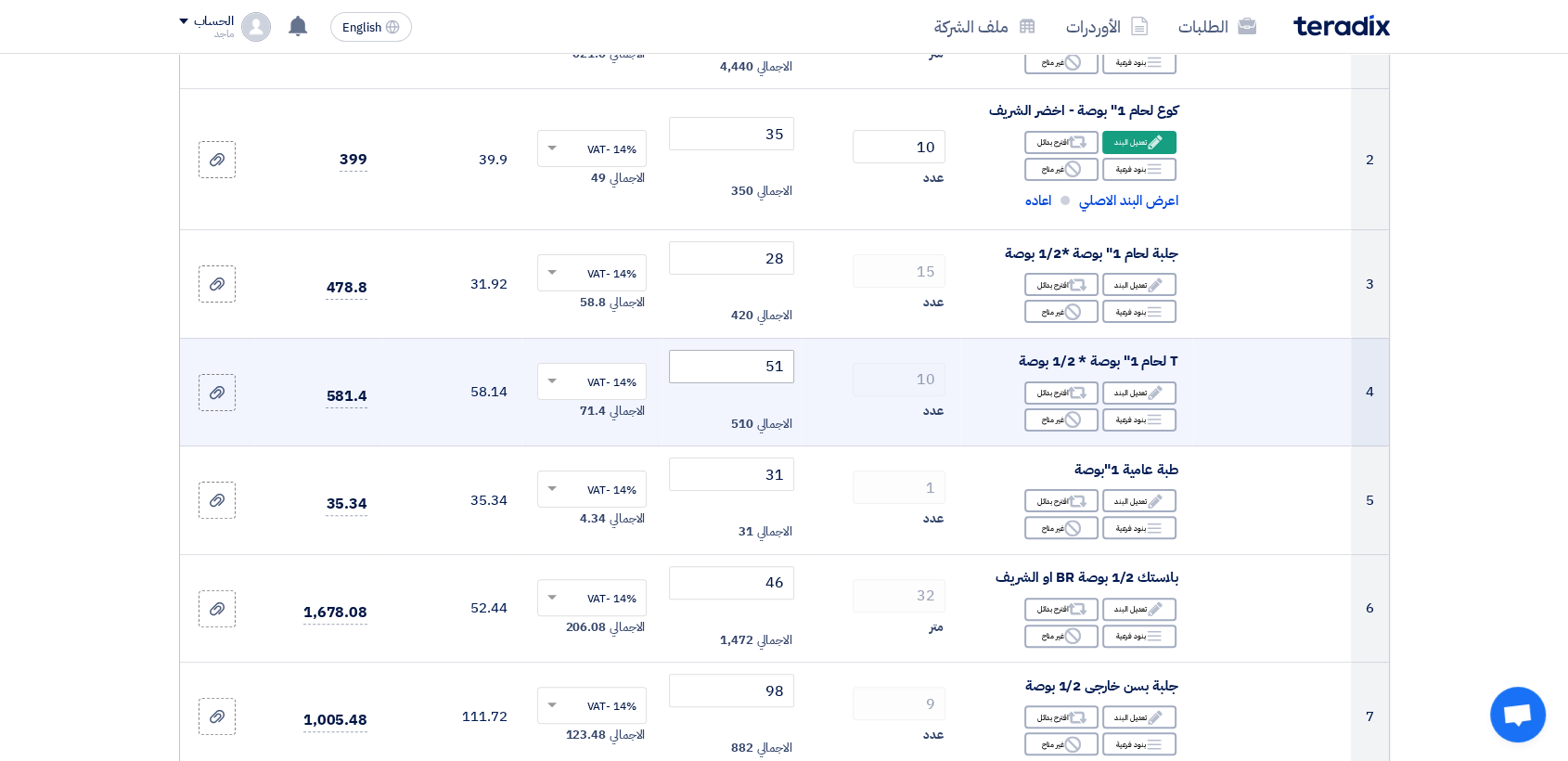
type input "7"
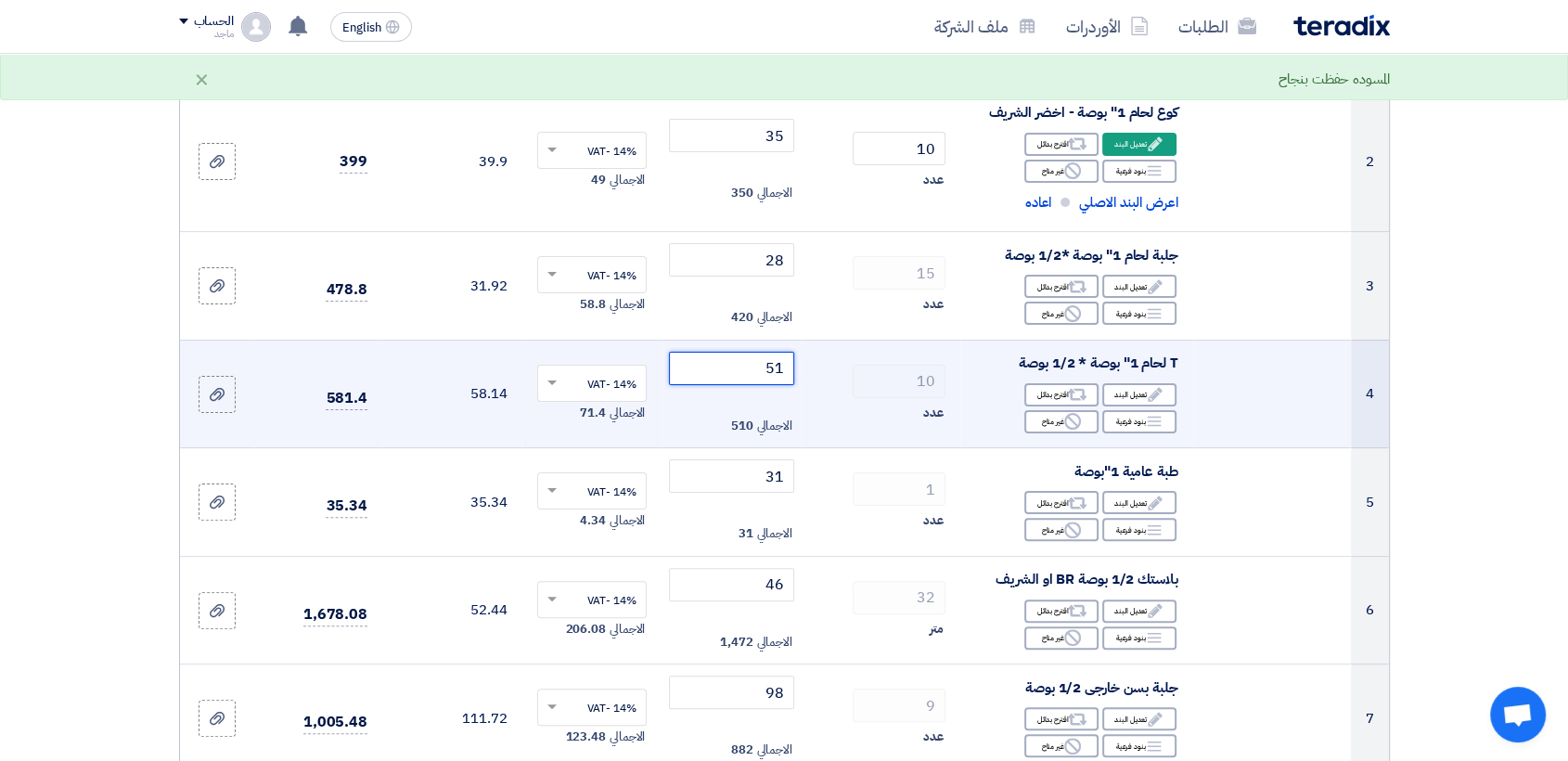
click at [732, 366] on input "51" at bounding box center [731, 368] width 125 height 34
type input "5"
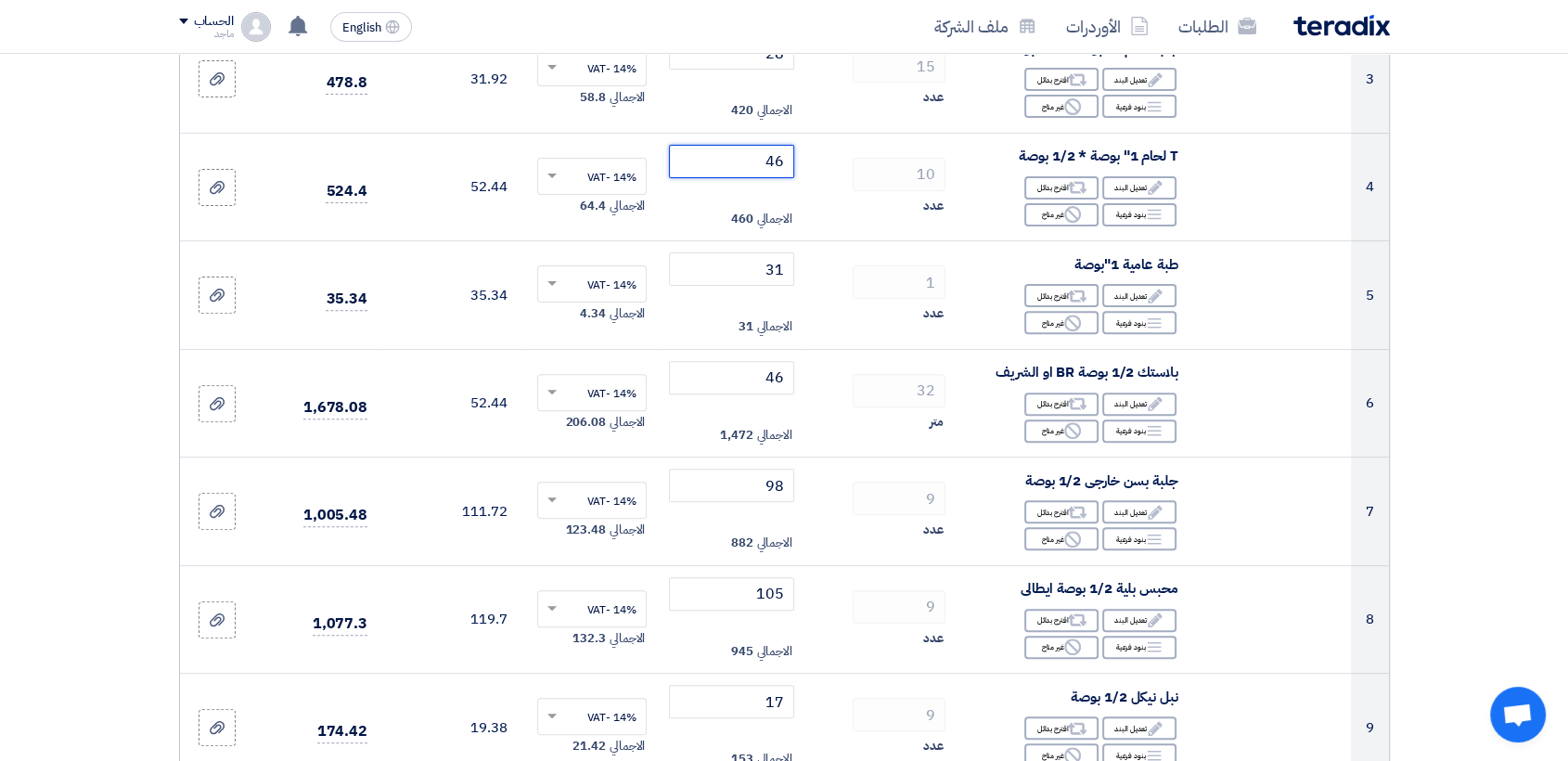
scroll to position [580, 0]
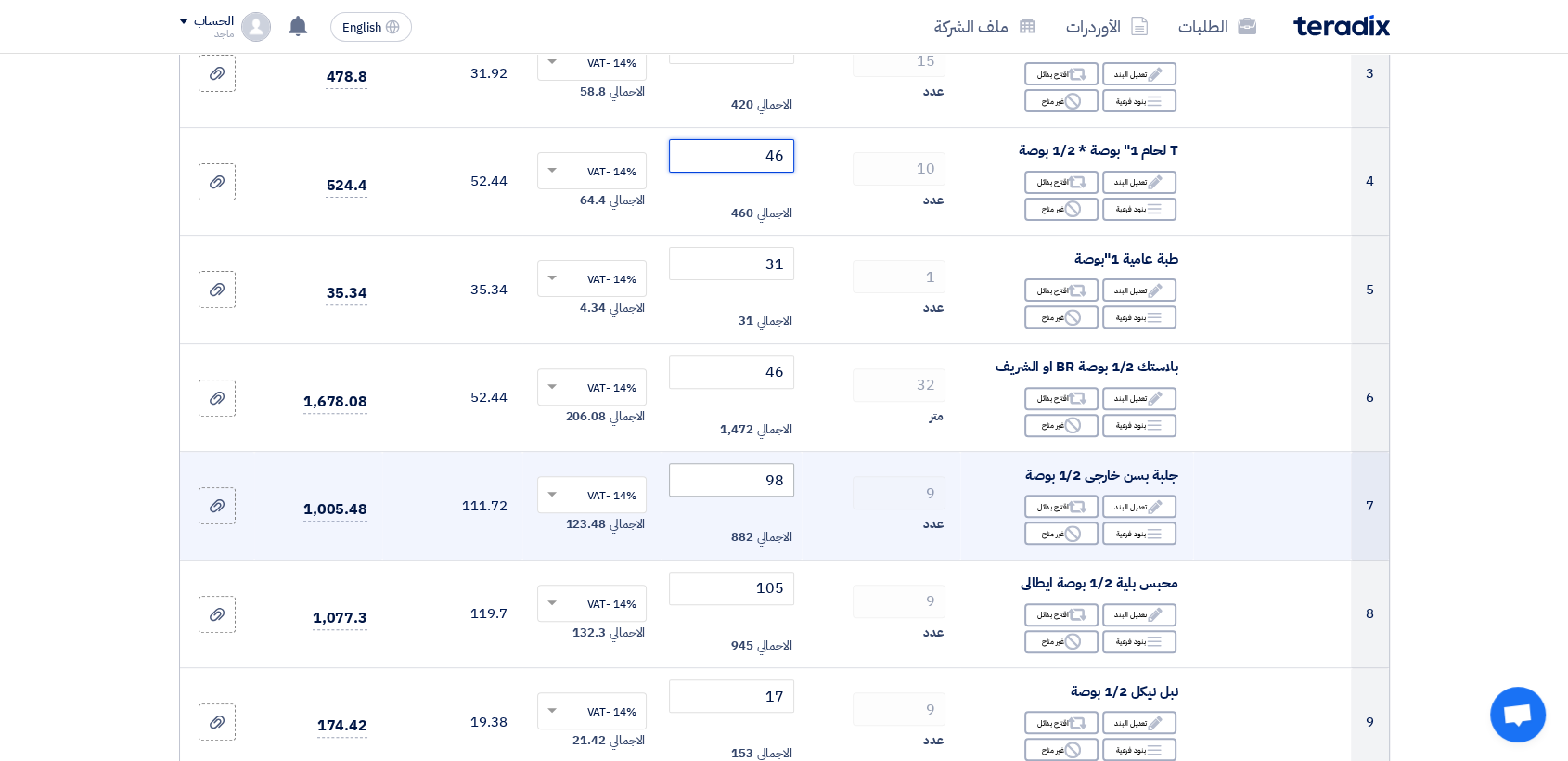
type input "46"
click at [703, 465] on input "98" at bounding box center [731, 479] width 125 height 34
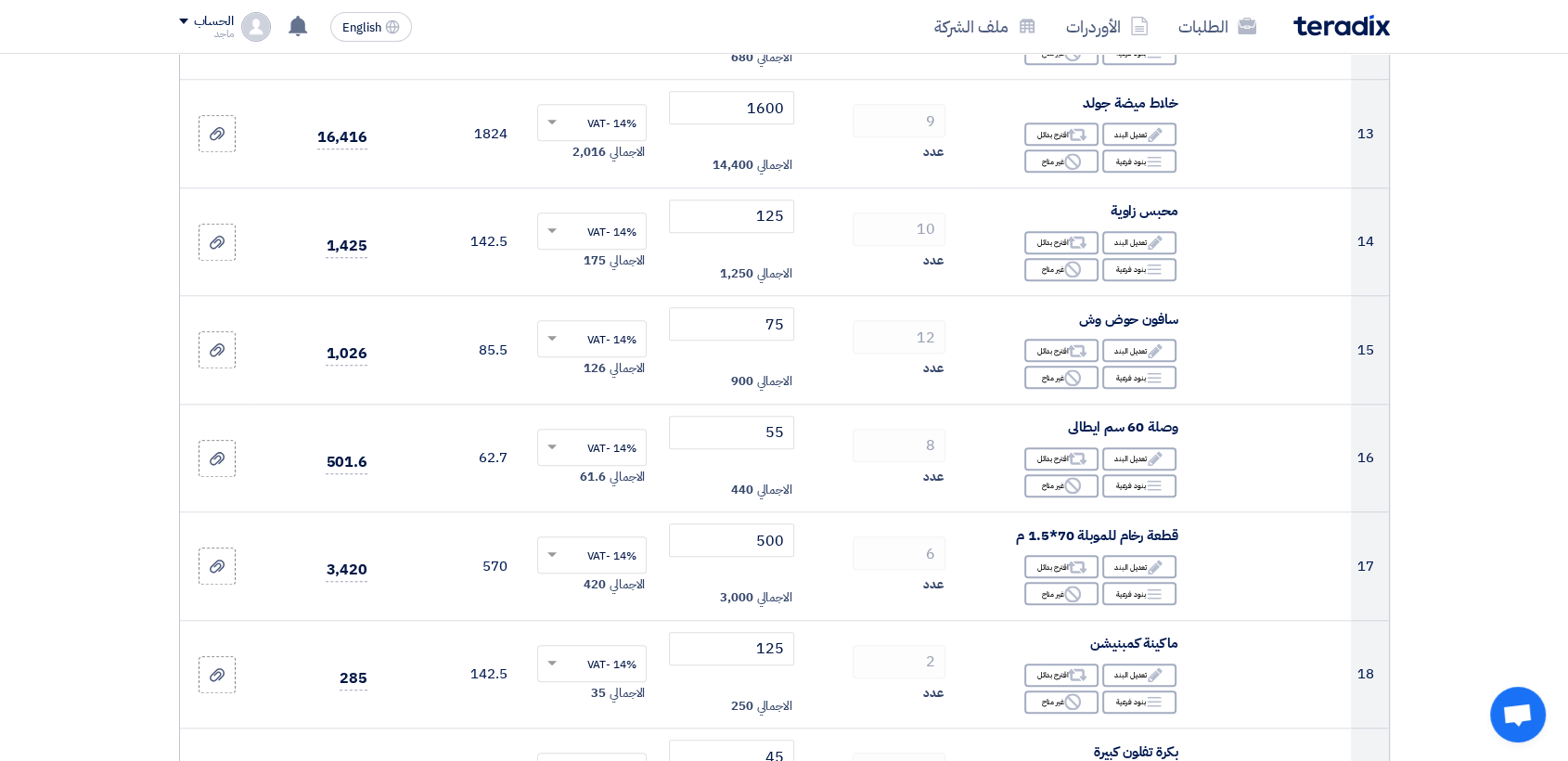
scroll to position [1607, 0]
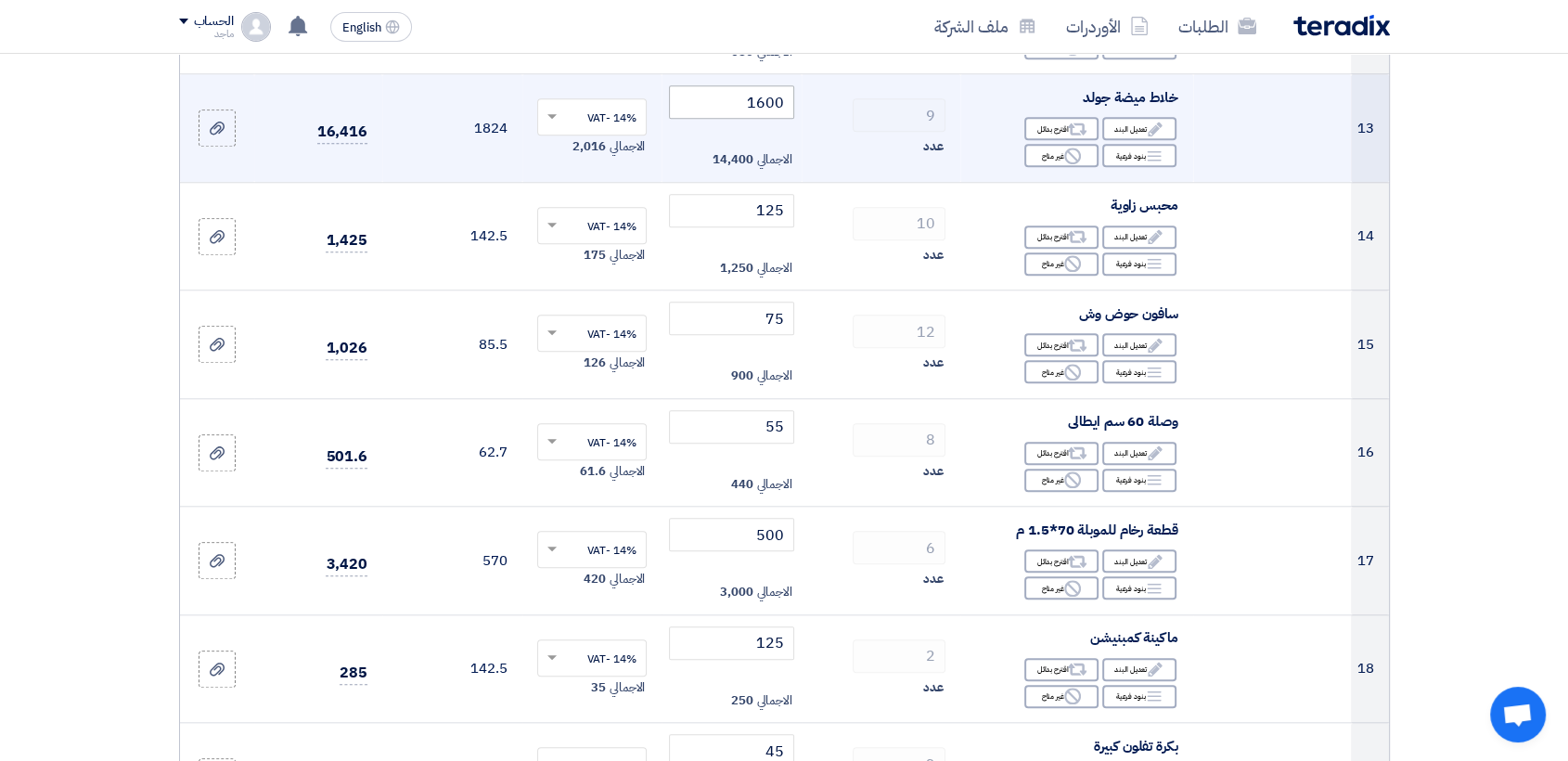
type input "92"
click at [715, 99] on input "1600" at bounding box center [731, 102] width 125 height 34
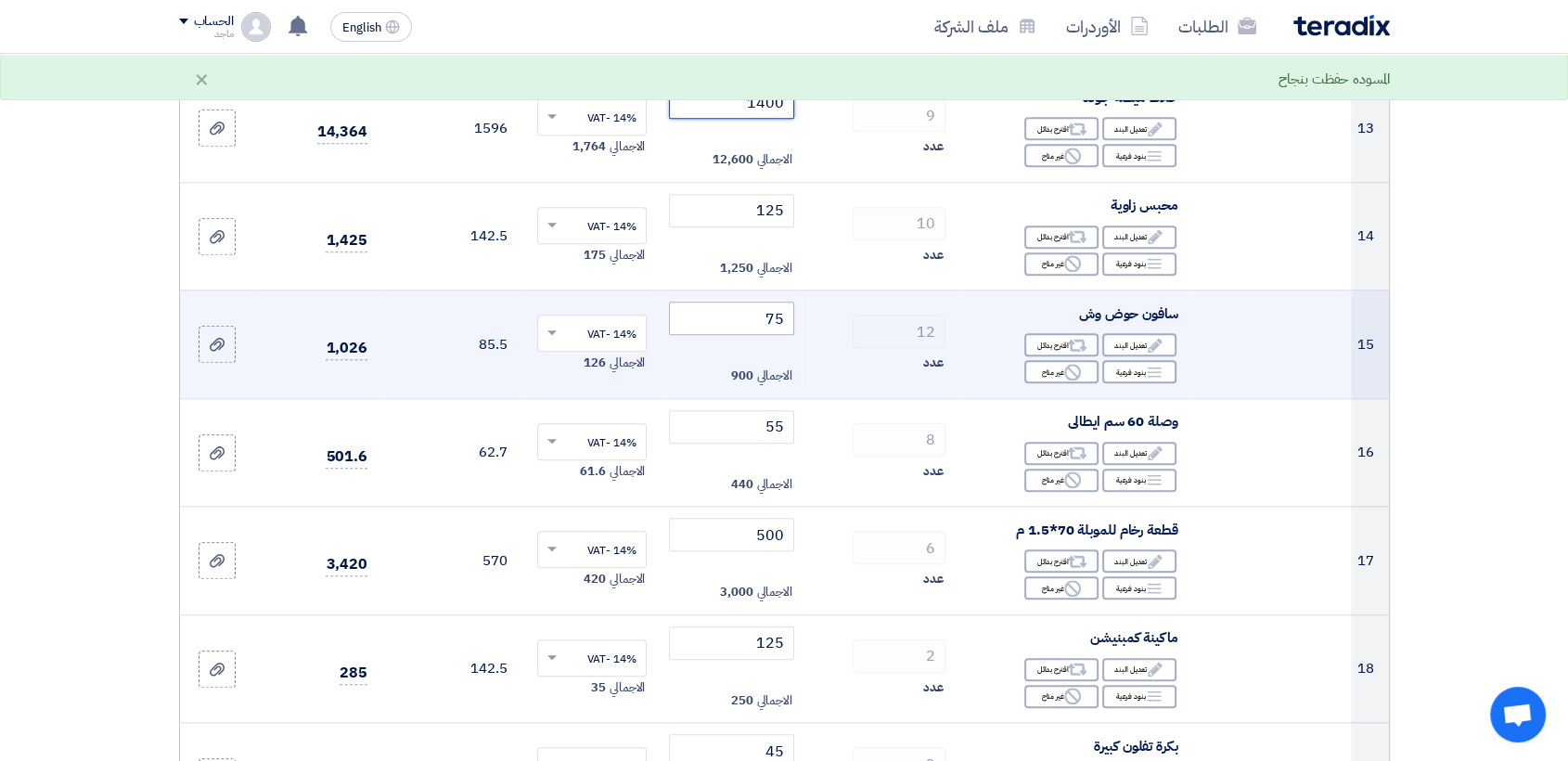
type input "1400"
click at [701, 311] on input "75" at bounding box center [731, 318] width 125 height 34
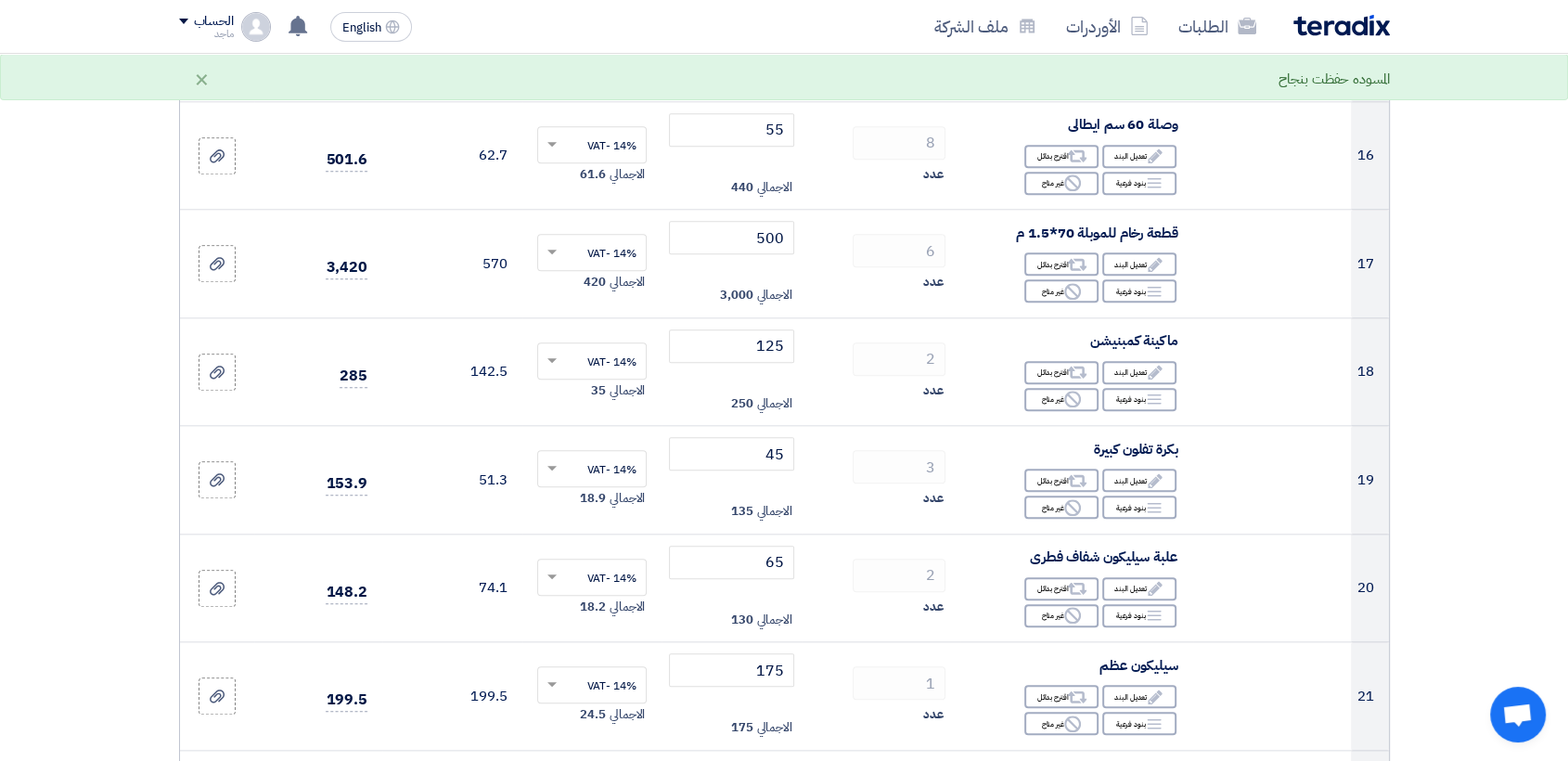
scroll to position [1908, 0]
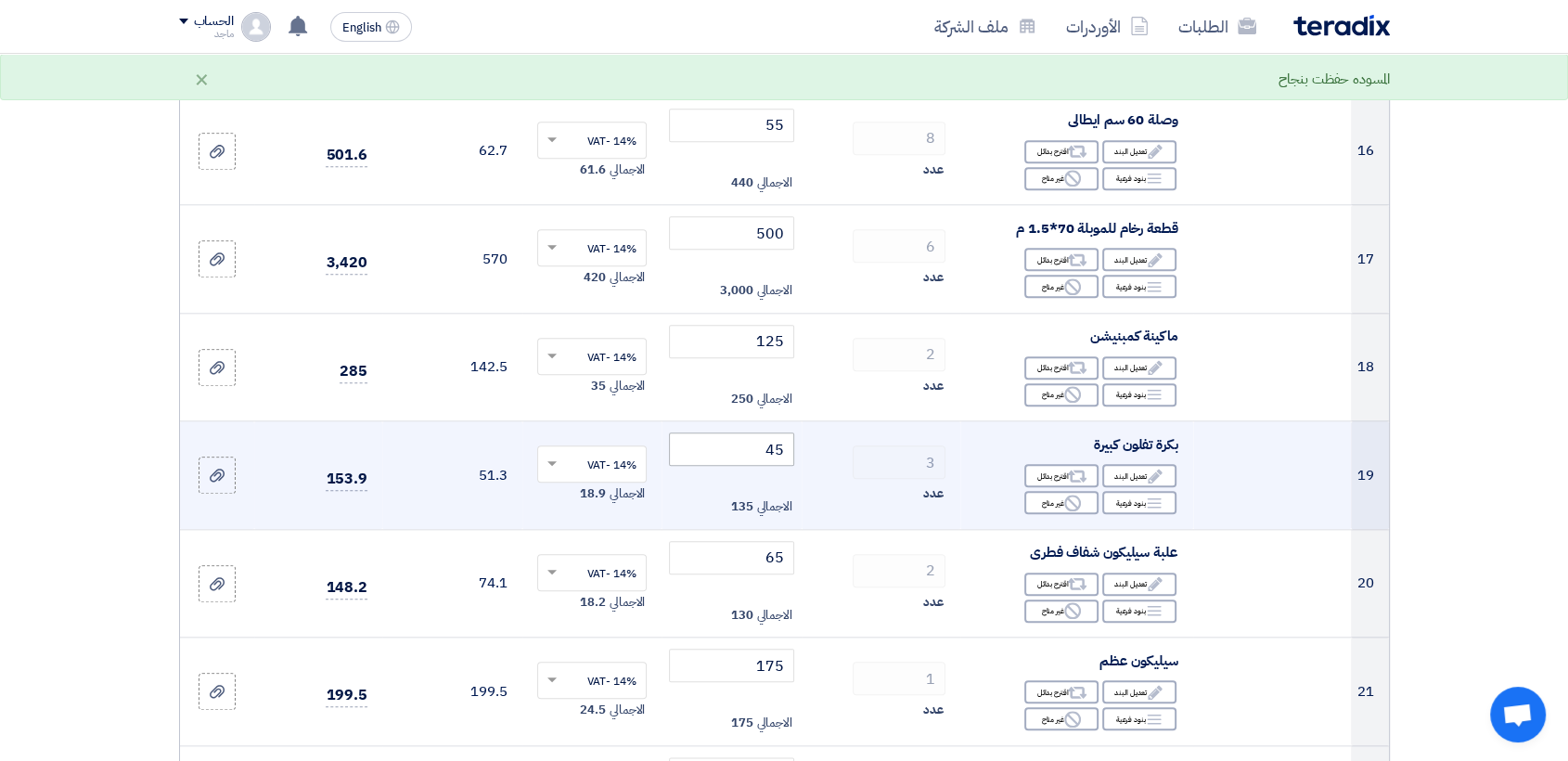
type input "70"
click at [735, 438] on input "45" at bounding box center [731, 449] width 125 height 34
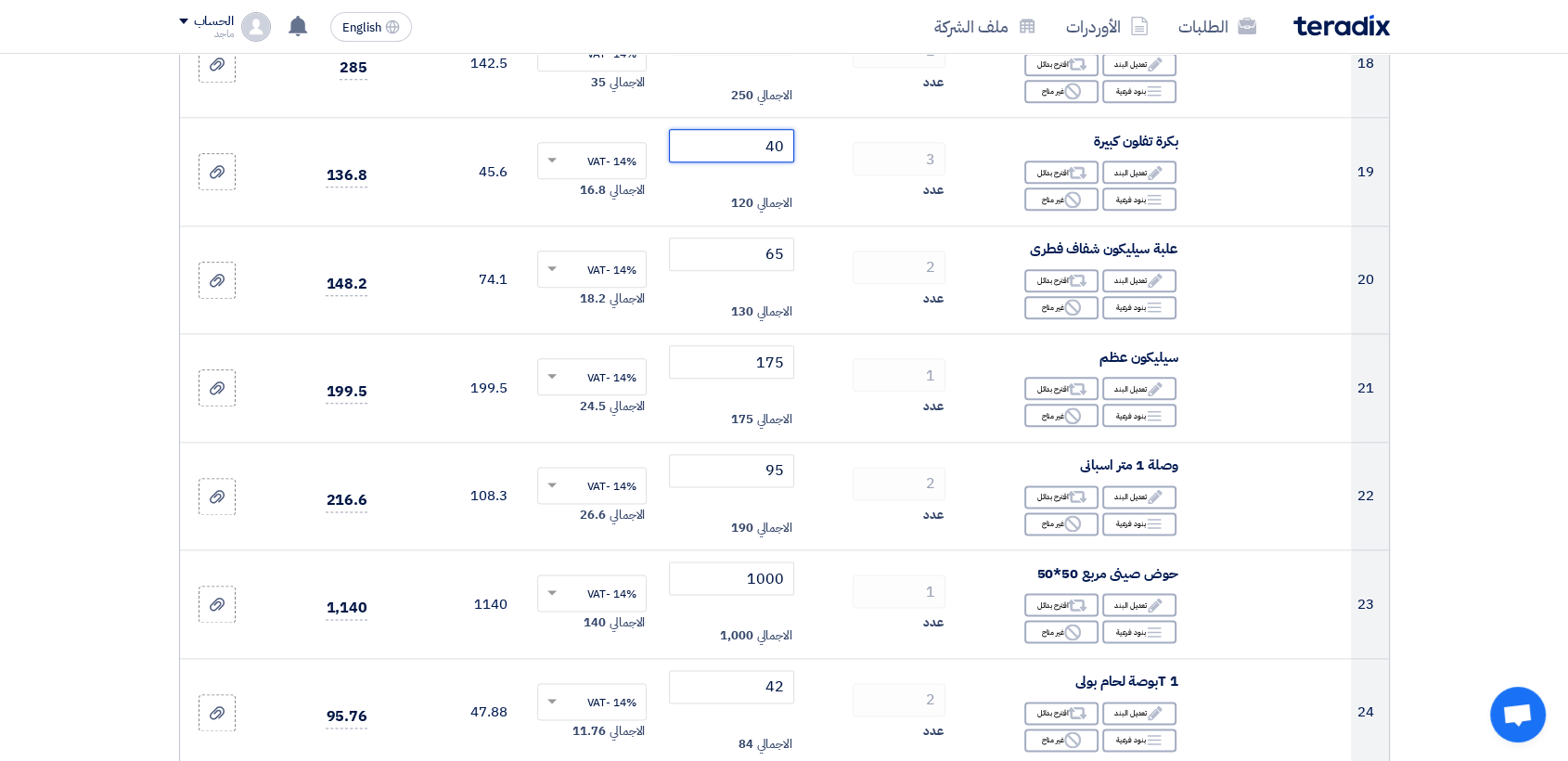
scroll to position [2227, 0]
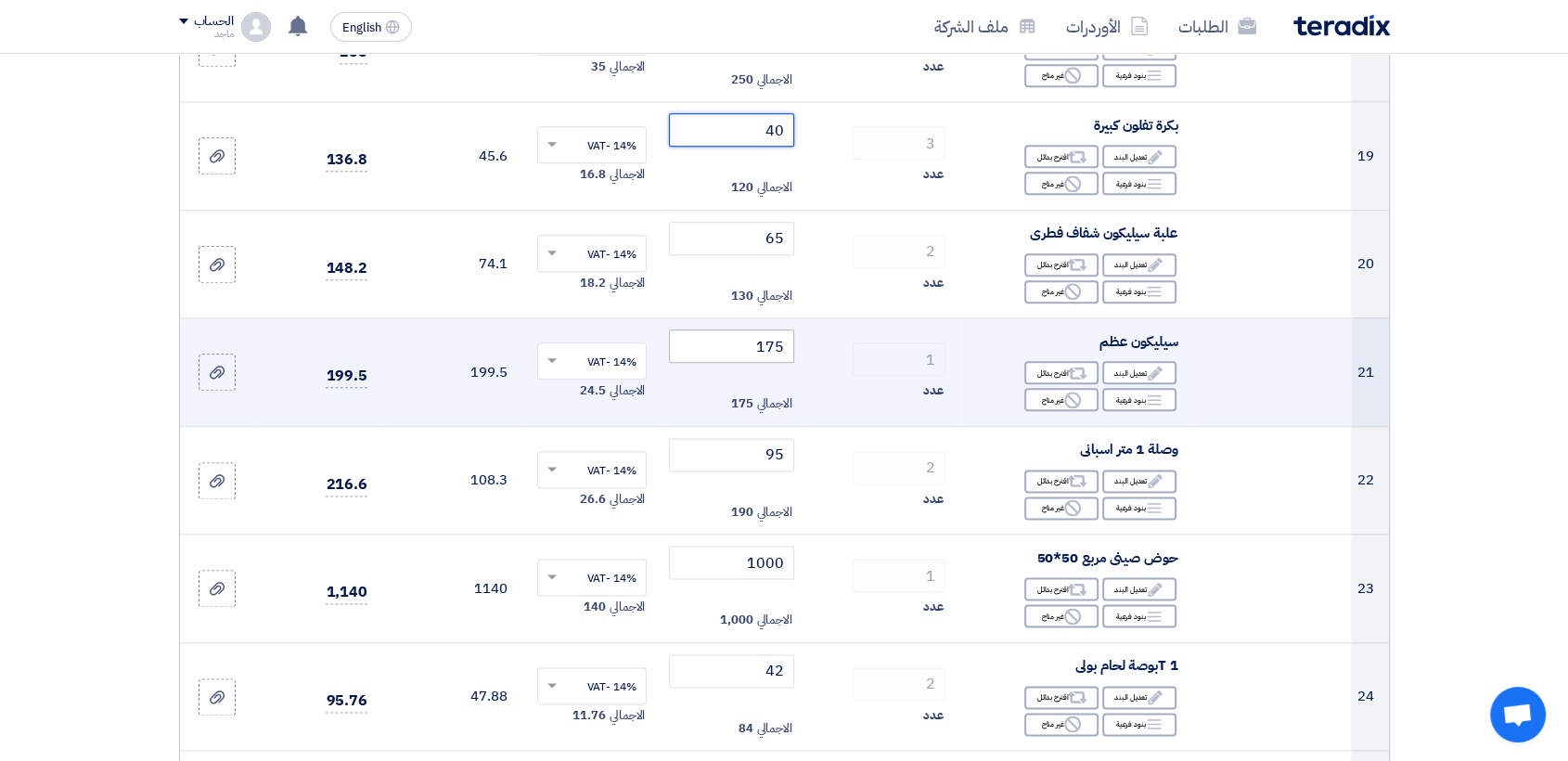
type input "40"
click at [683, 337] on input "175" at bounding box center [731, 346] width 125 height 34
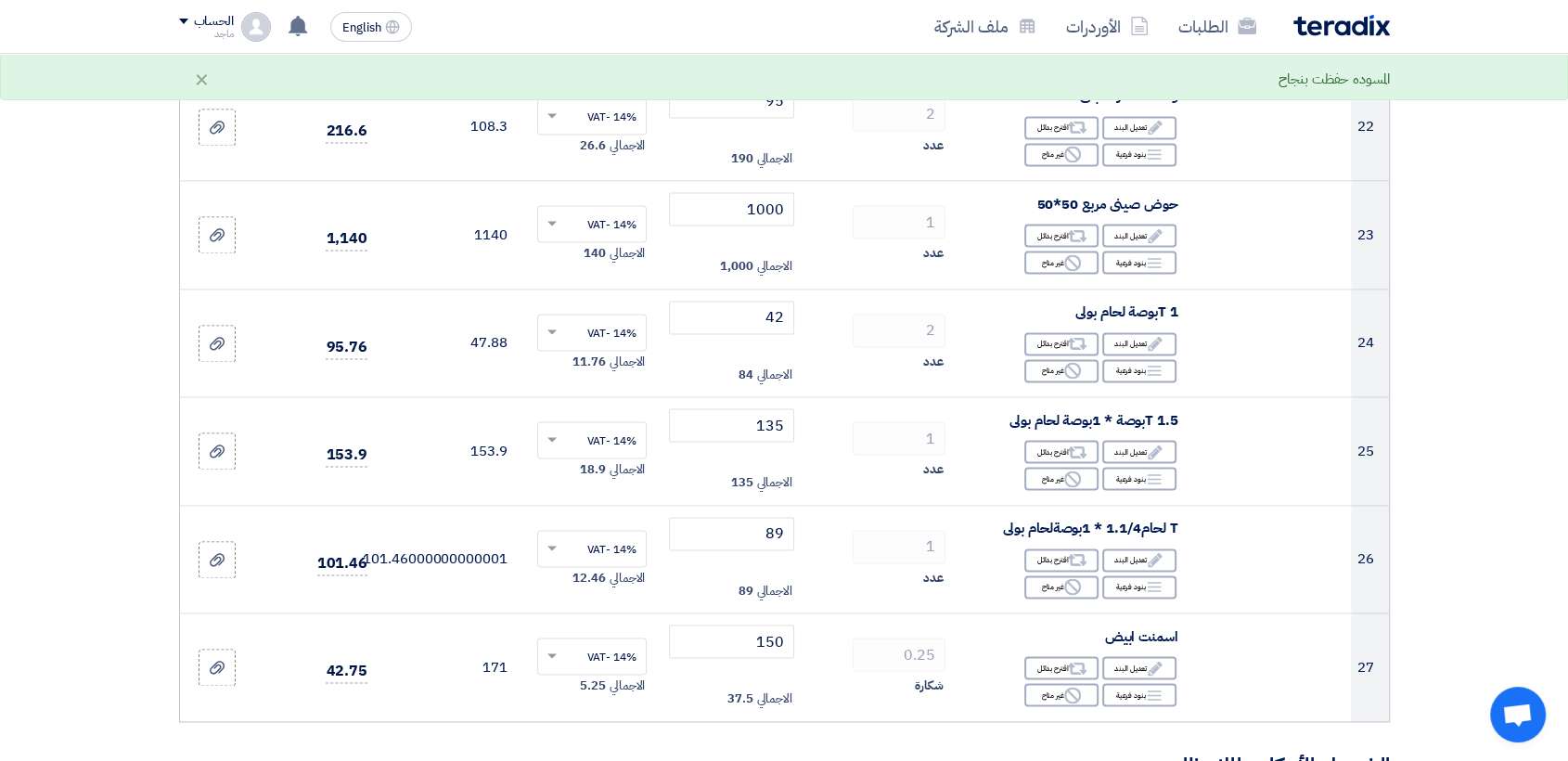
scroll to position [2587, 0]
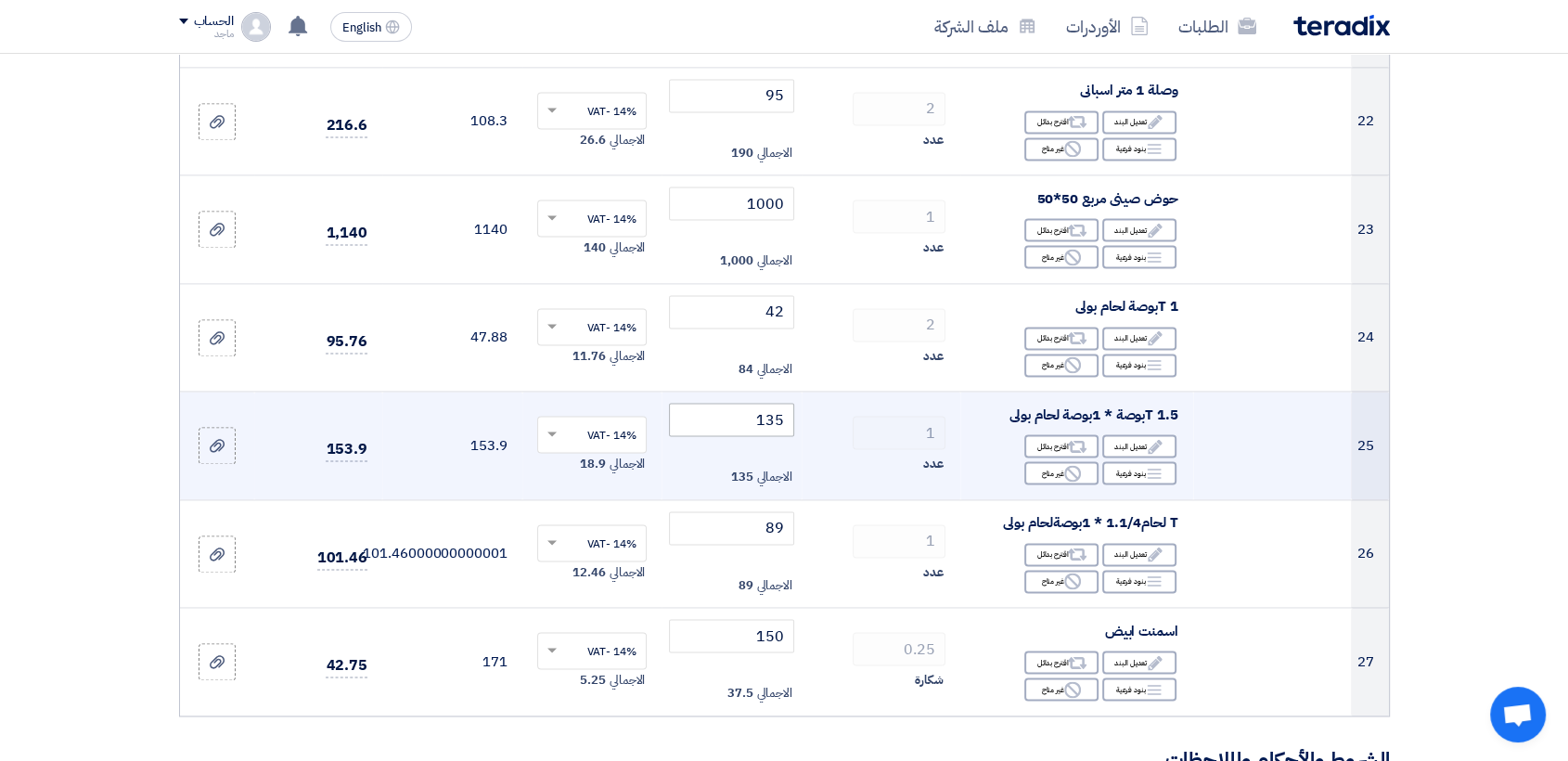
type input "150"
click at [720, 418] on input "135" at bounding box center [731, 419] width 125 height 34
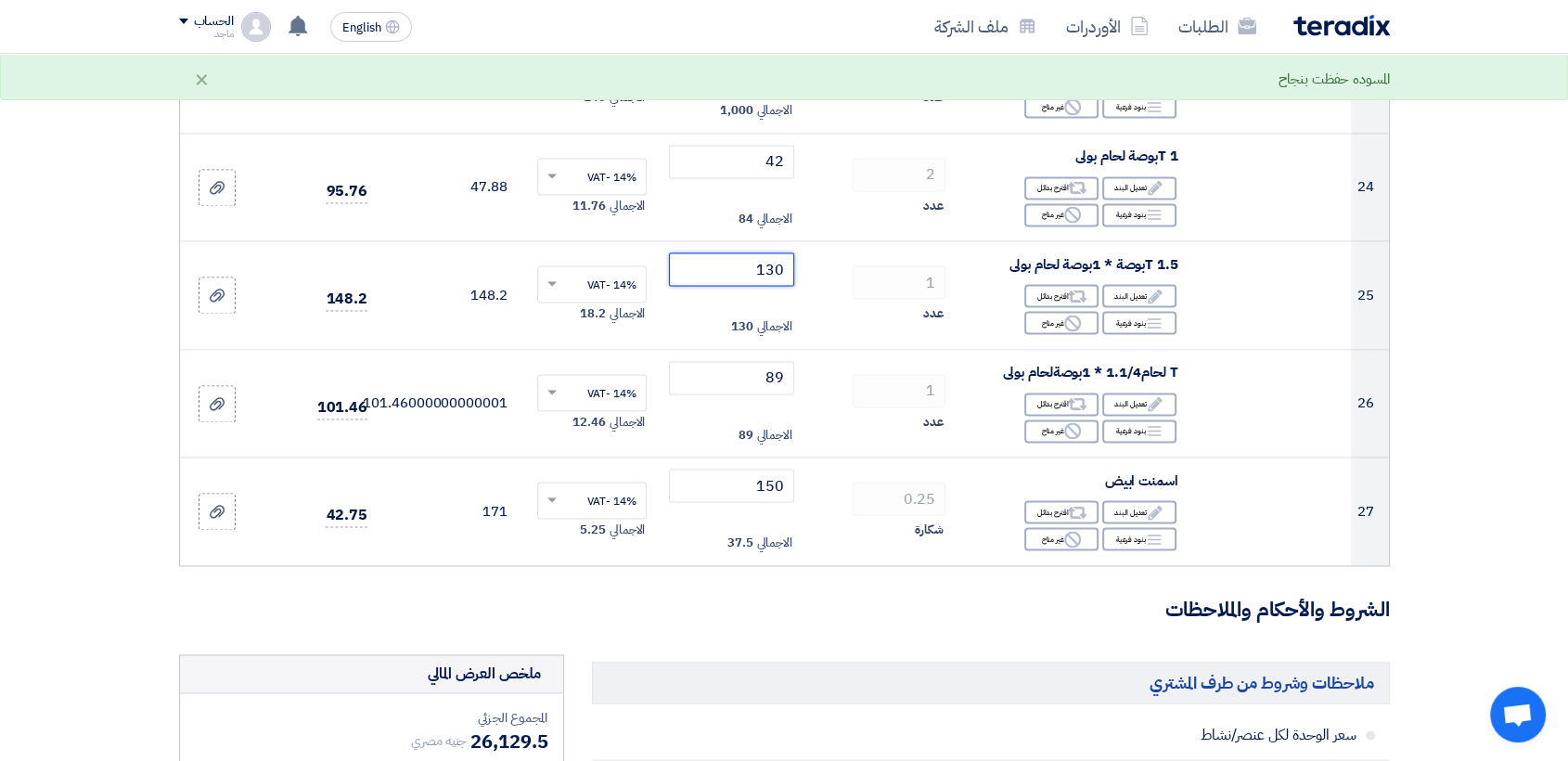
scroll to position [2754, 0]
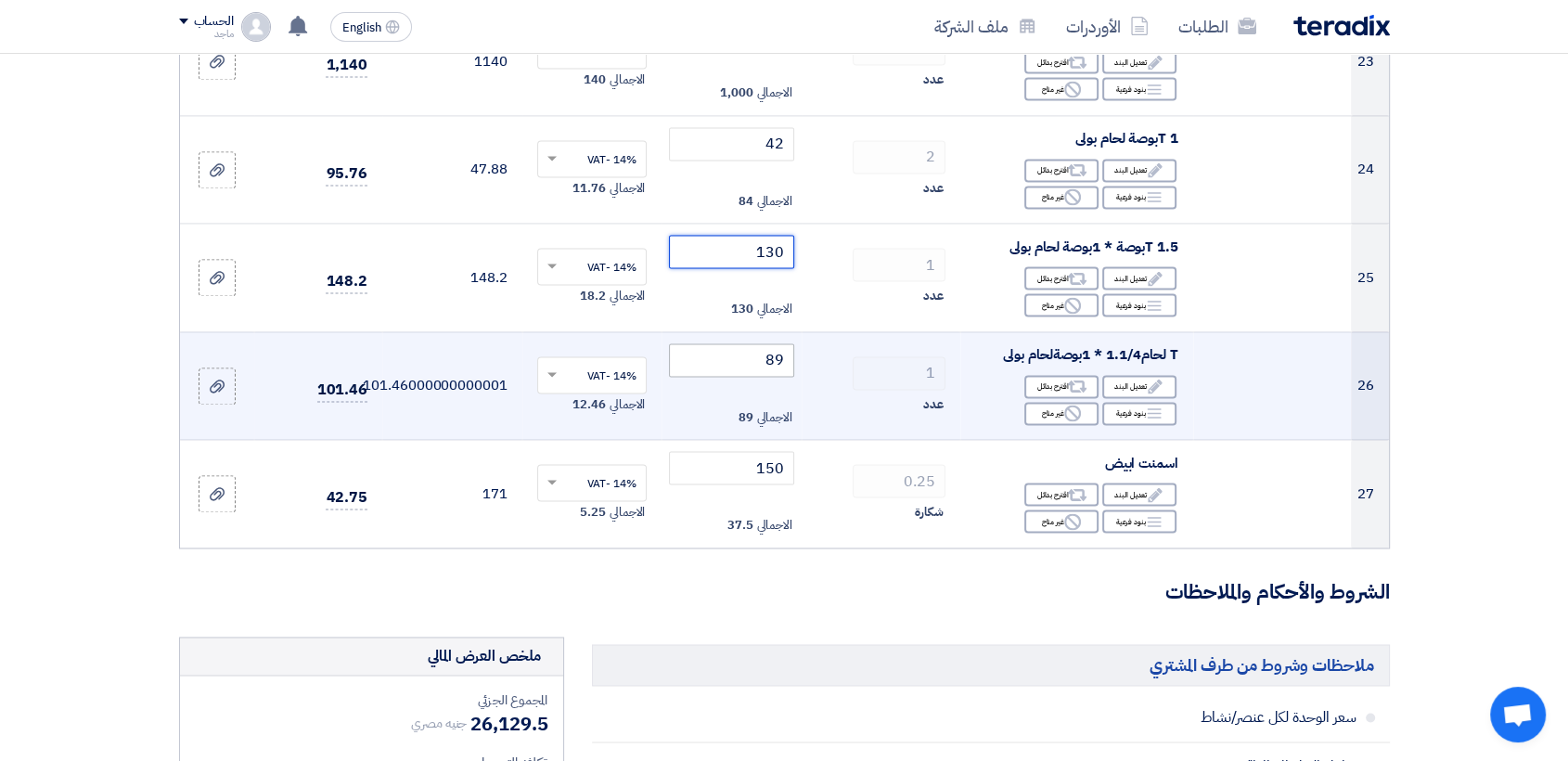
type input "130"
click at [742, 360] on input "89" at bounding box center [731, 359] width 125 height 34
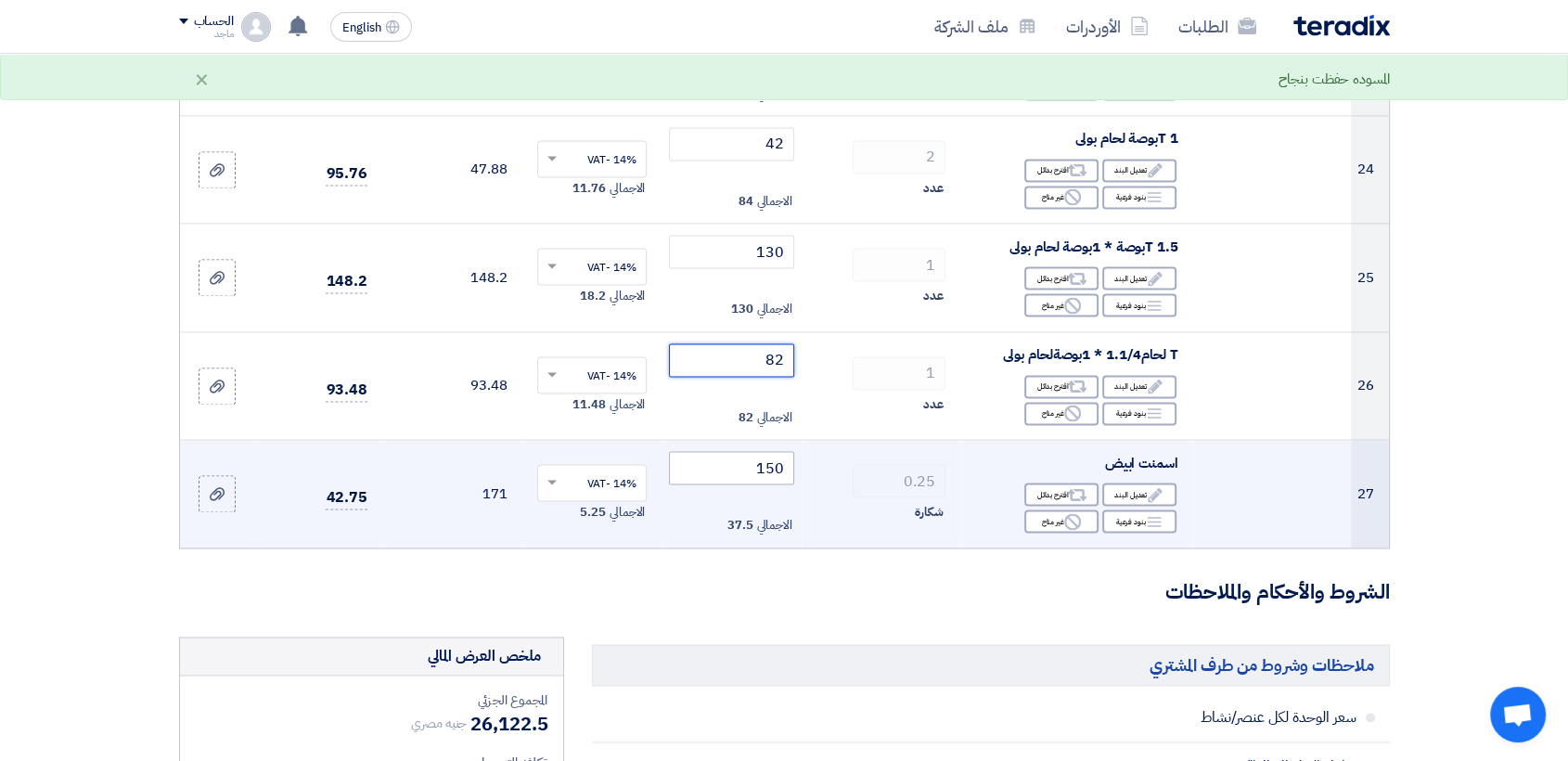
type input "82"
click at [707, 454] on input "150" at bounding box center [731, 467] width 125 height 34
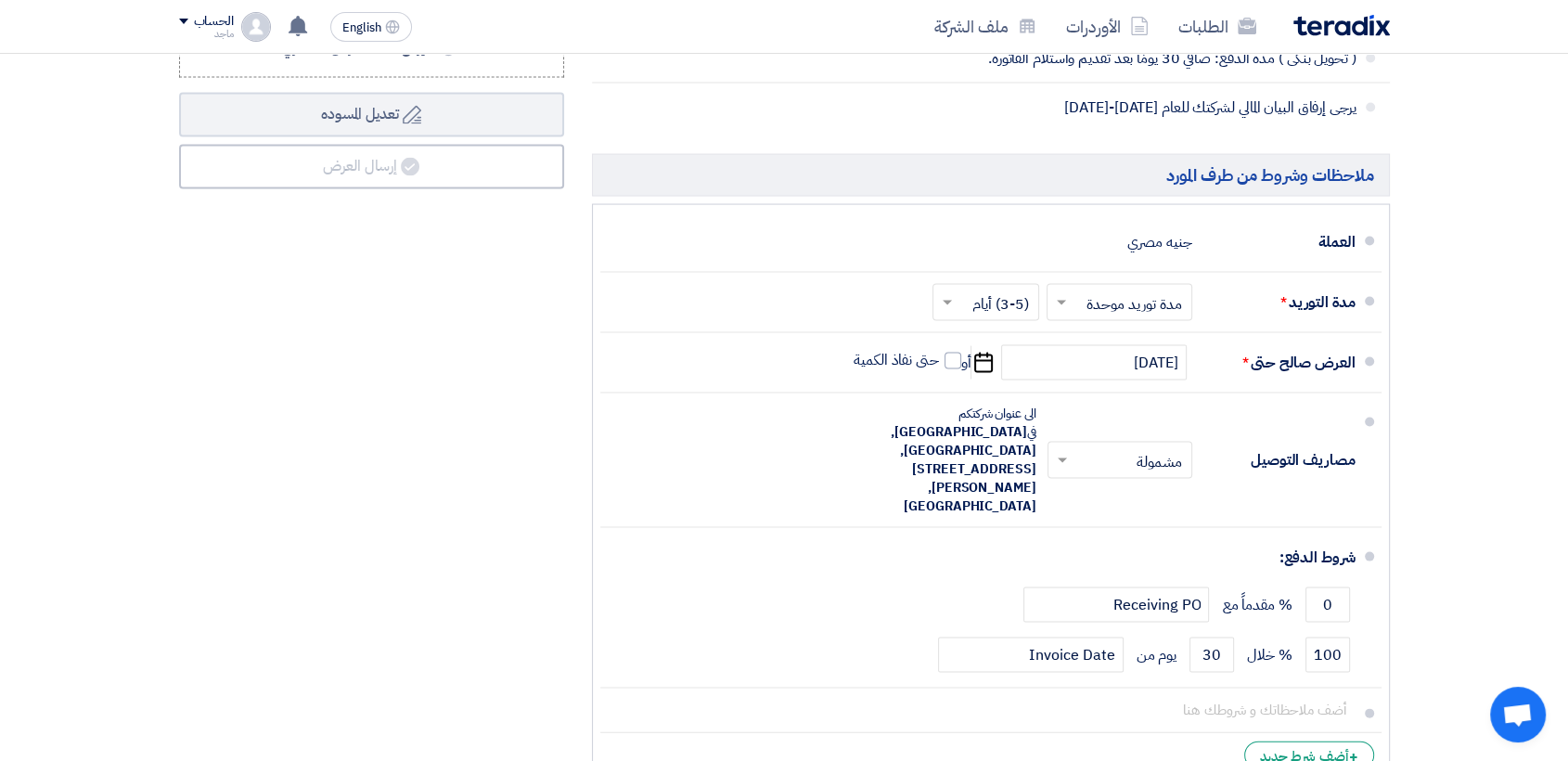
scroll to position [3781, 0]
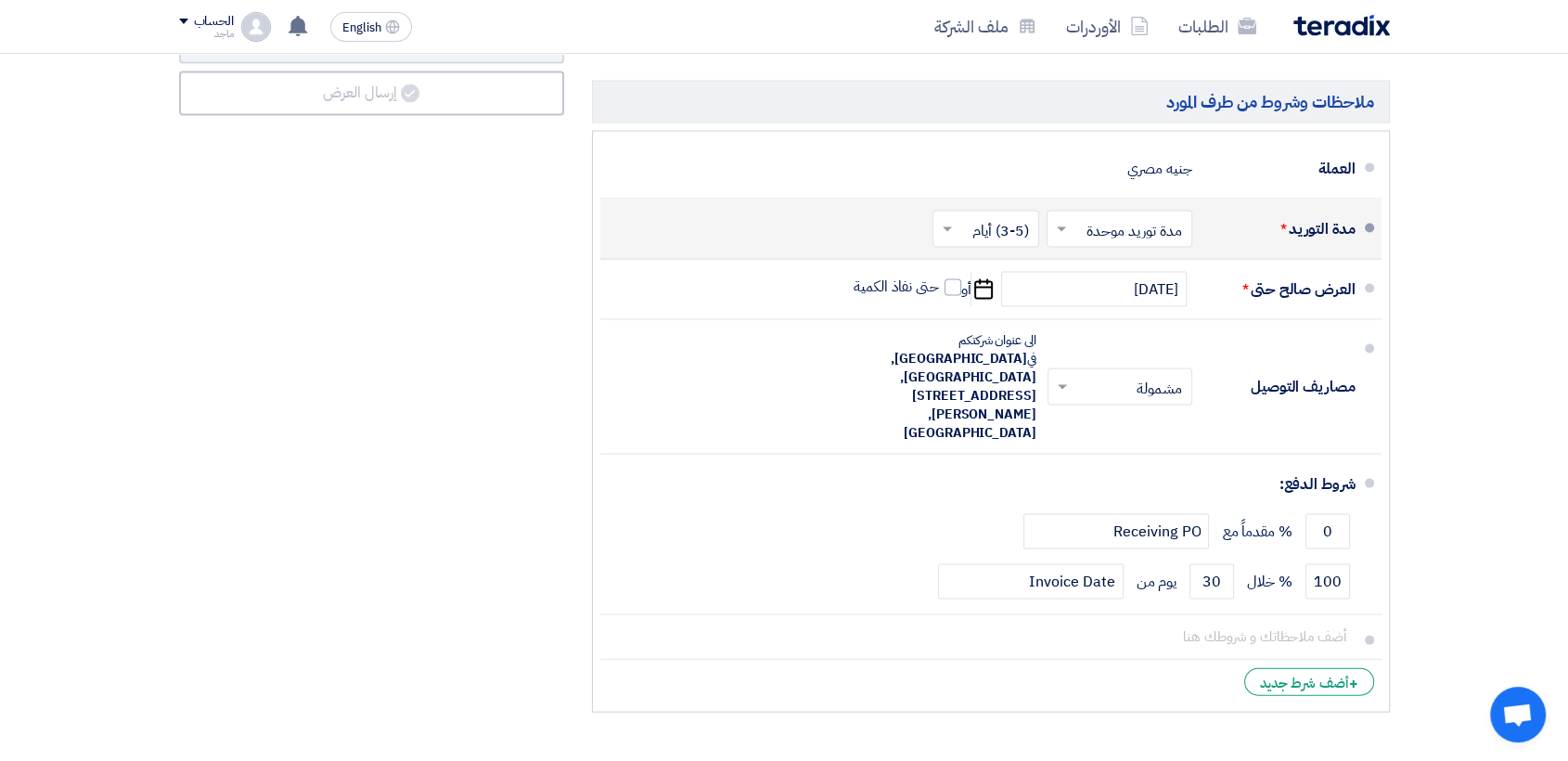
type input "140"
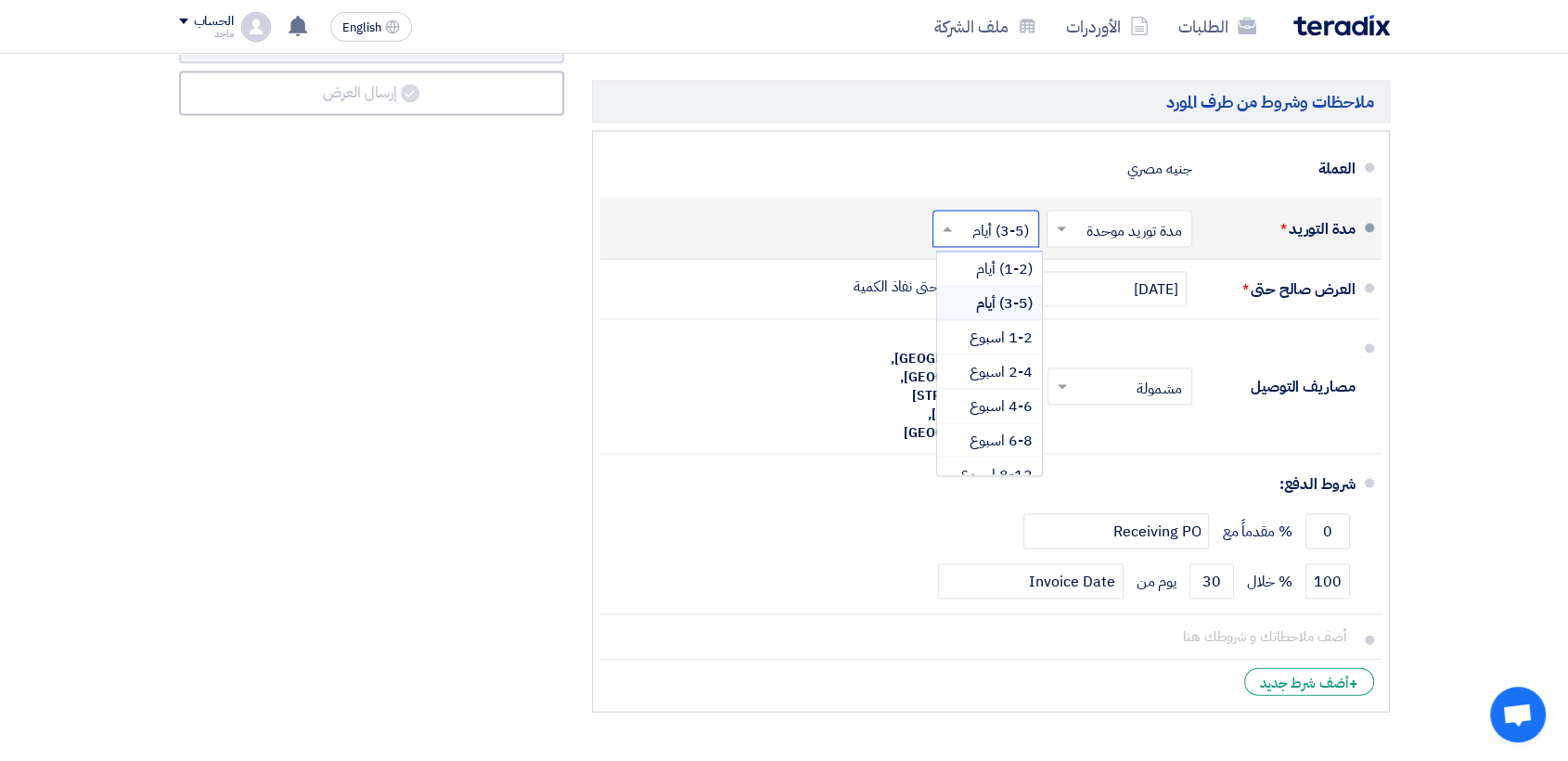
click at [970, 217] on input "text" at bounding box center [982, 231] width 97 height 27
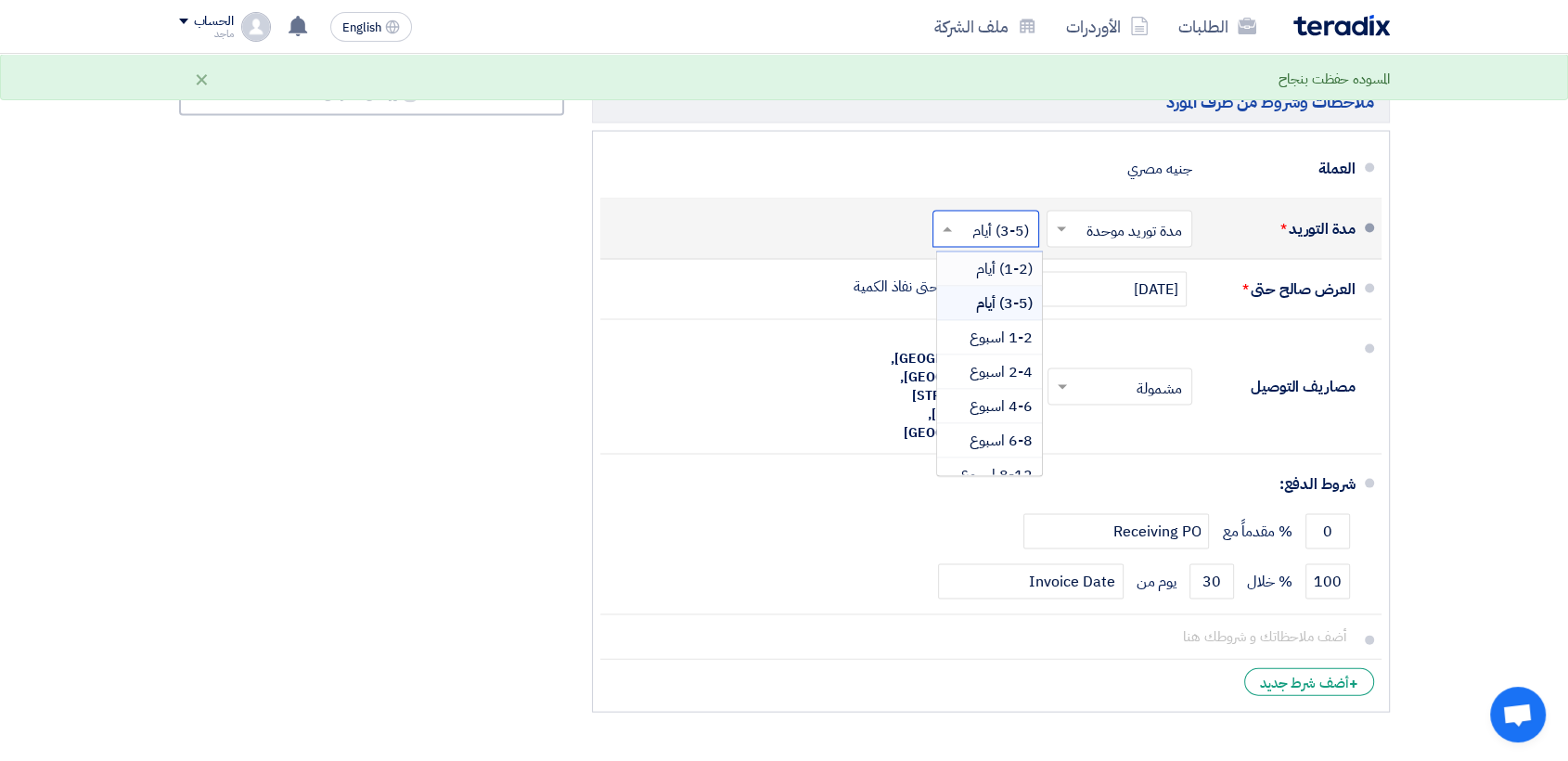
click at [965, 256] on div "(1-2) أيام" at bounding box center [989, 270] width 105 height 35
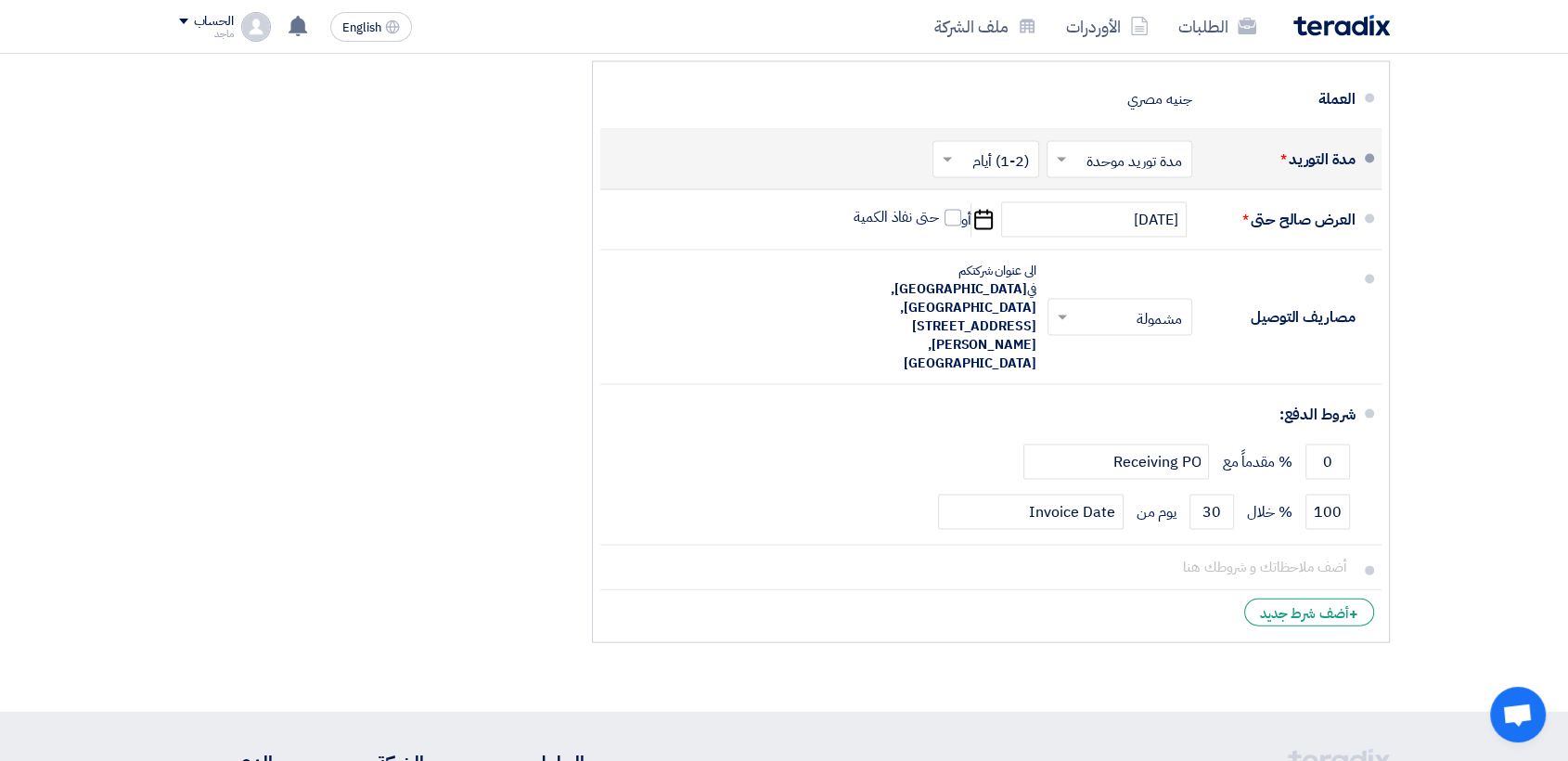
scroll to position [3834, 0]
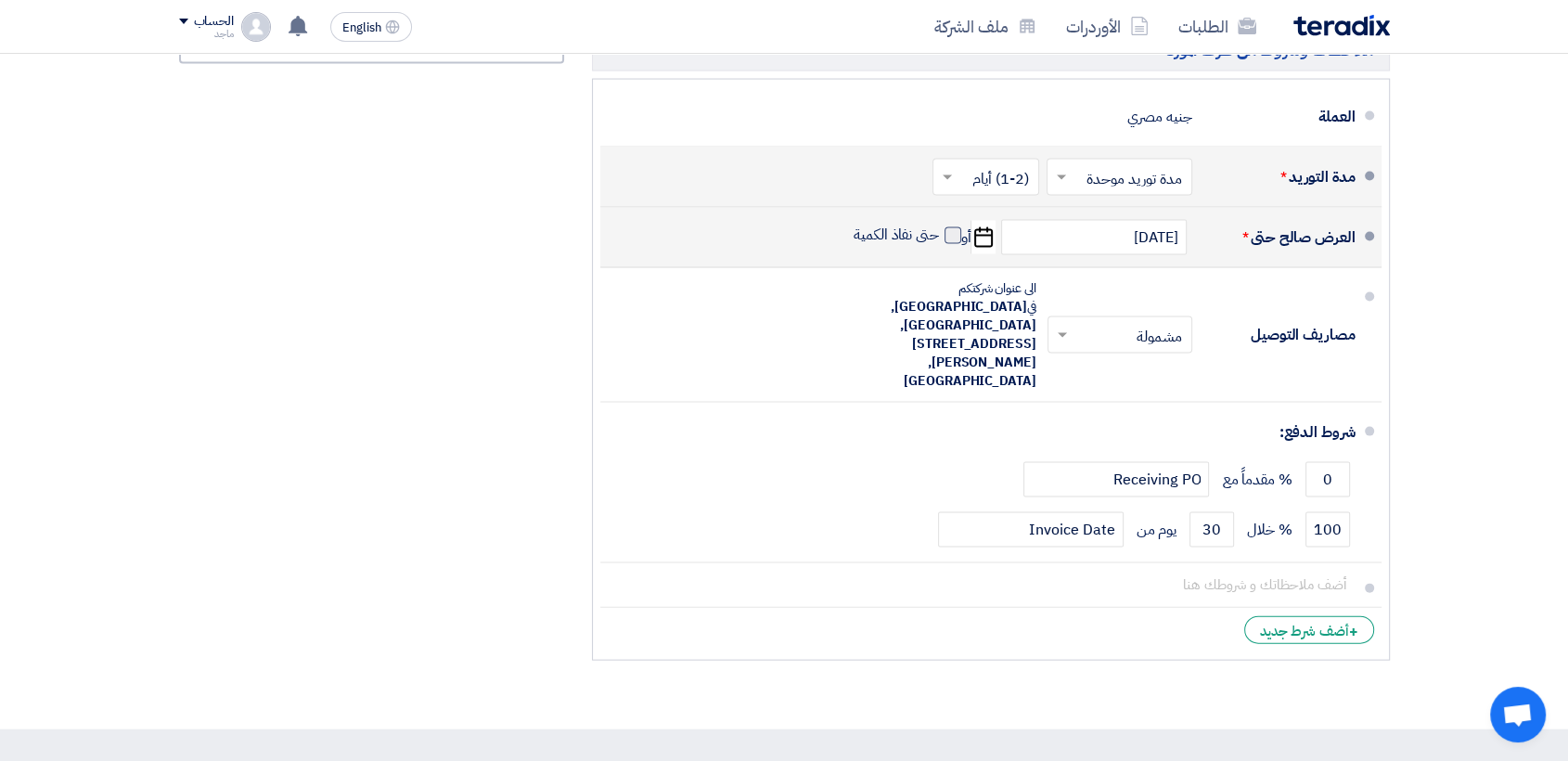
click at [947, 235] on span at bounding box center [952, 235] width 16 height 16
click at [939, 235] on input "حتى نفاذ الكمية" at bounding box center [894, 243] width 89 height 36
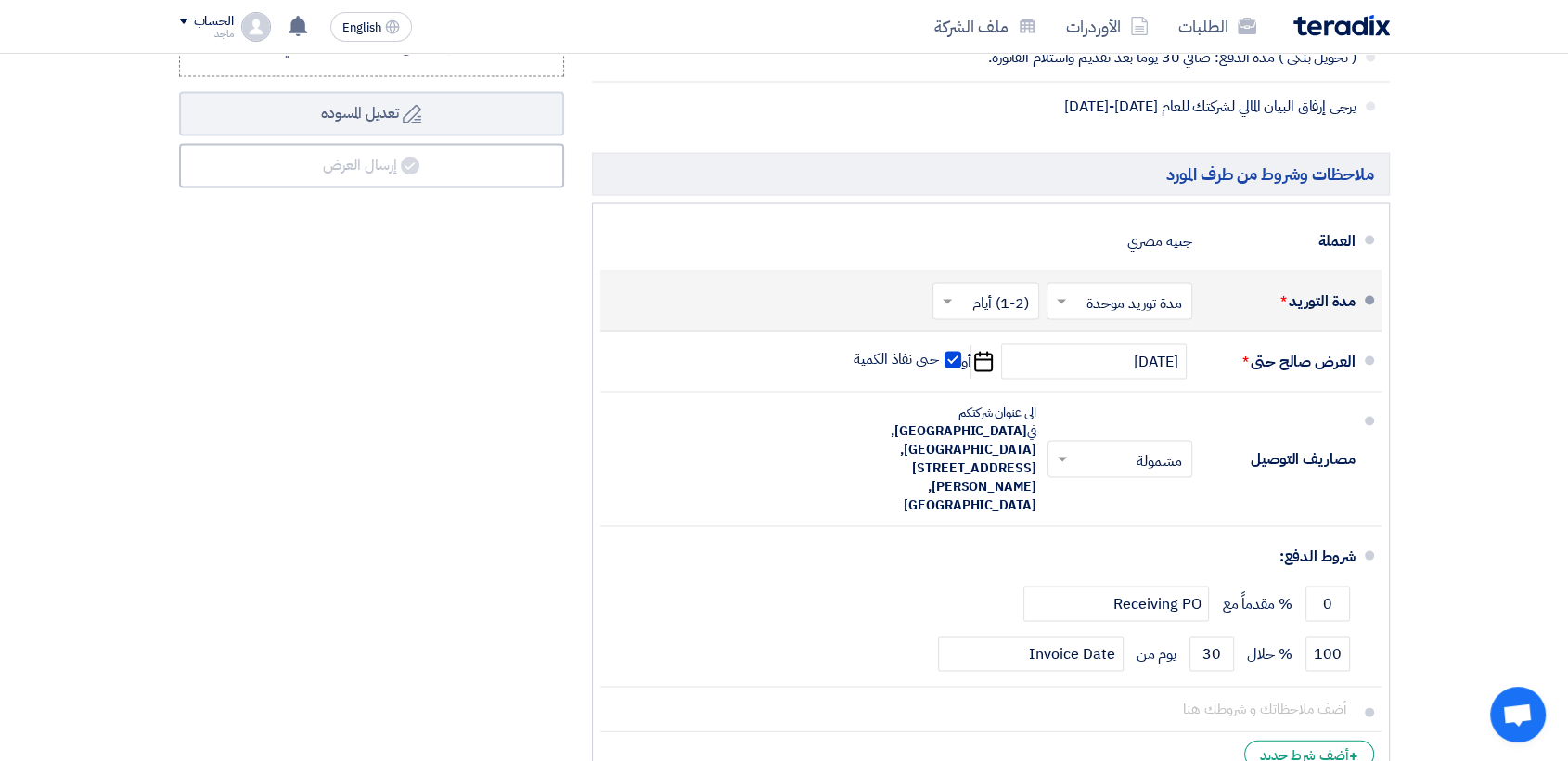
scroll to position [3669, 0]
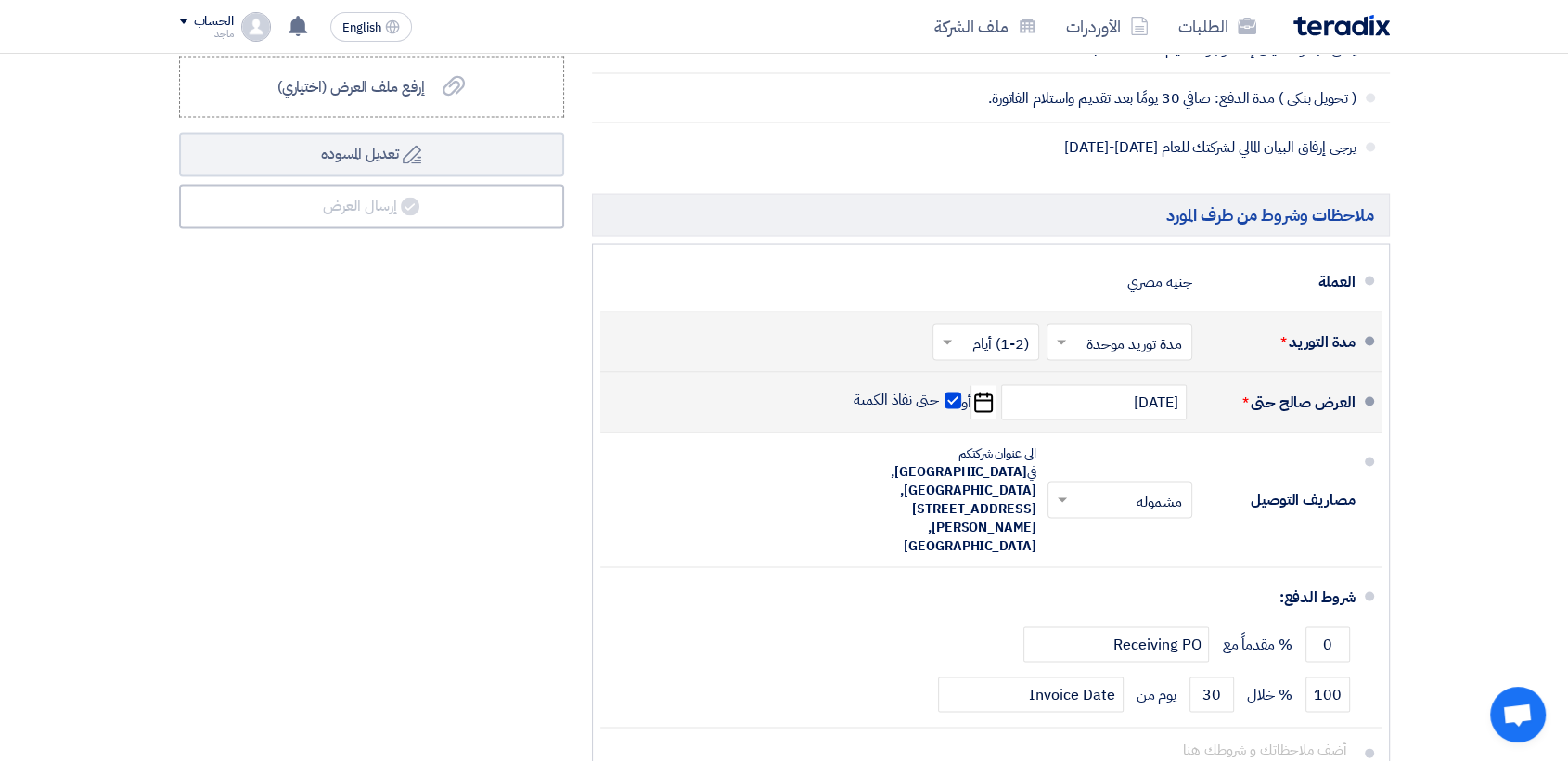
click at [953, 393] on span at bounding box center [952, 401] width 16 height 16
click at [939, 391] on input "حتى نفاذ الكمية" at bounding box center [894, 408] width 89 height 36
checkbox input "false"
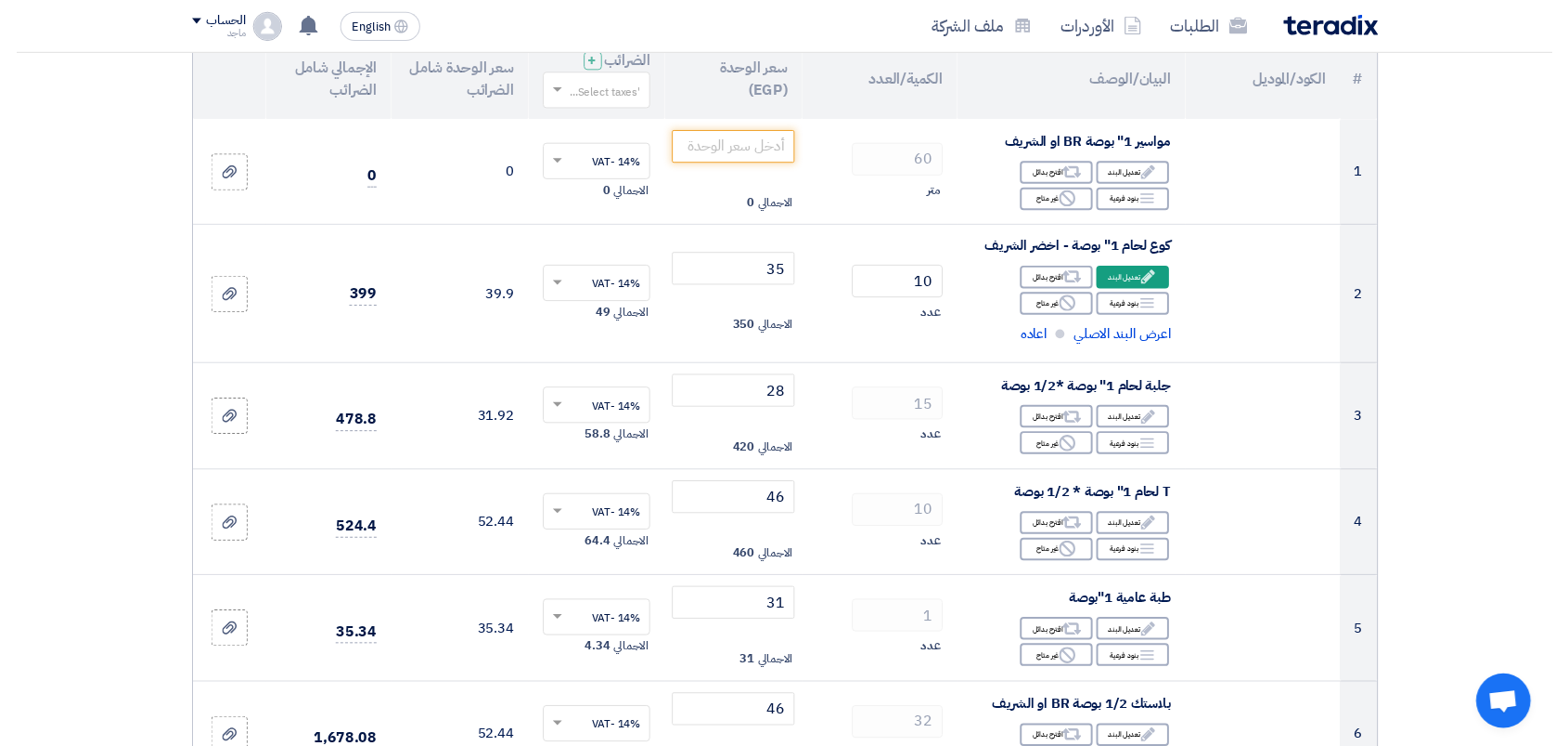
scroll to position [0, 0]
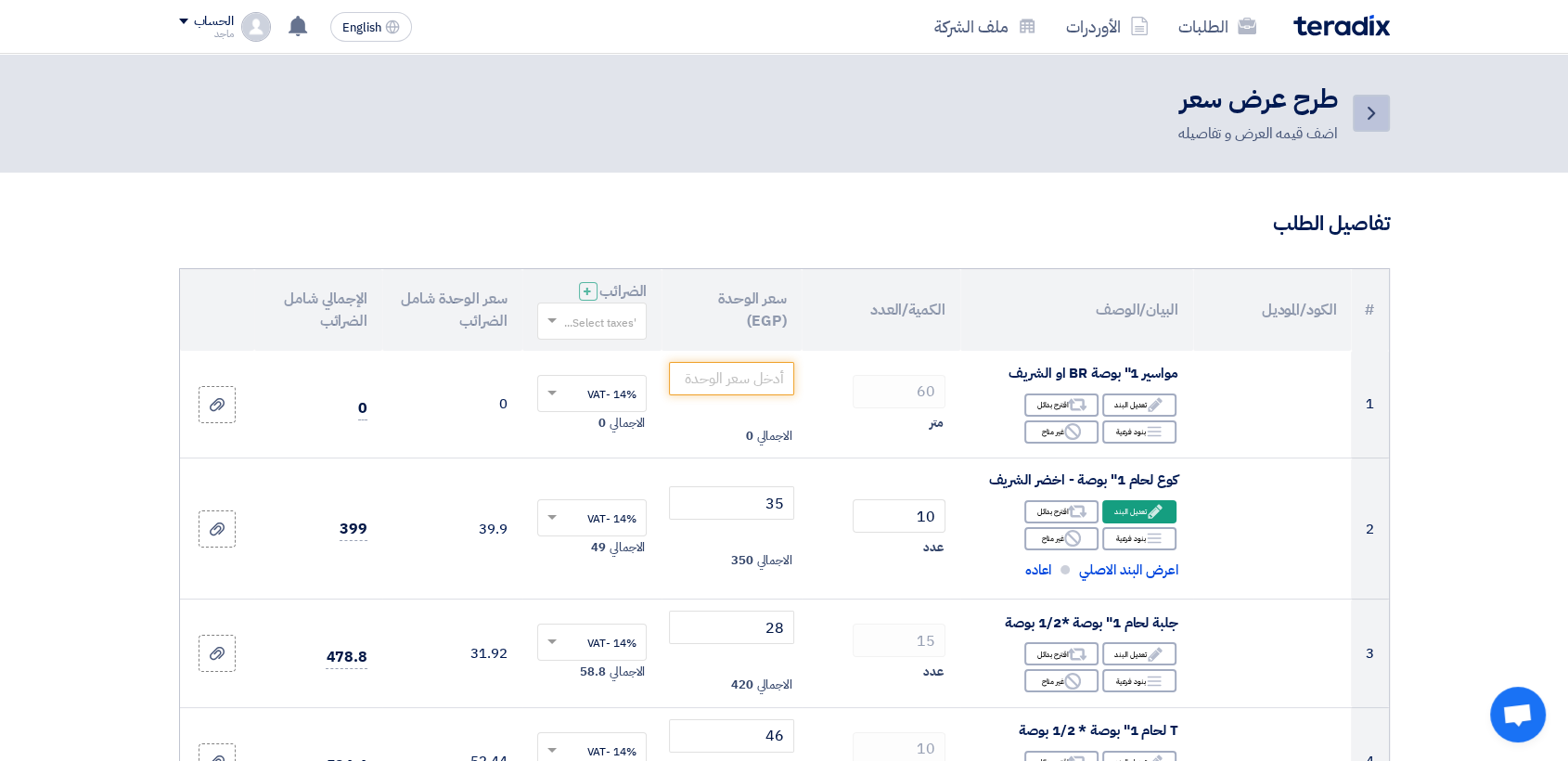
click at [1373, 118] on icon "Back" at bounding box center [1371, 112] width 22 height 22
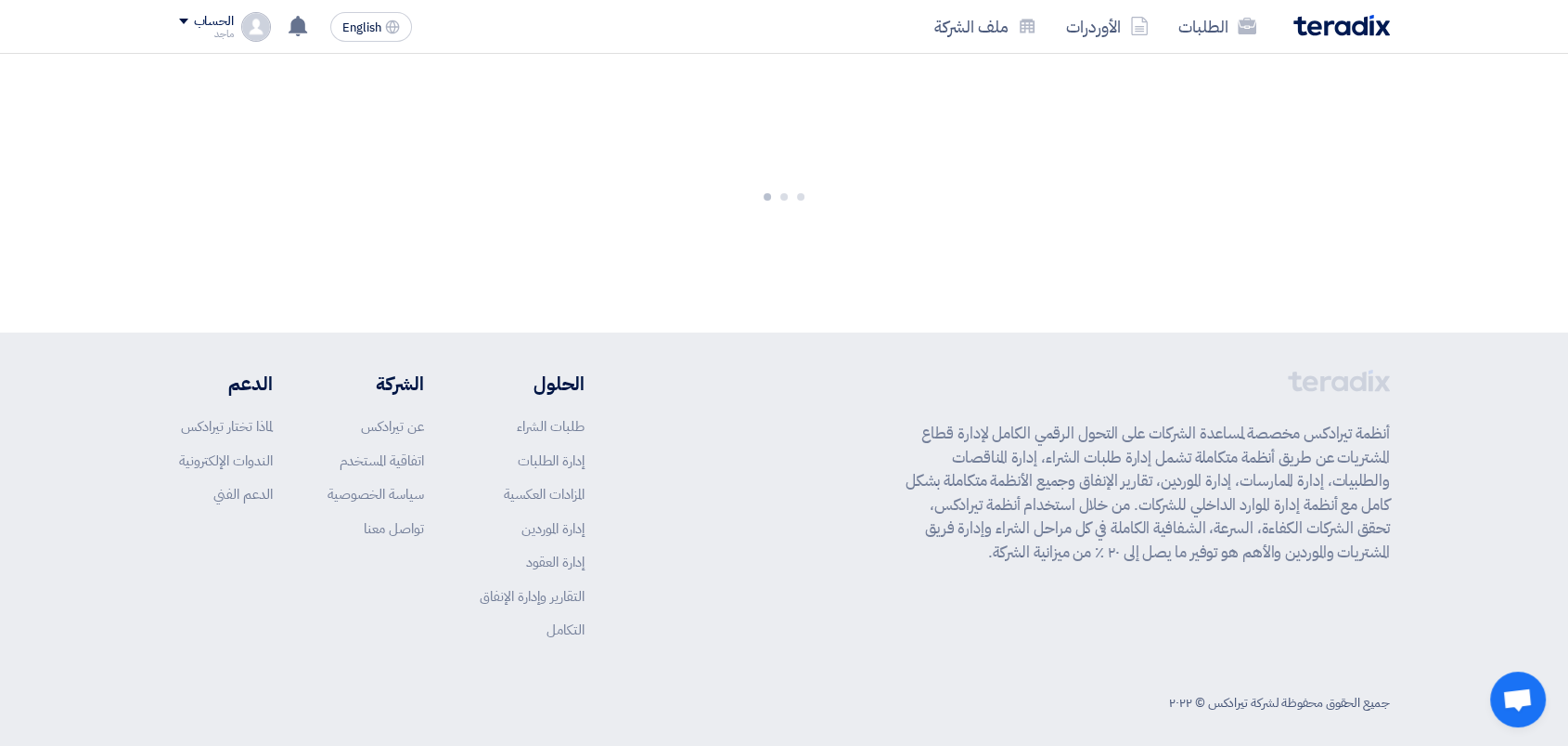
drag, startPoint x: 1302, startPoint y: 145, endPoint x: 917, endPoint y: 148, distance: 385.0
click at [917, 148] on div at bounding box center [784, 193] width 1568 height 279
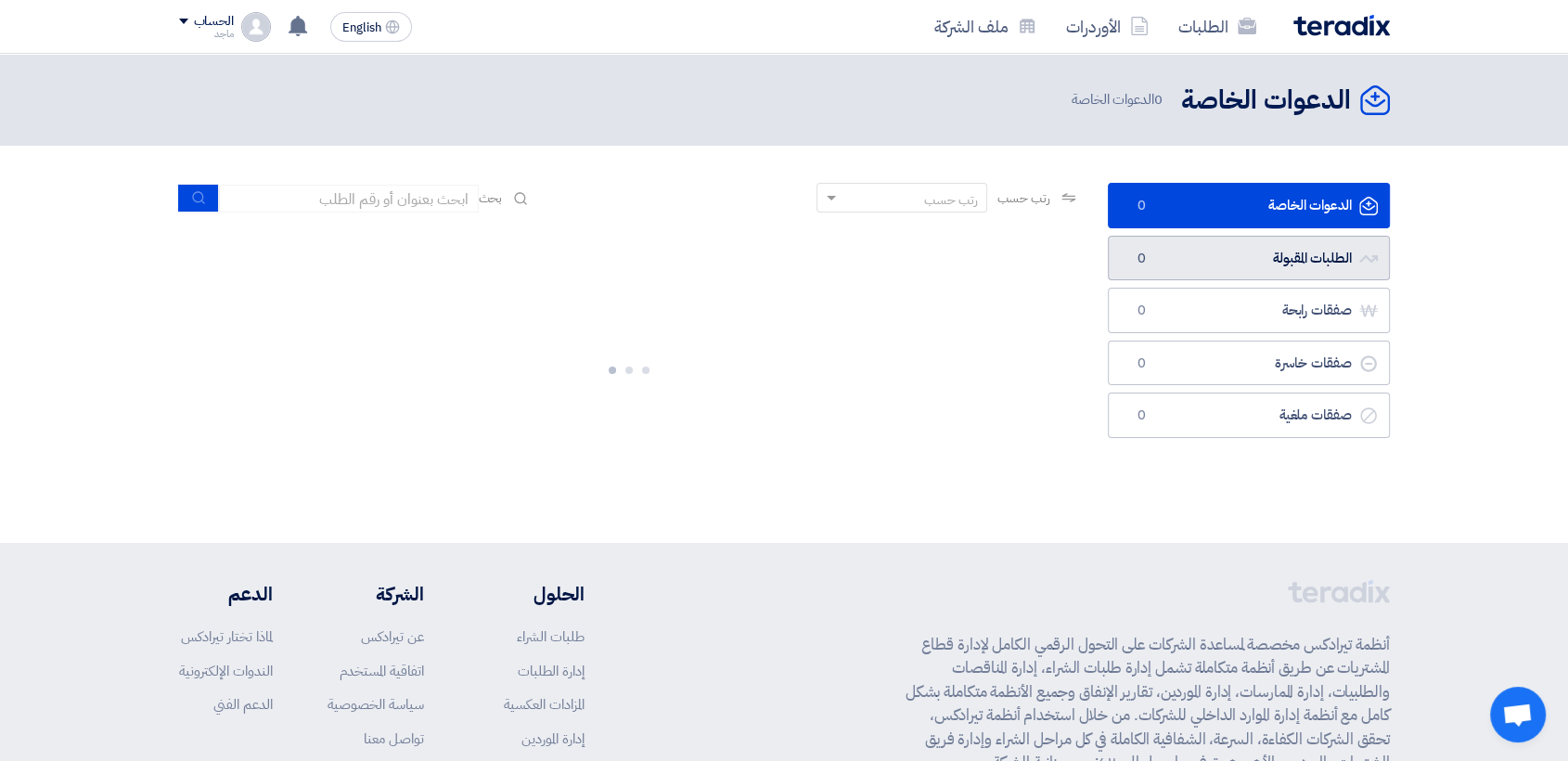
click at [1191, 260] on link "الطلبات المقبولة الطلبات المقبولة 0" at bounding box center [1249, 258] width 282 height 45
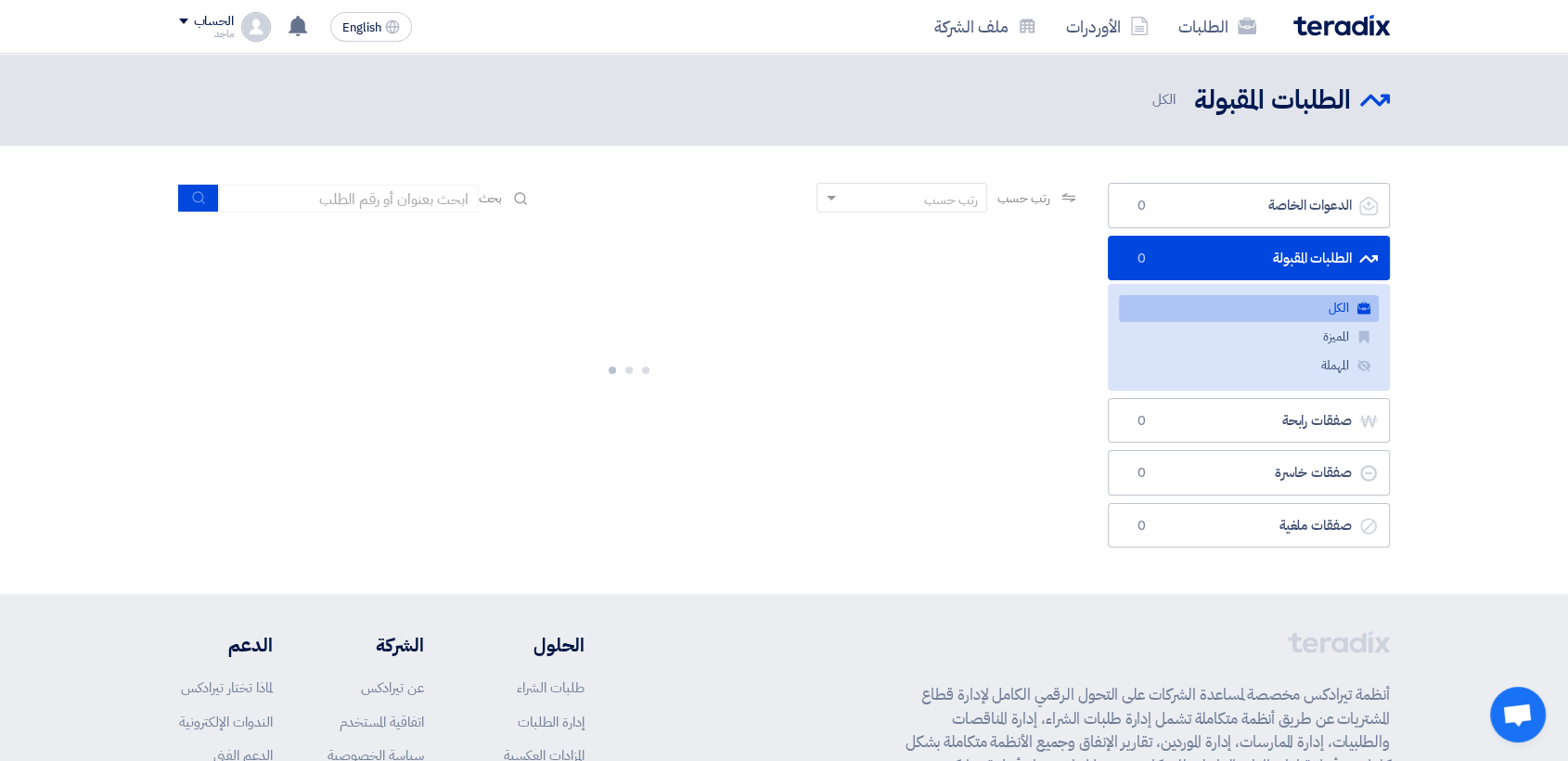
click at [1183, 253] on link "الطلبات المقبولة الطلبات المقبولة 0" at bounding box center [1249, 258] width 282 height 45
click at [1241, 308] on link "الكل الكل" at bounding box center [1249, 308] width 259 height 27
click at [304, 18] on icon at bounding box center [297, 25] width 20 height 20
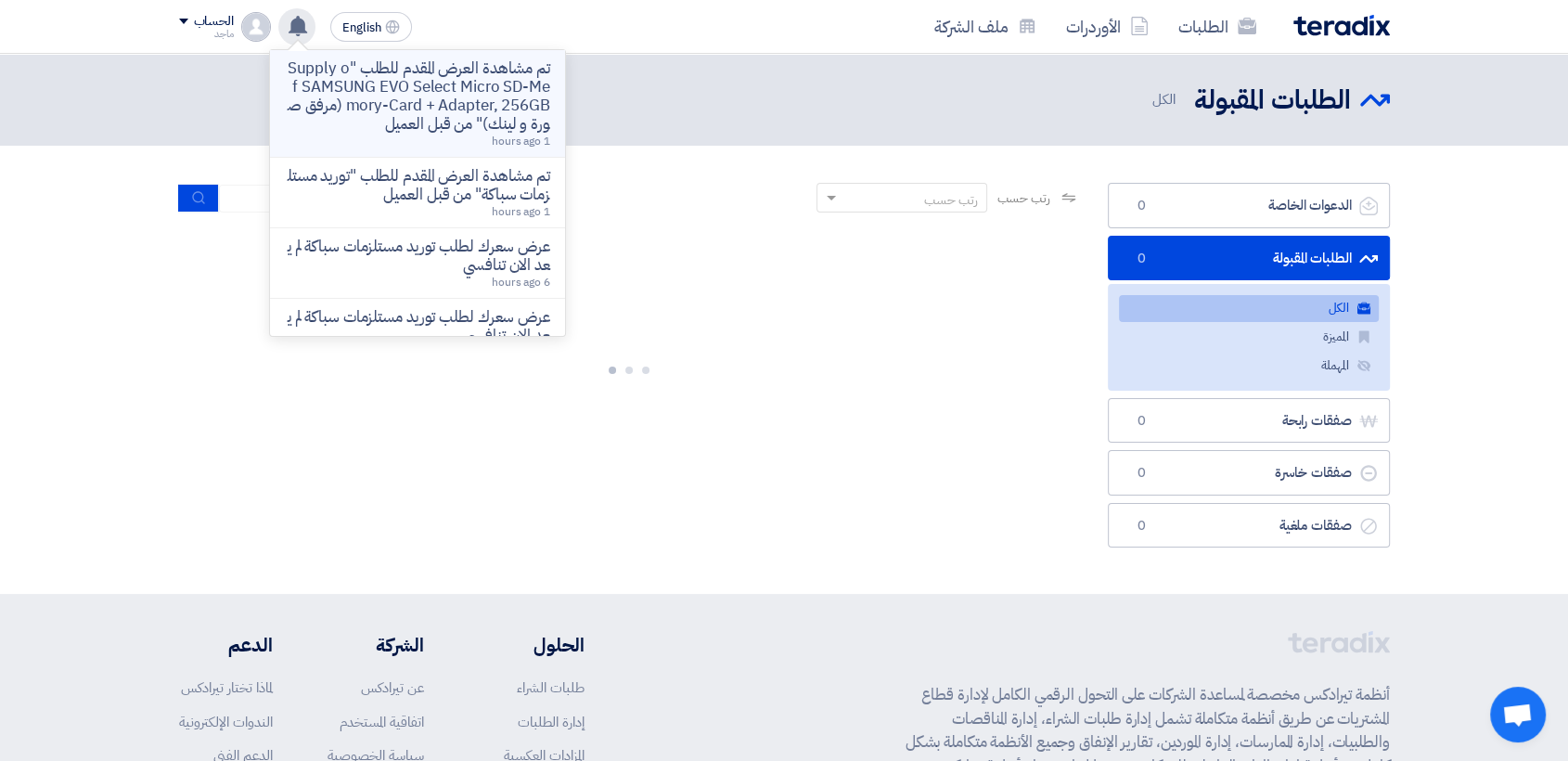
click at [315, 84] on p "تم مشاهدة العرض المقدم للطلب "Supply of SAMSUNG EVO Select Micro SD-Memory-Card…" at bounding box center [417, 96] width 265 height 74
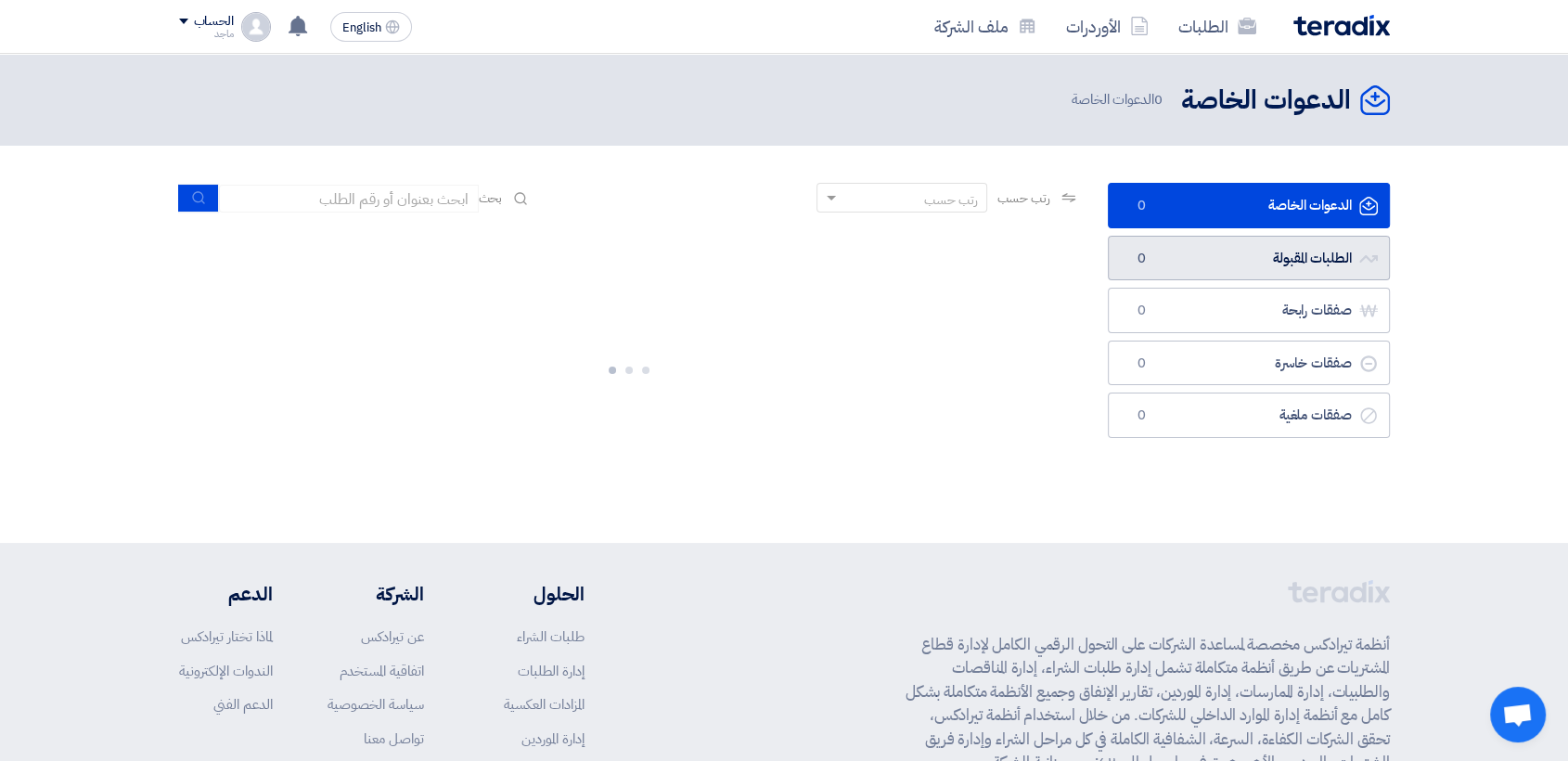
click at [1195, 250] on link "الطلبات المقبولة الطلبات المقبولة 0" at bounding box center [1249, 258] width 282 height 45
click at [1165, 250] on link "الطلبات المقبولة الطلبات المقبولة 0" at bounding box center [1249, 258] width 282 height 45
